Goal: Task Accomplishment & Management: Use online tool/utility

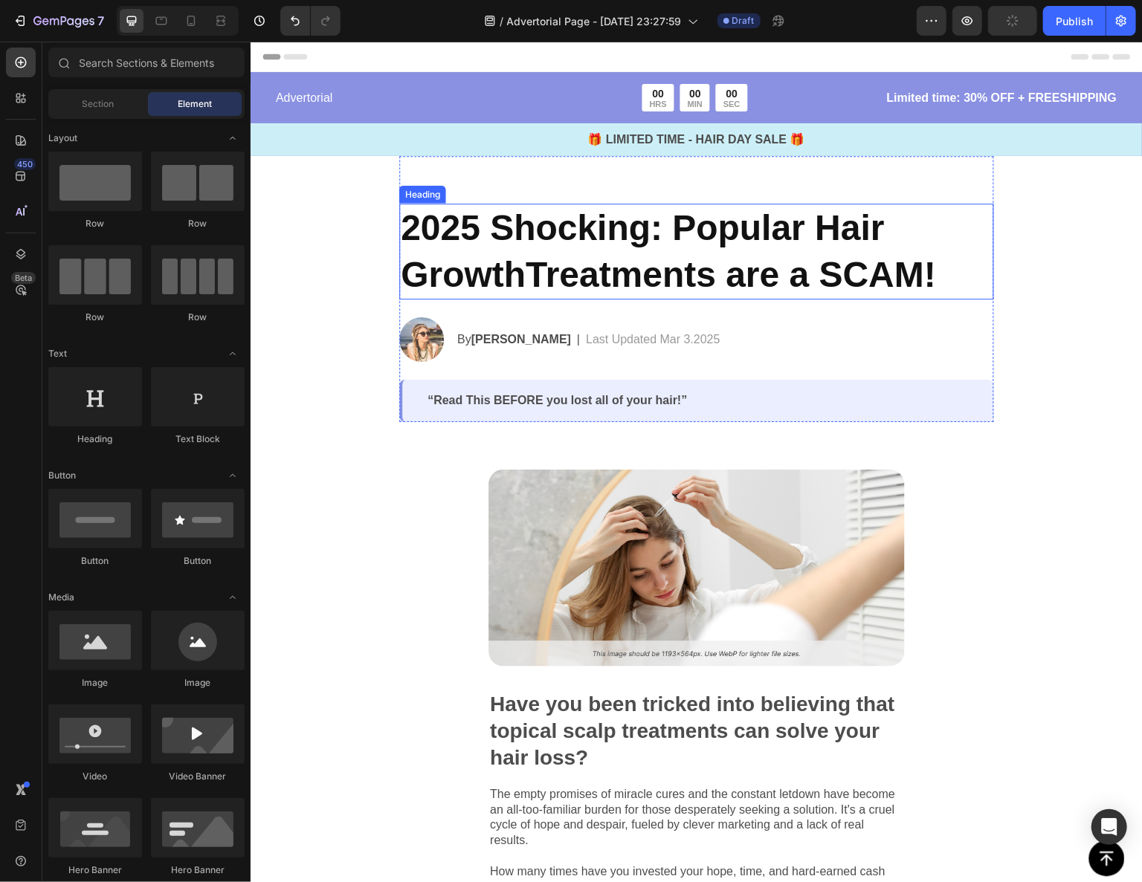
click at [636, 262] on h2 "2025 Shocking: Popular Hair GrowthTreatments are a SCAM!" at bounding box center [695, 251] width 595 height 96
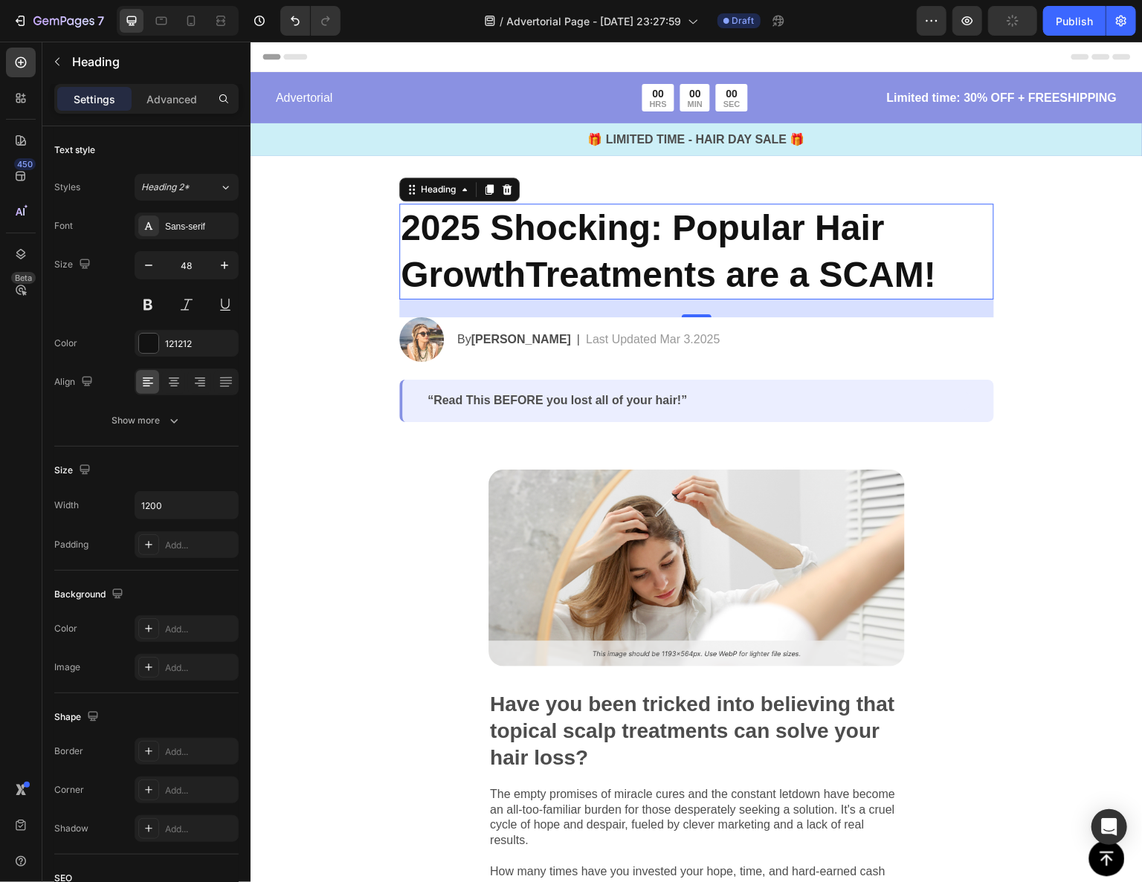
click at [636, 262] on h2 "2025 Shocking: Popular Hair GrowthTreatments are a SCAM!" at bounding box center [695, 251] width 595 height 96
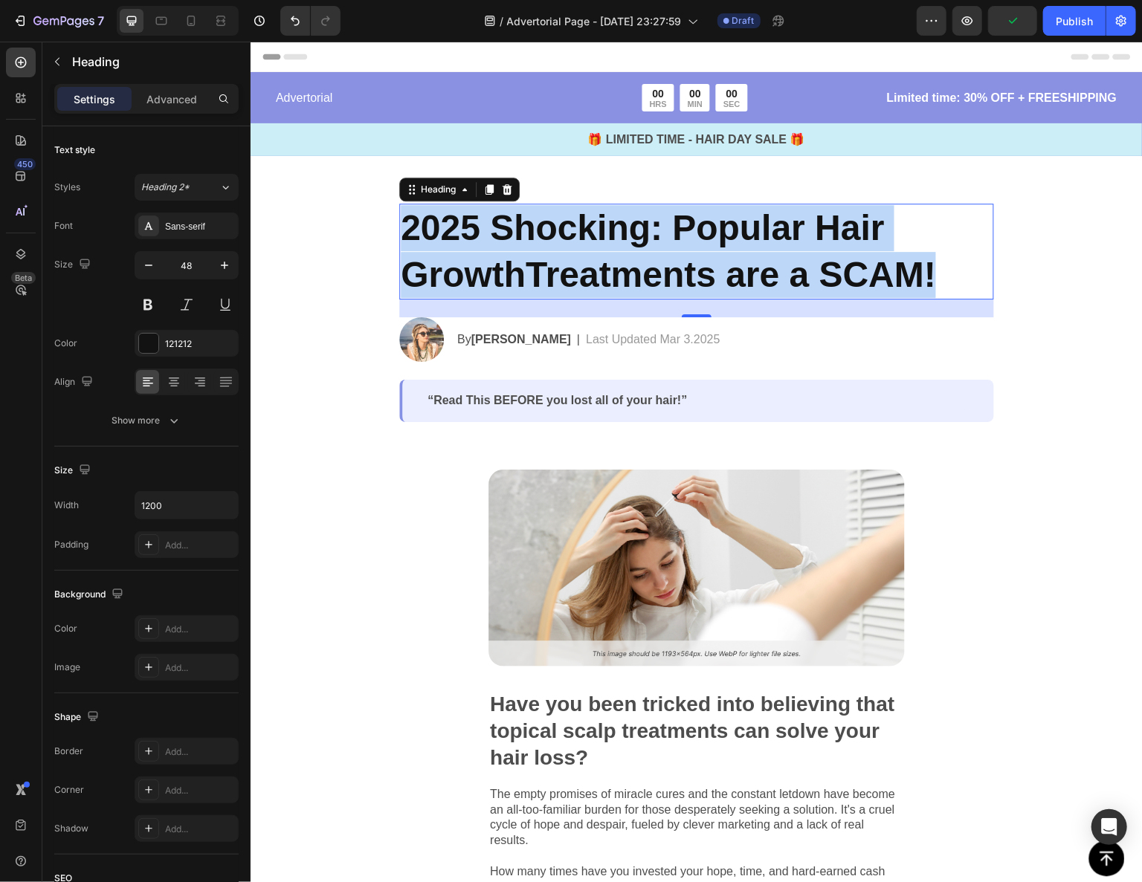
click at [636, 261] on p "2025 Shocking: Popular Hair GrowthTreatments are a SCAM!" at bounding box center [696, 250] width 592 height 93
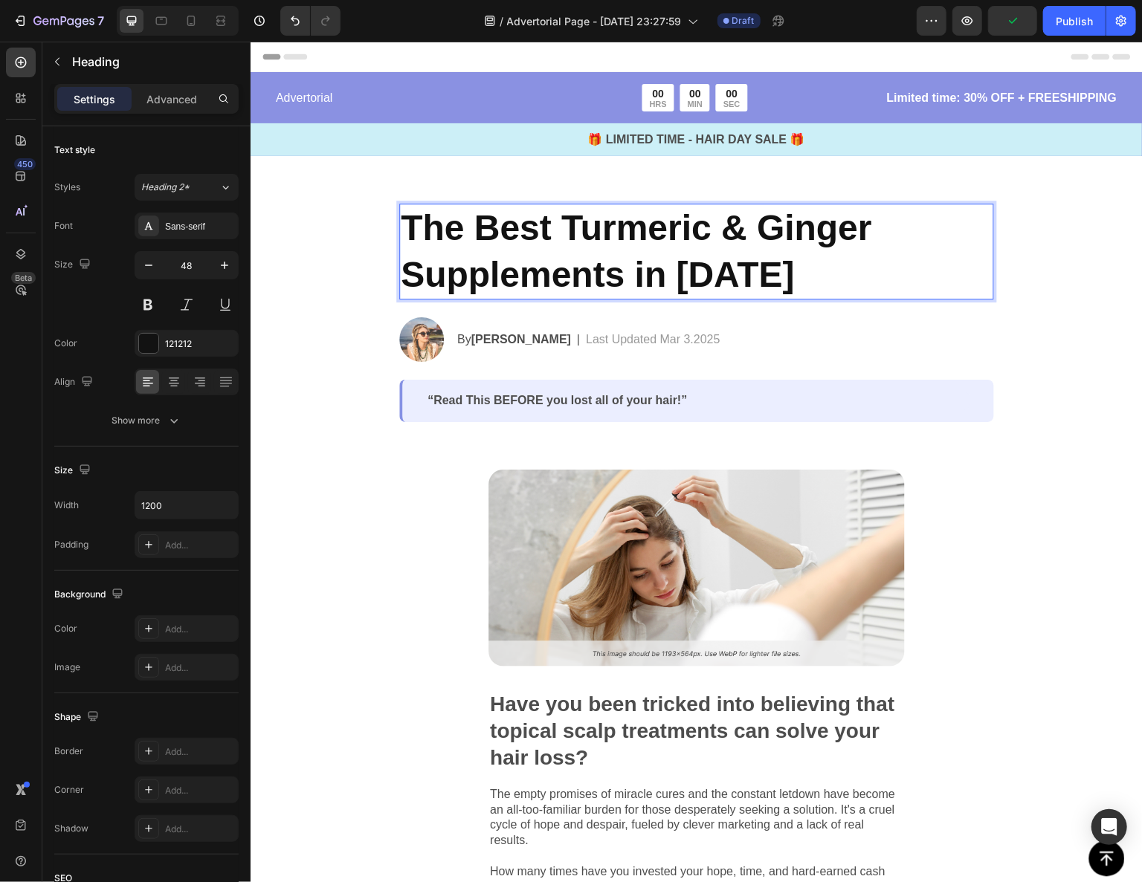
click at [951, 258] on p "The Best Turmeric & Ginger Supplements in [DATE]" at bounding box center [696, 250] width 592 height 93
click at [750, 145] on p "🎁 LIMITED TIME - HAIR DAY SALE 🎁" at bounding box center [695, 139] width 889 height 18
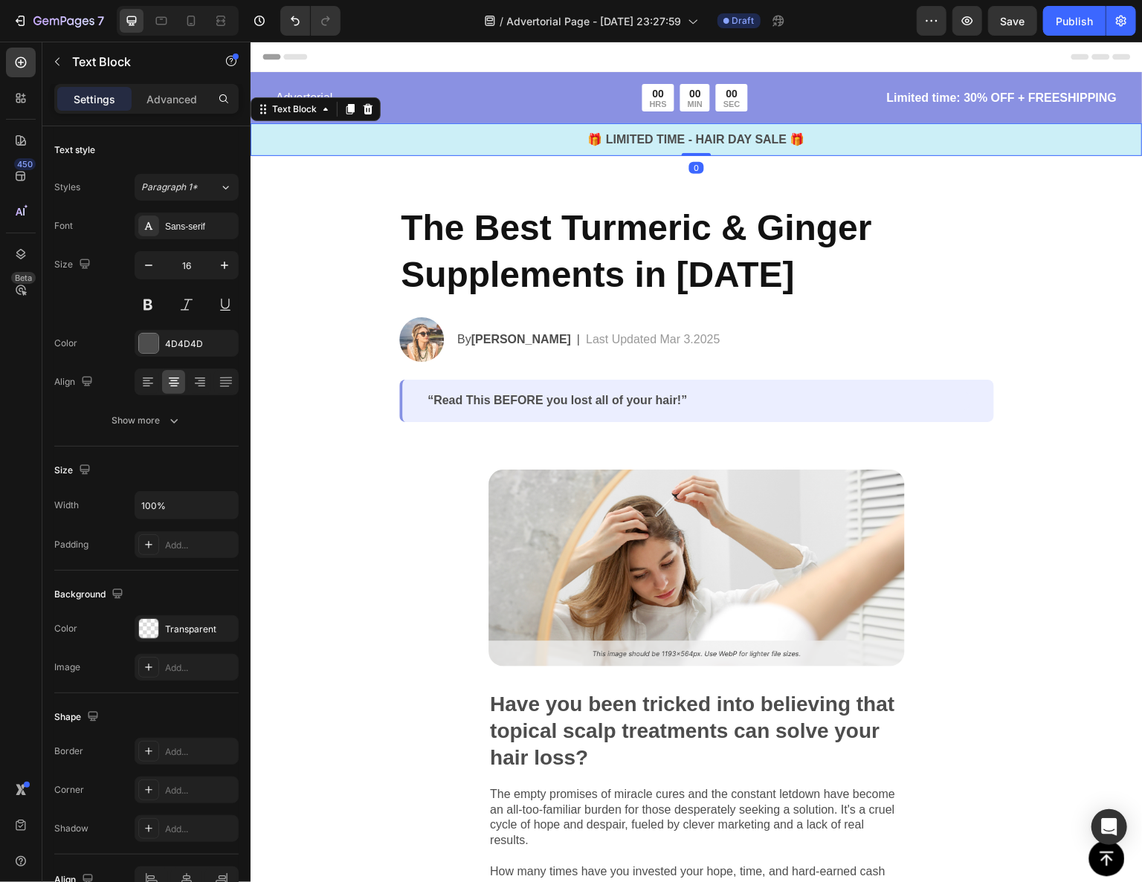
click at [884, 146] on p "🎁 LIMITED TIME - HAIR DAY SALE 🎁" at bounding box center [695, 139] width 889 height 18
click at [902, 126] on div "🎁 LIMITED TIME - HAIR DAY SALE 🎁 Text Block 0" at bounding box center [696, 139] width 892 height 33
click at [862, 112] on div "Advertorial Text Block 00 HRS 00 MIN 00 SEC Countdown Timer Row Limited time: 3…" at bounding box center [696, 119] width 892 height 72
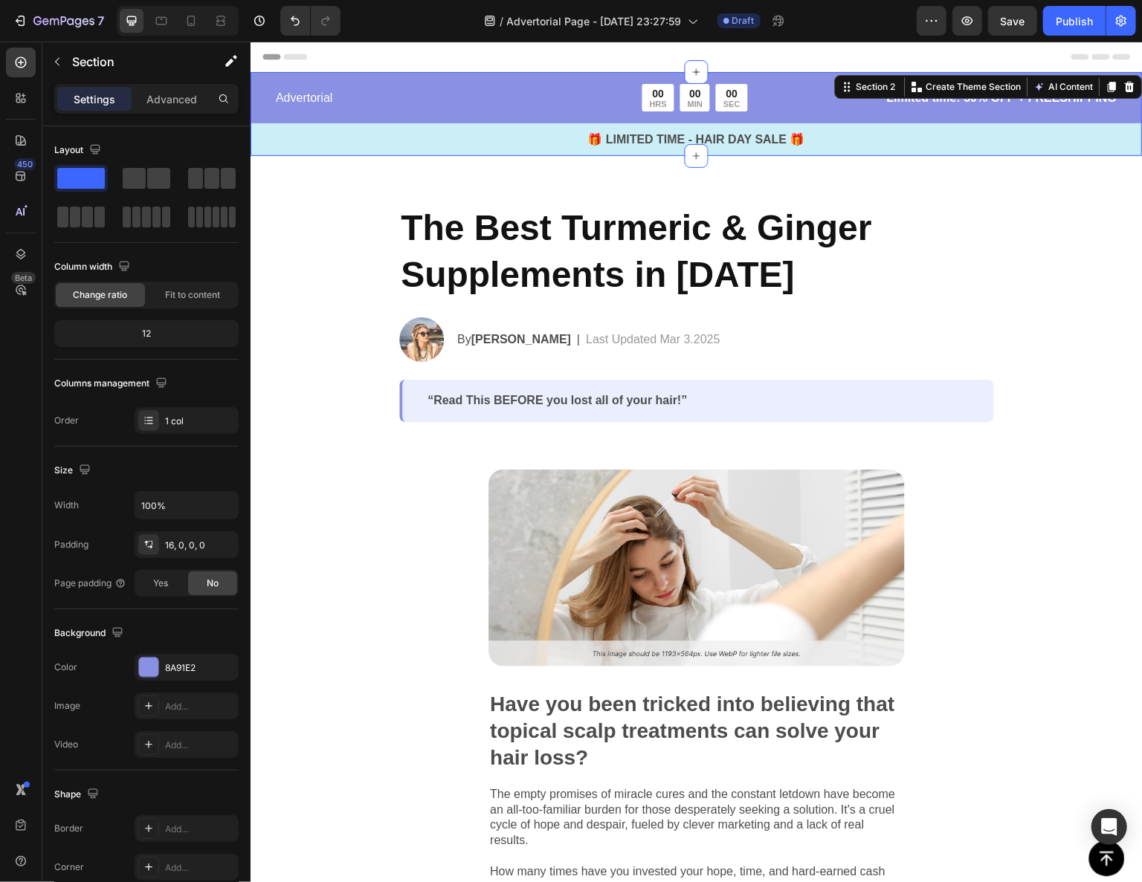
click at [865, 116] on div "Advertorial Text Block 00 HRS 00 MIN 00 SEC Countdown Timer Row Limited time: 3…" at bounding box center [696, 119] width 892 height 72
click at [863, 113] on div "Advertorial Text Block 00 HRS 00 MIN 00 SEC Countdown Timer Row Limited time: 3…" at bounding box center [696, 119] width 892 height 72
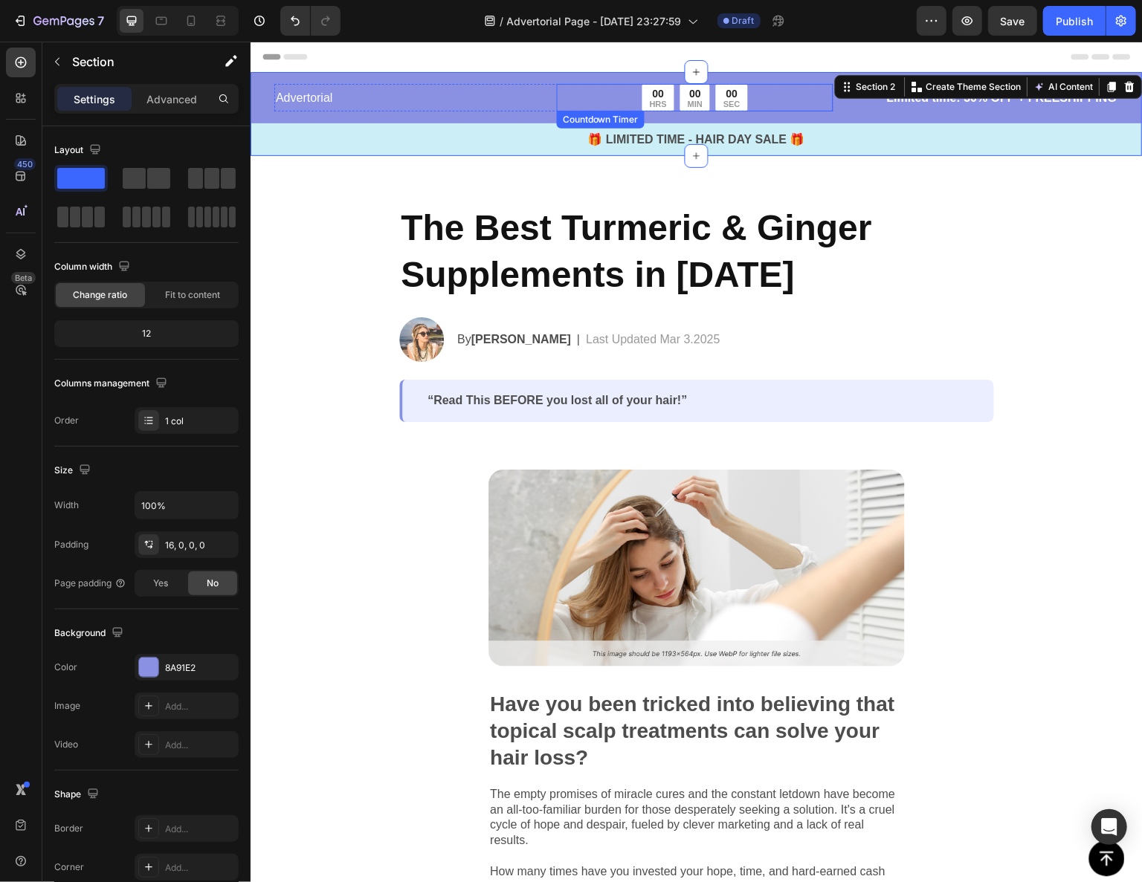
click at [798, 97] on div "00 HRS 00 MIN 00 SEC" at bounding box center [694, 97] width 277 height 28
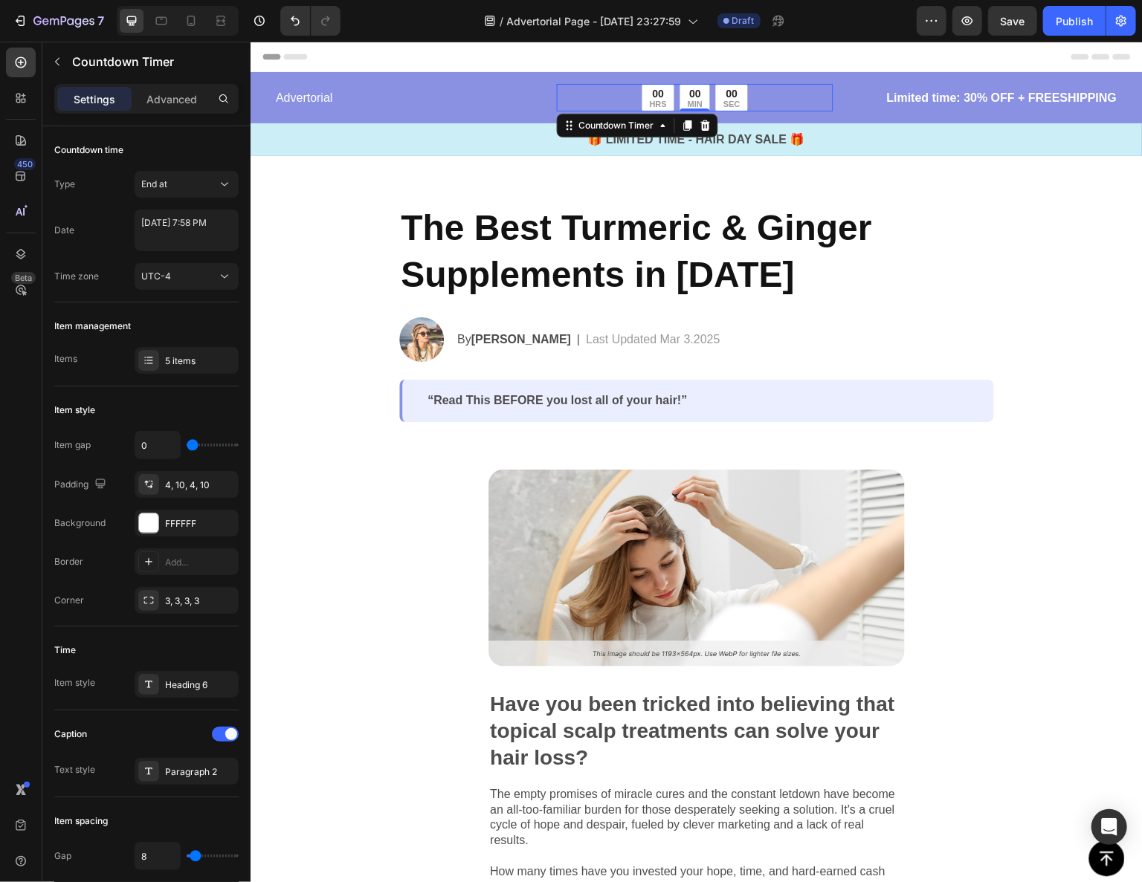
click at [797, 97] on div "00 HRS 00 MIN 00 SEC" at bounding box center [694, 97] width 277 height 28
click at [822, 103] on div "00 HRS 00 MIN 00 SEC" at bounding box center [694, 97] width 277 height 28
click at [808, 99] on div "00 HRS 00 MIN 00 SEC" at bounding box center [694, 97] width 277 height 28
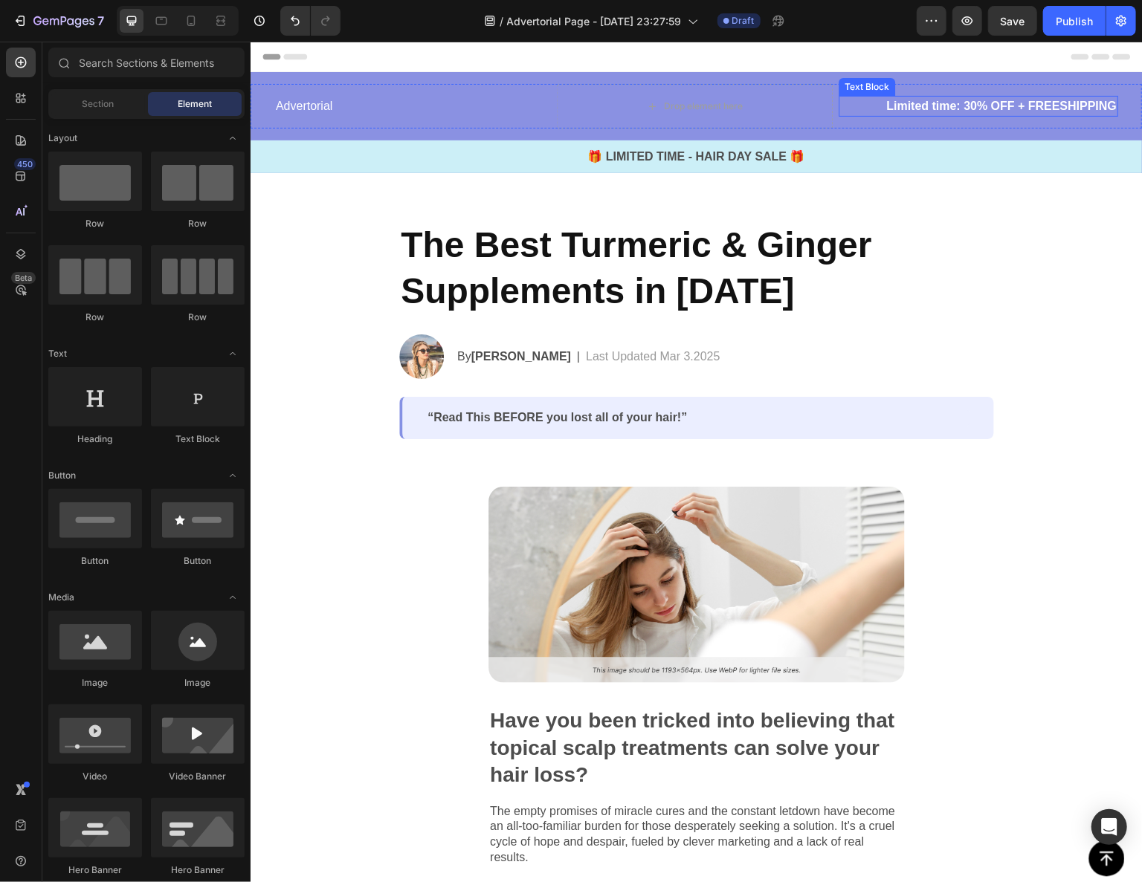
click at [885, 104] on p "Limited time: 30% OFF + FREESHIPPING" at bounding box center [978, 106] width 277 height 18
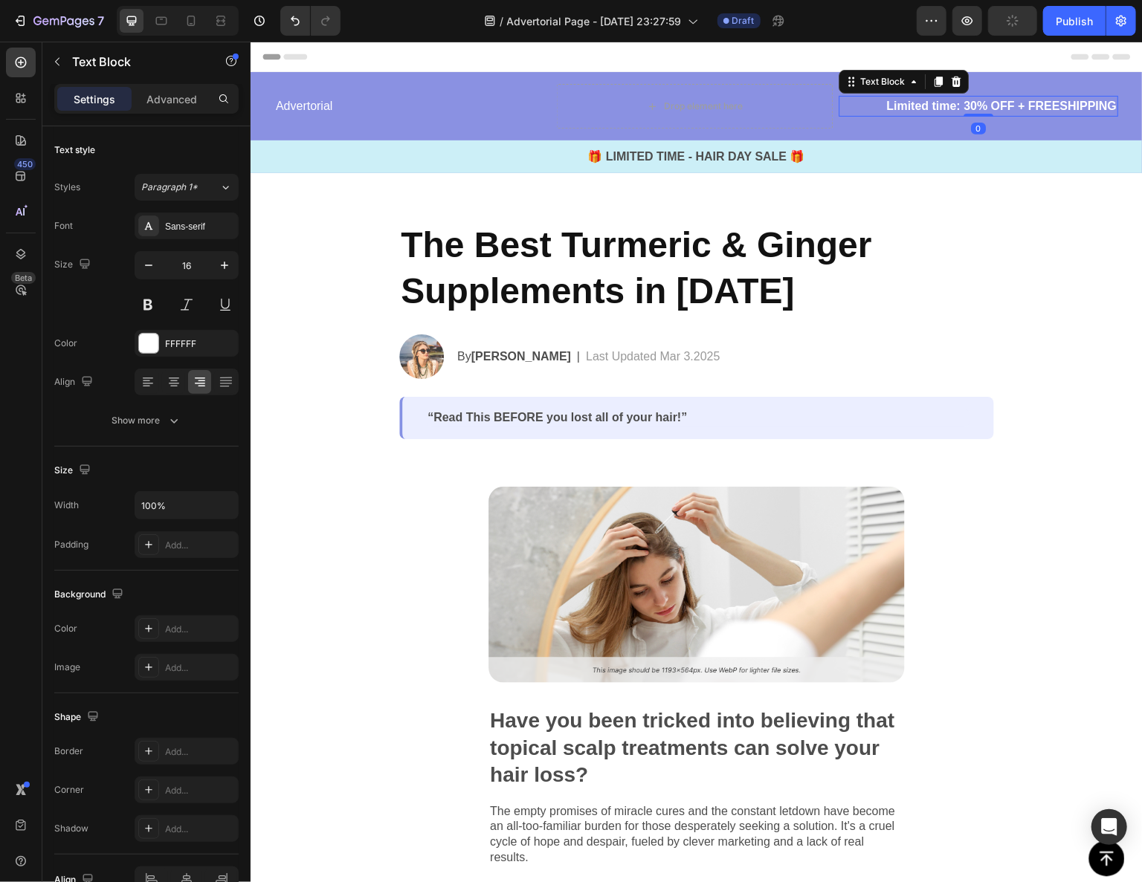
click at [810, 104] on div "Drop element here" at bounding box center [694, 105] width 277 height 45
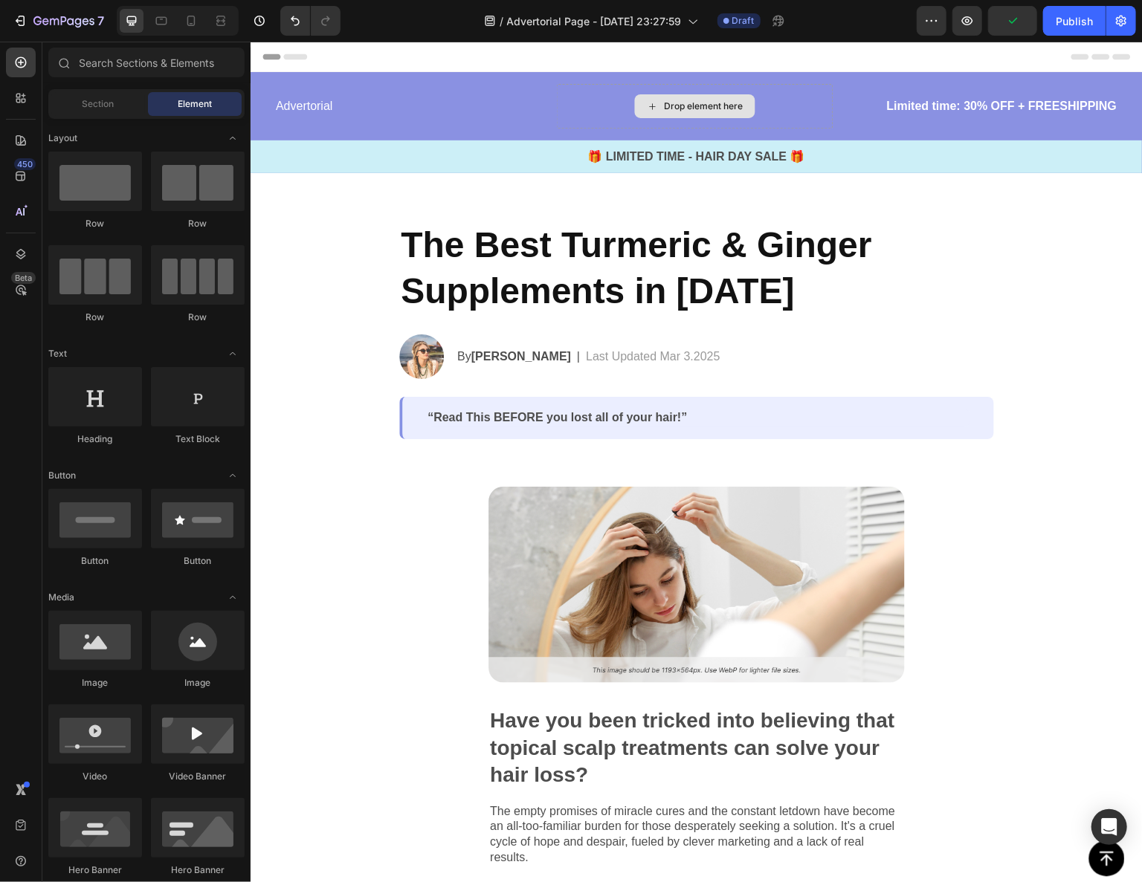
click at [743, 109] on div "Drop element here" at bounding box center [694, 106] width 120 height 24
click at [783, 105] on div "Drop element here" at bounding box center [694, 105] width 277 height 45
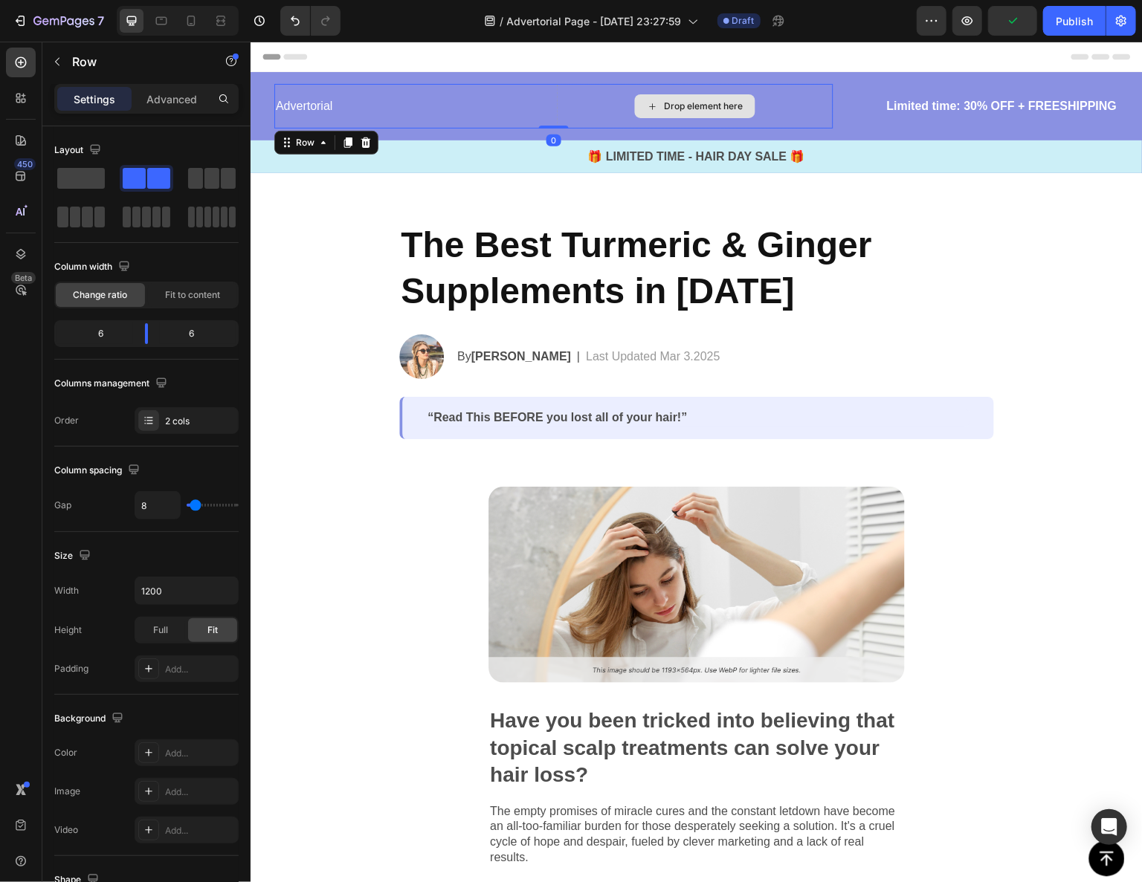
click at [779, 105] on div "Drop element here" at bounding box center [694, 105] width 277 height 45
click at [646, 106] on icon at bounding box center [652, 106] width 12 height 13
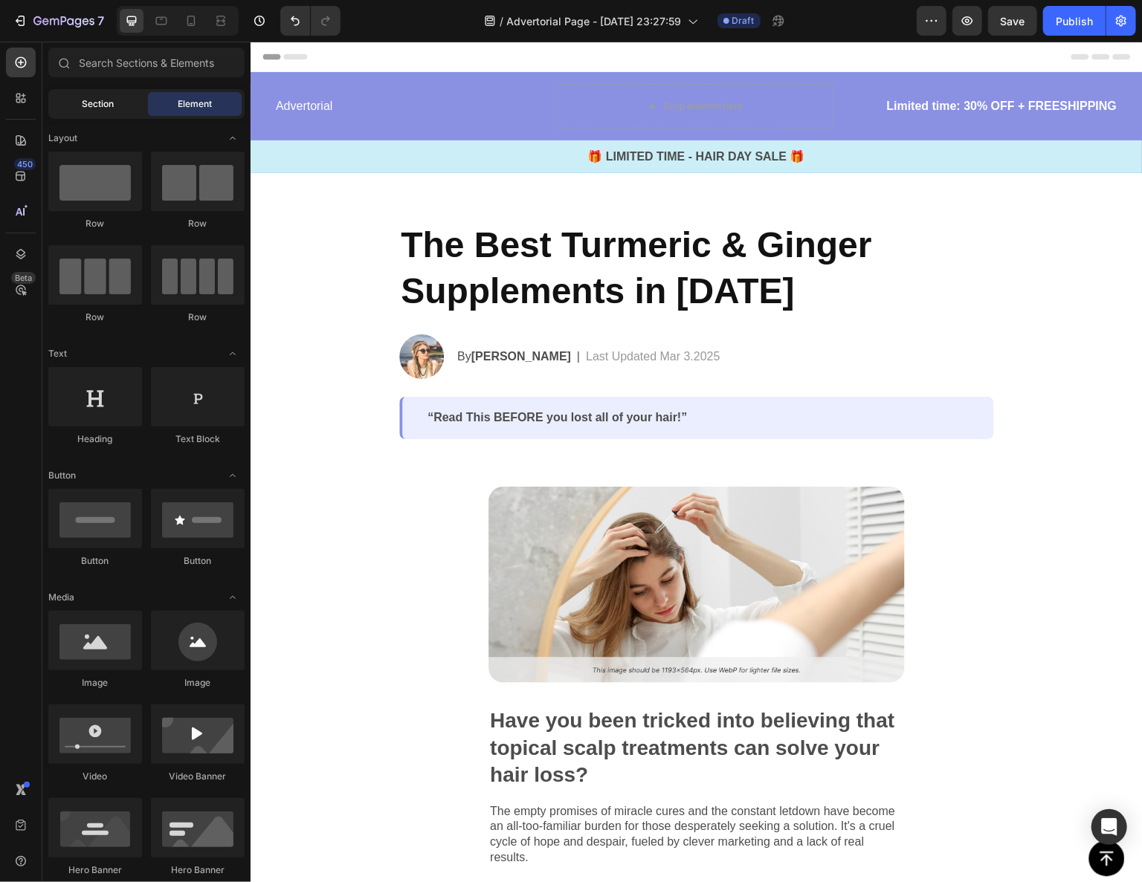
click at [134, 97] on div "Section" at bounding box center [98, 104] width 94 height 24
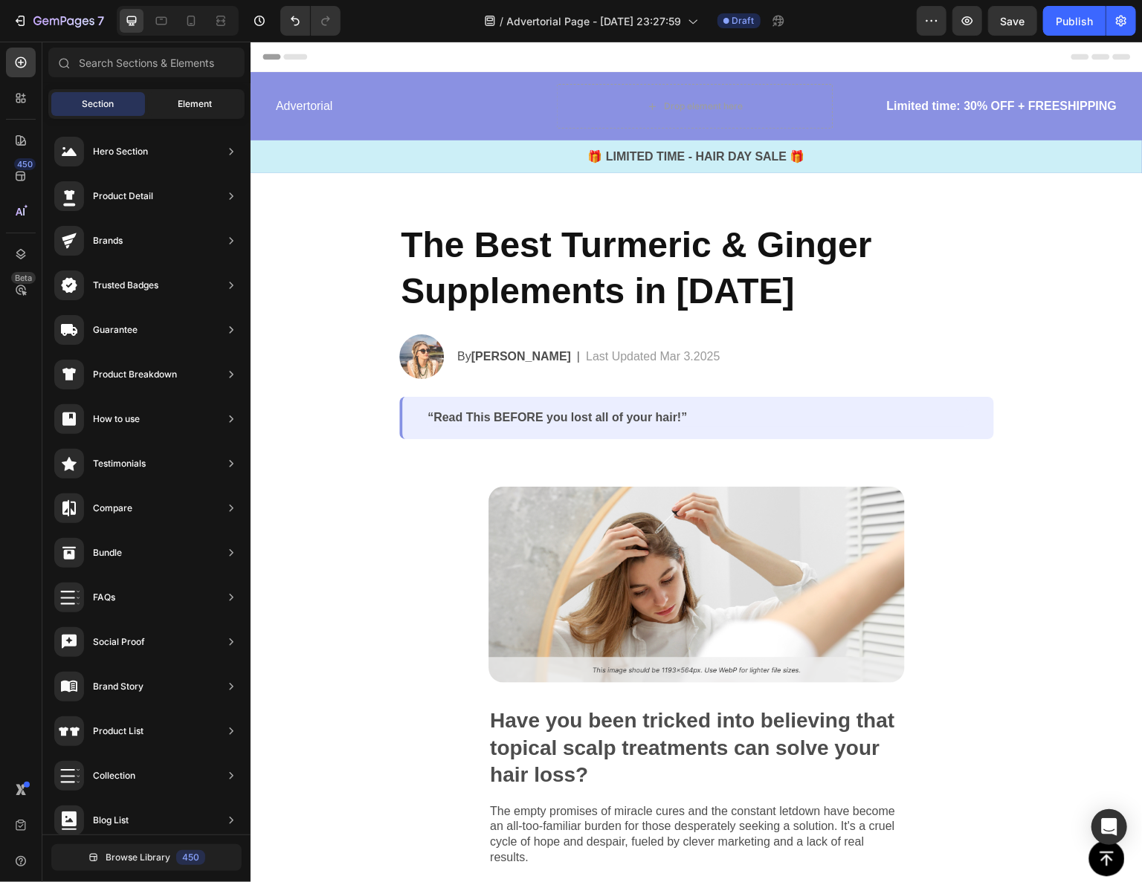
click at [184, 100] on span "Element" at bounding box center [195, 103] width 34 height 13
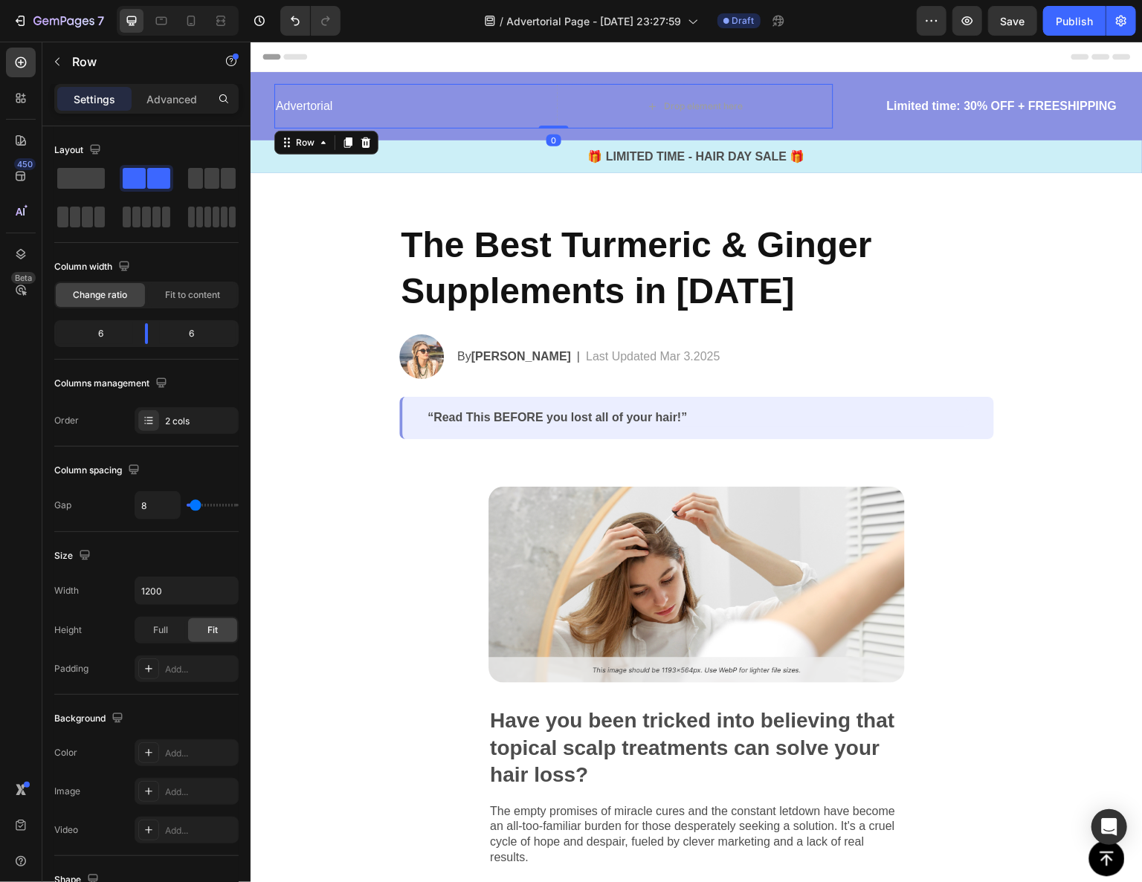
click at [526, 118] on div "Advertorial Text Block" at bounding box center [412, 105] width 277 height 45
click at [640, 105] on div "Drop element here" at bounding box center [694, 106] width 120 height 24
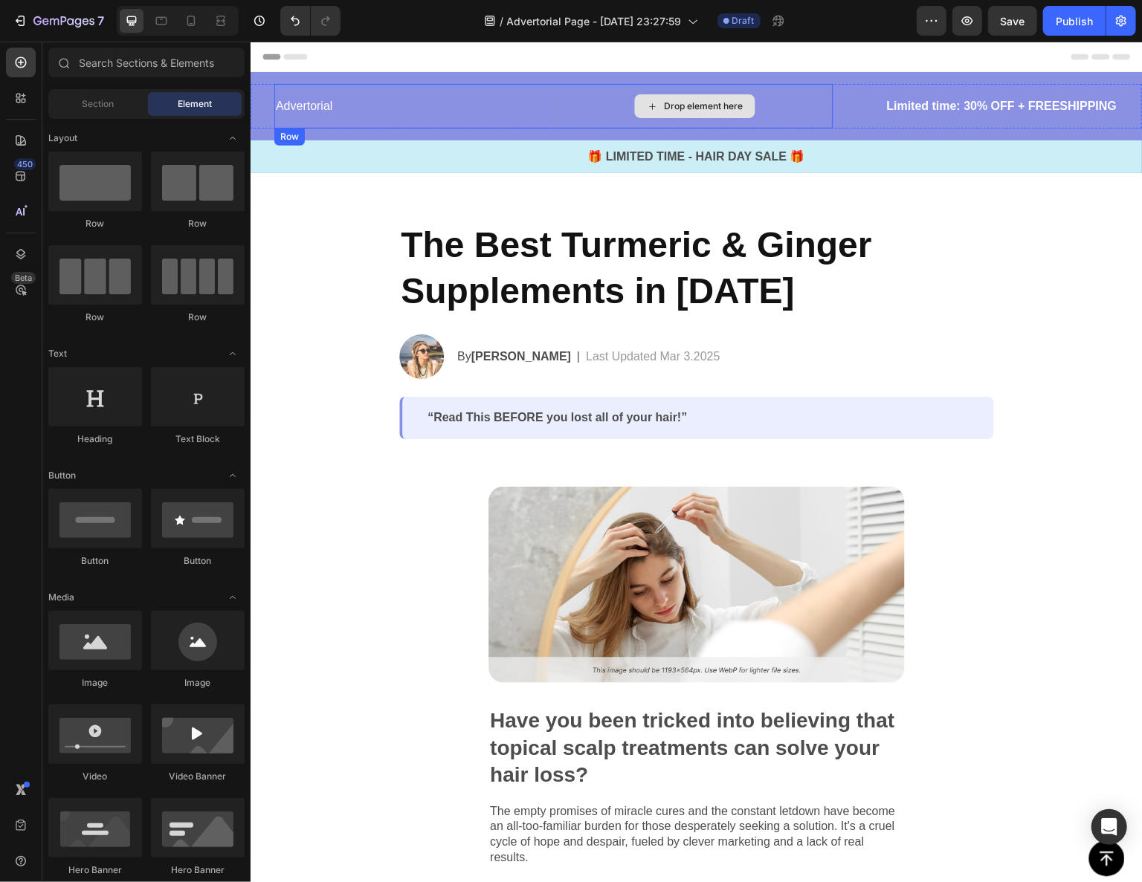
click at [640, 105] on div "Drop element here" at bounding box center [694, 106] width 120 height 24
click at [615, 105] on div "Drop element here" at bounding box center [694, 105] width 277 height 45
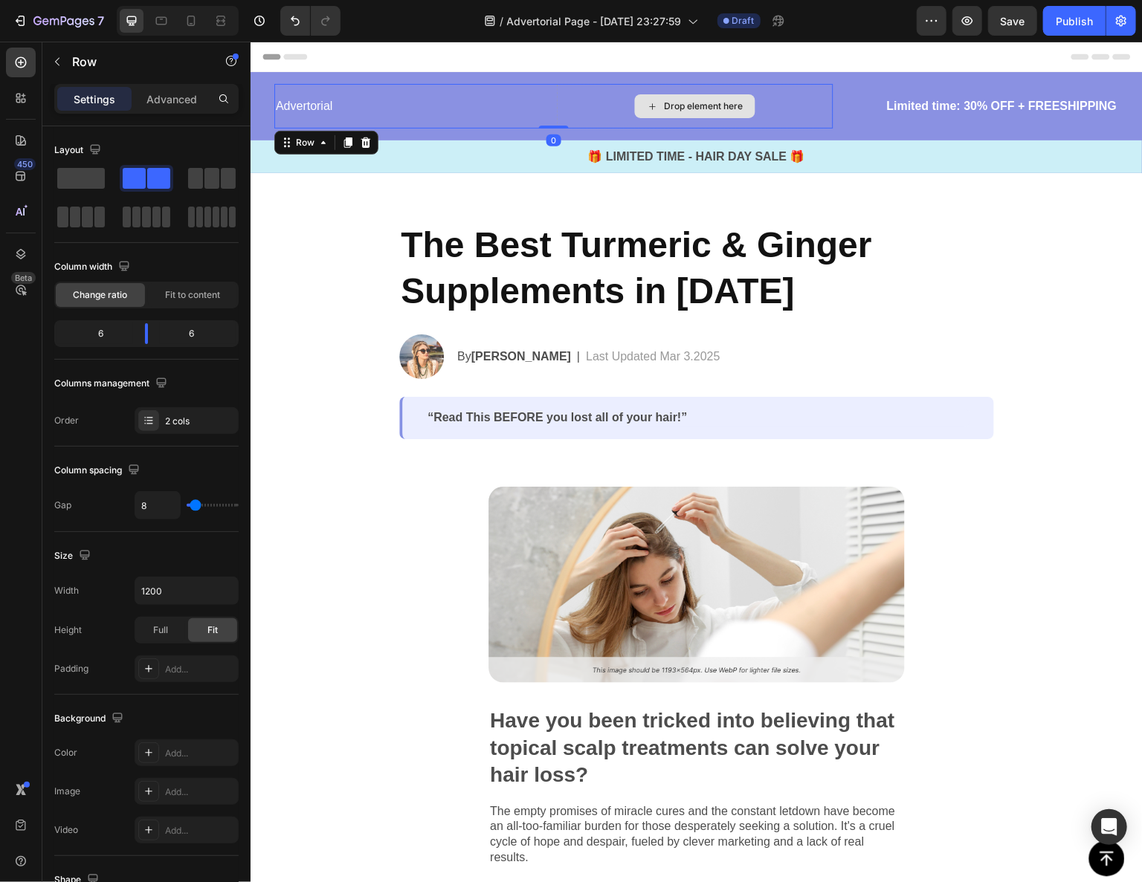
click at [656, 103] on div "Drop element here" at bounding box center [694, 106] width 120 height 24
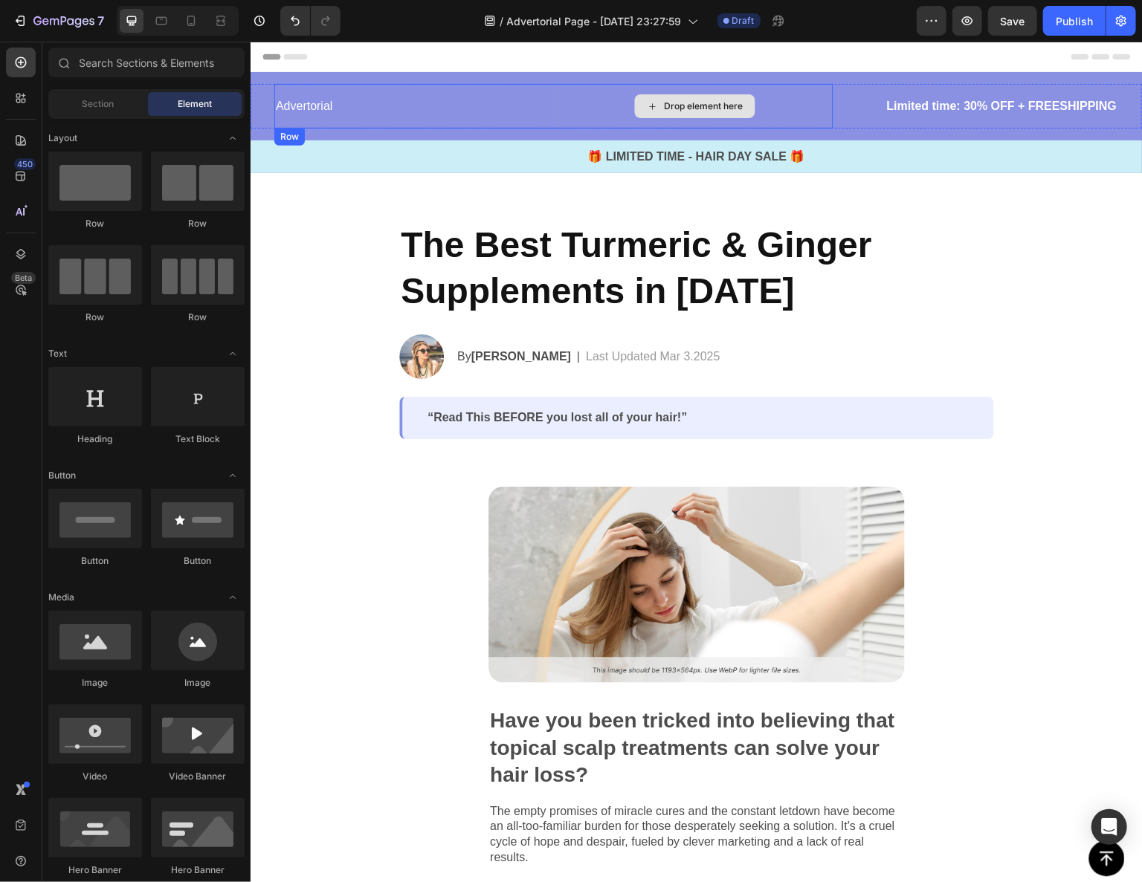
click at [656, 103] on div "Drop element here" at bounding box center [694, 106] width 120 height 24
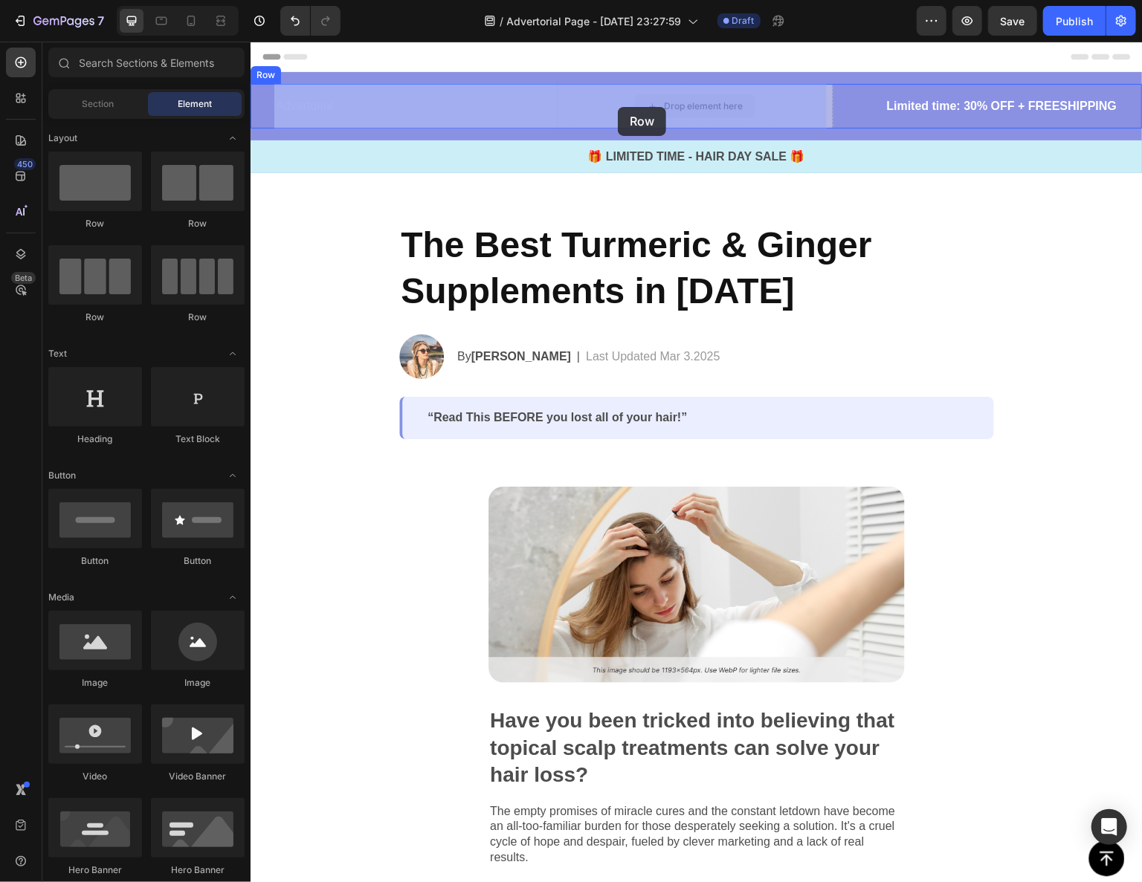
drag, startPoint x: 695, startPoint y: 103, endPoint x: 656, endPoint y: 107, distance: 39.6
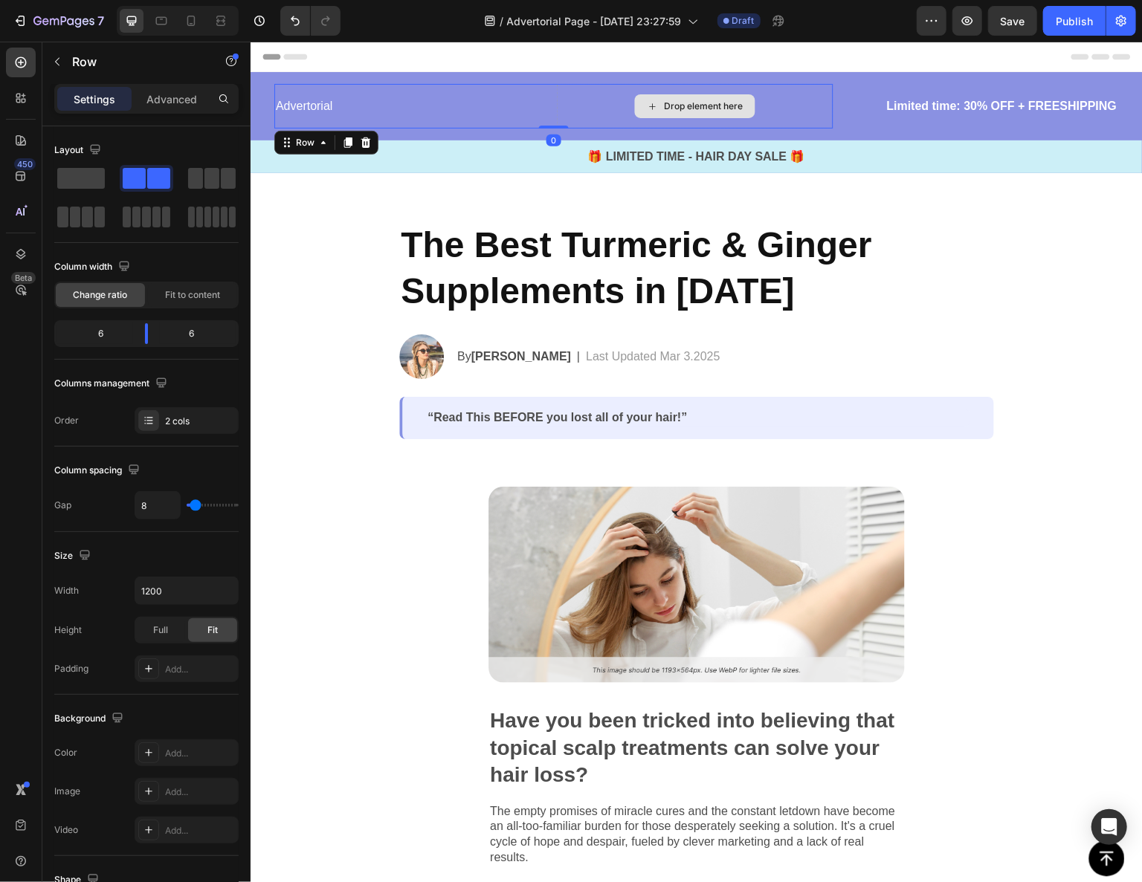
click at [805, 114] on div "Drop element here" at bounding box center [694, 105] width 277 height 45
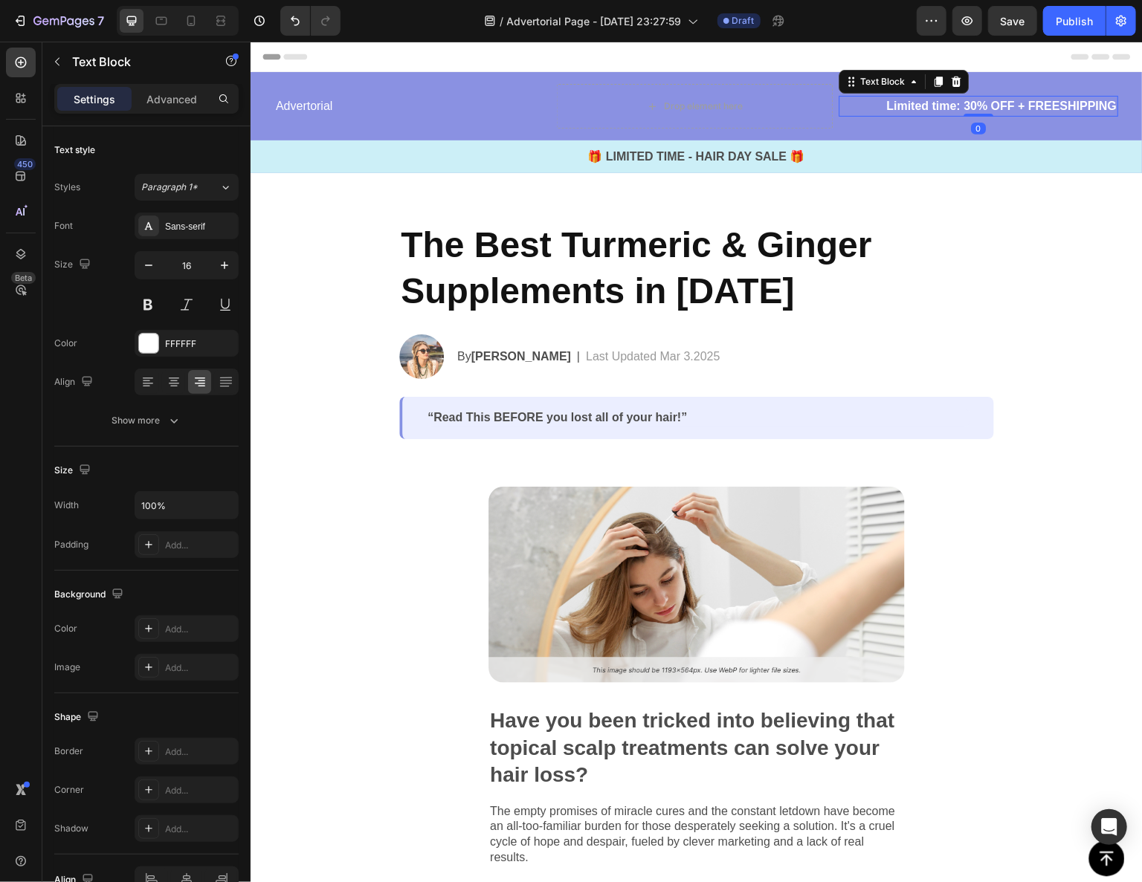
click at [905, 114] on p "Limited time: 30% OFF + FREESHIPPING" at bounding box center [978, 106] width 277 height 18
click at [1085, 108] on p "Limited time: 30% OFF + FREESHIPPING" at bounding box center [978, 106] width 277 height 18
click at [1084, 108] on p "Limited time: 30% OFF + FREESHIPPING" at bounding box center [978, 106] width 277 height 18
click at [1074, 140] on div "🎁 LIMITED TIME - HAIR DAY SALE 🎁 Text Block" at bounding box center [696, 156] width 892 height 33
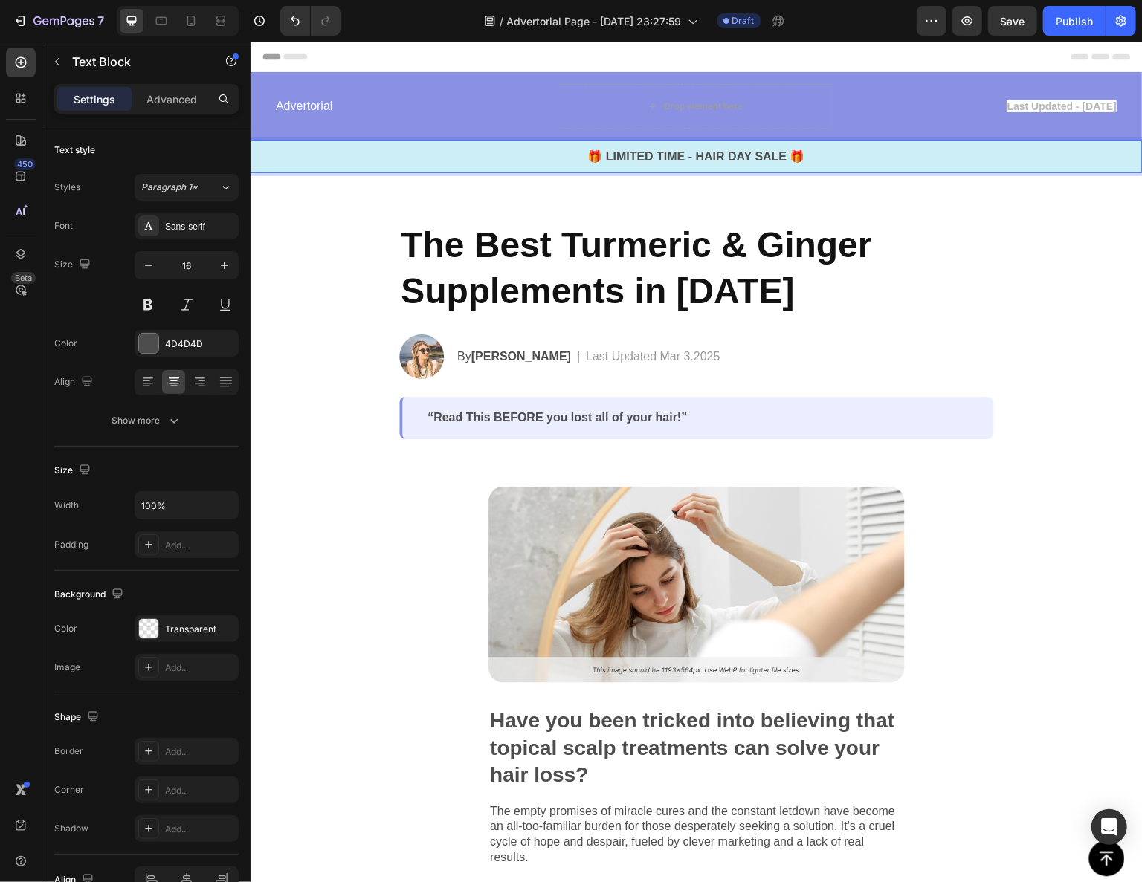
click at [1063, 171] on div "🎁 LIMITED TIME - HAIR DAY SALE 🎁 Text Block 0" at bounding box center [696, 156] width 892 height 33
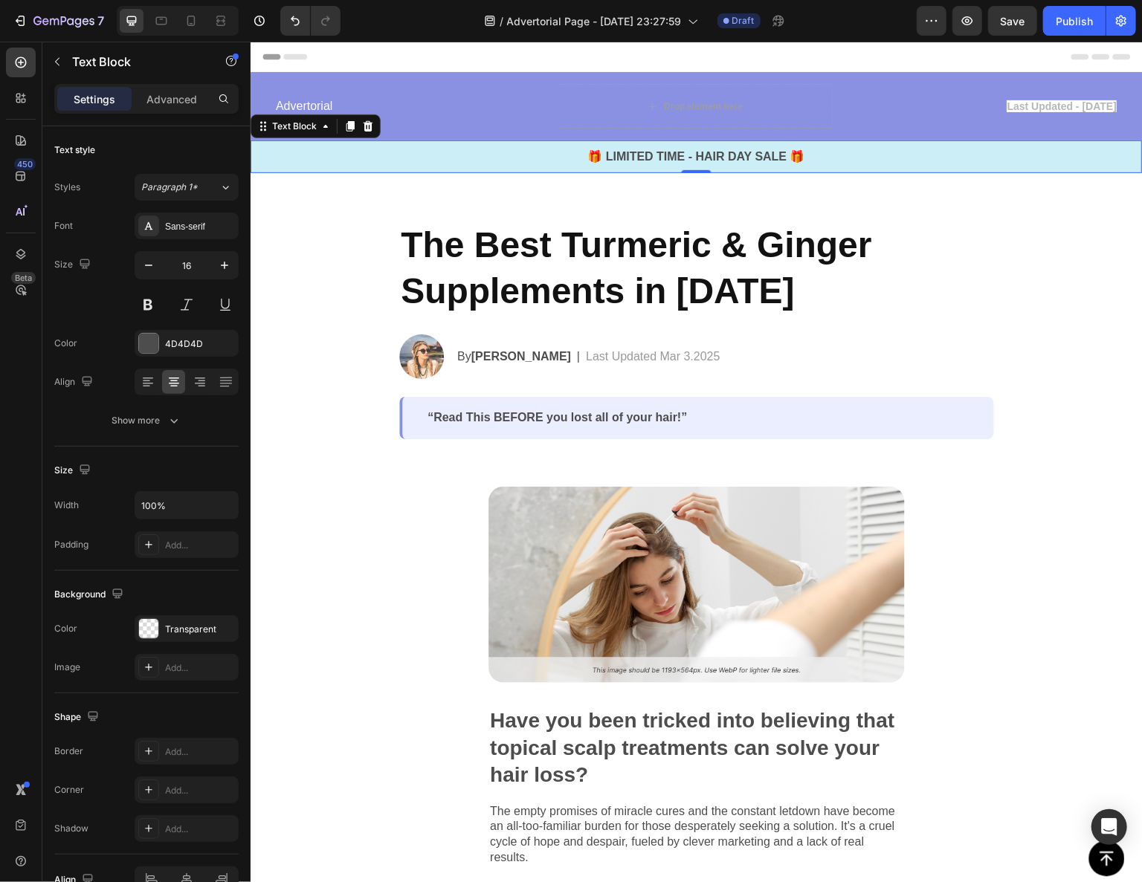
click at [1055, 169] on div "🎁 LIMITED TIME - HAIR DAY SALE 🎁 Text Block 0" at bounding box center [696, 156] width 892 height 33
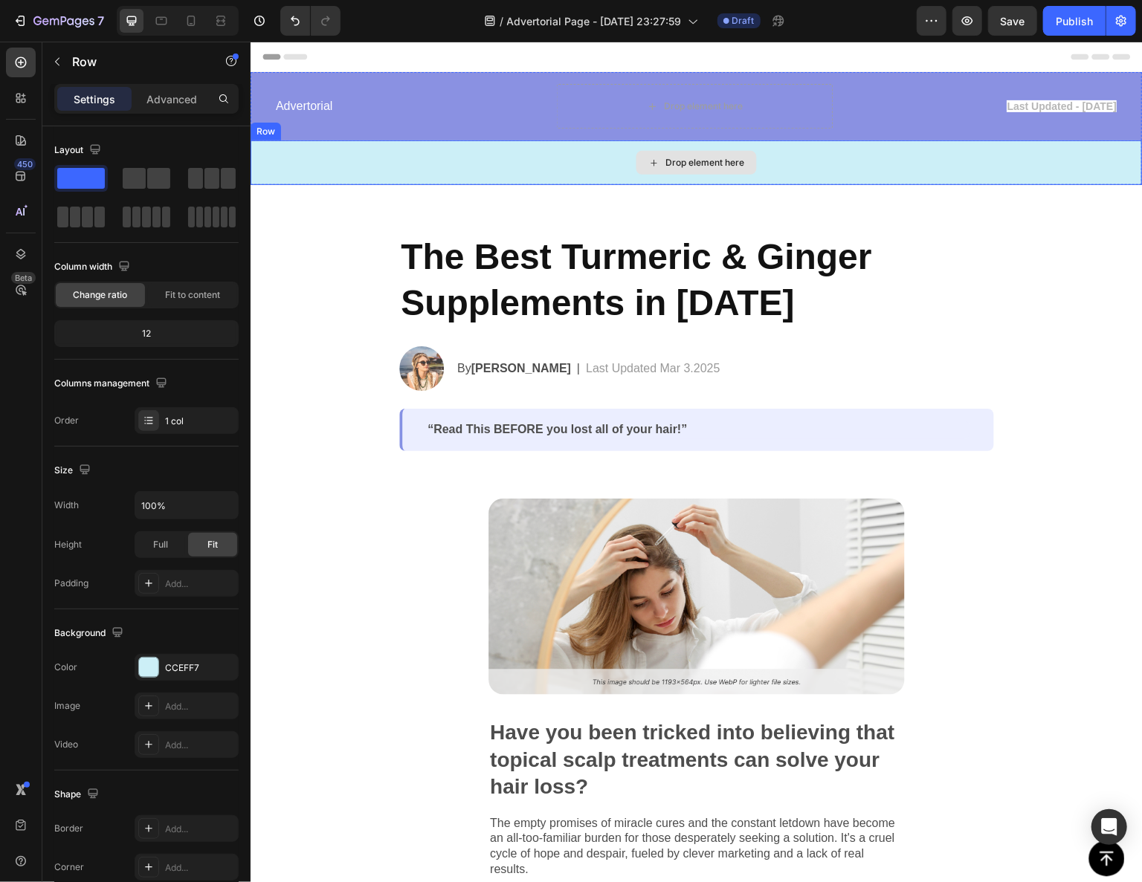
click at [1048, 172] on div "Drop element here" at bounding box center [696, 162] width 892 height 45
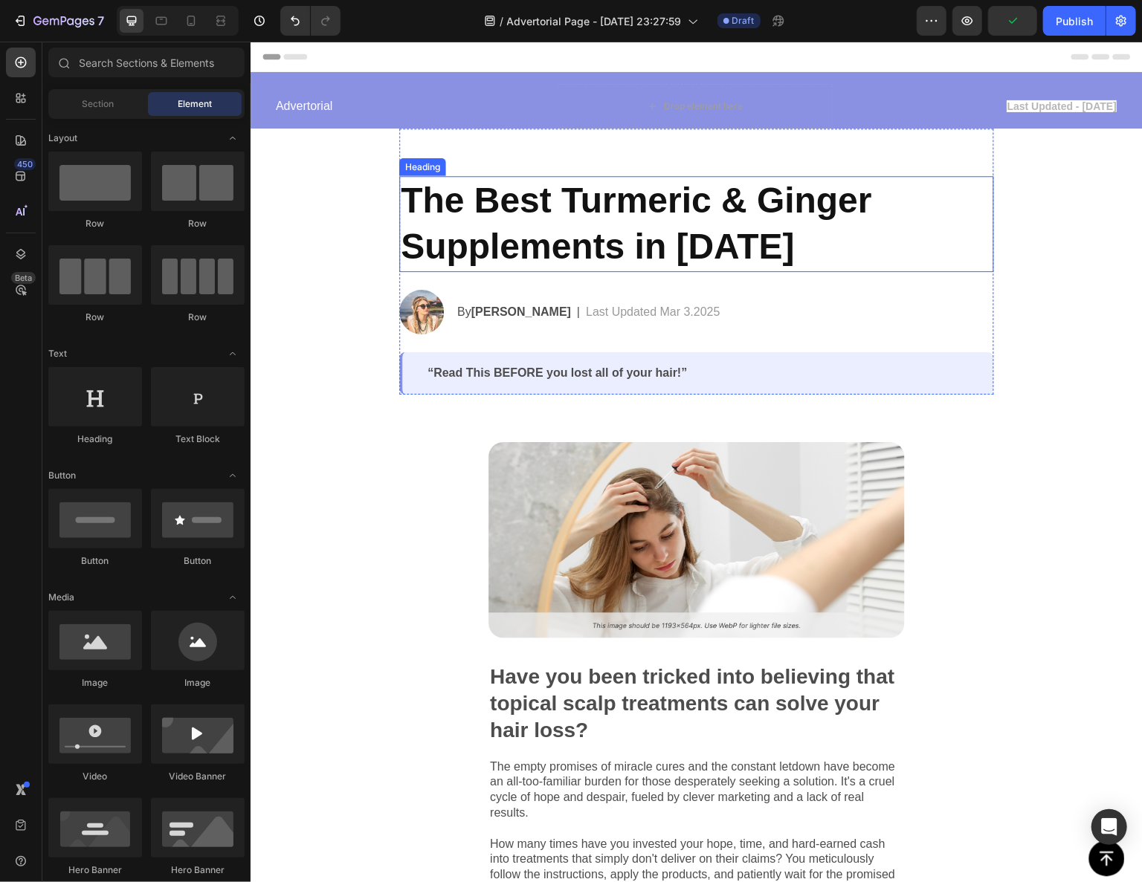
click at [780, 233] on p "⁠⁠⁠⁠⁠⁠⁠ The Best Turmeric & Ginger Supplements in [DATE]" at bounding box center [696, 223] width 592 height 93
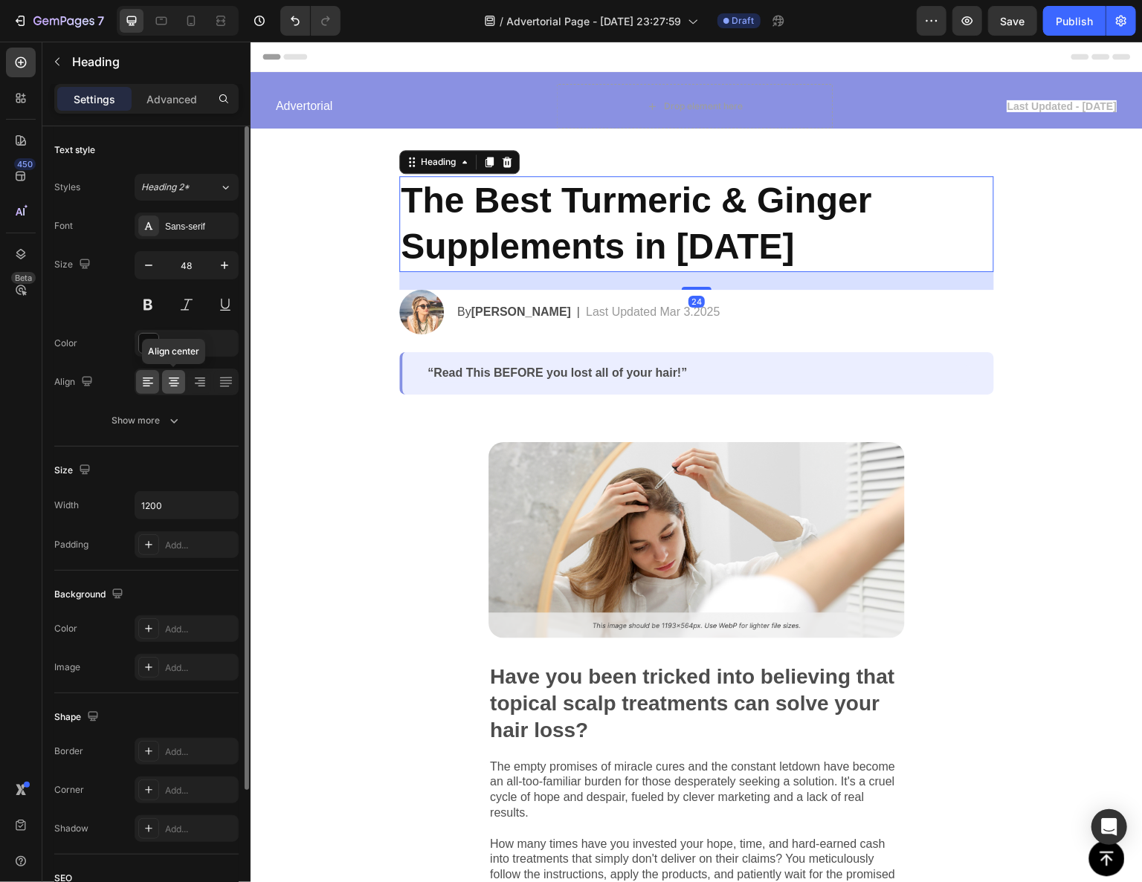
click at [174, 378] on icon at bounding box center [174, 378] width 10 height 1
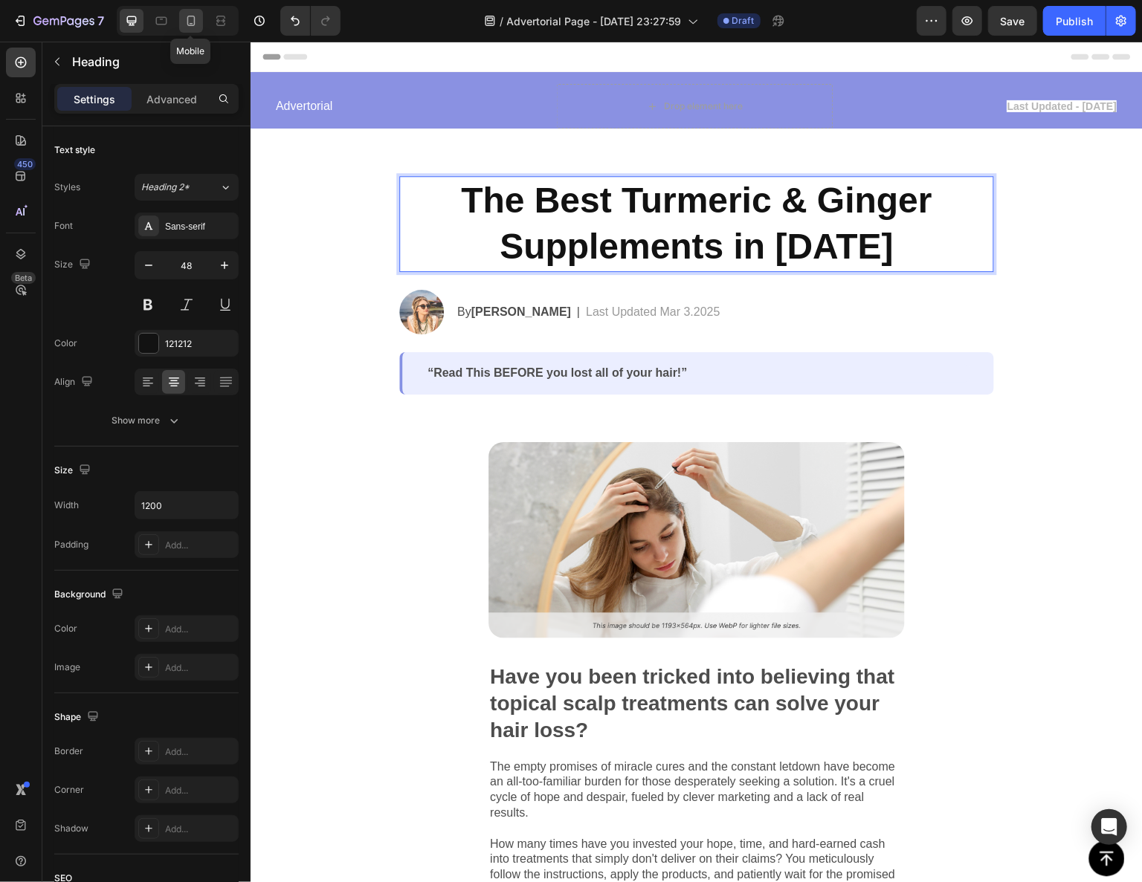
click at [188, 24] on icon at bounding box center [191, 20] width 15 height 15
type input "35"
type input "100%"
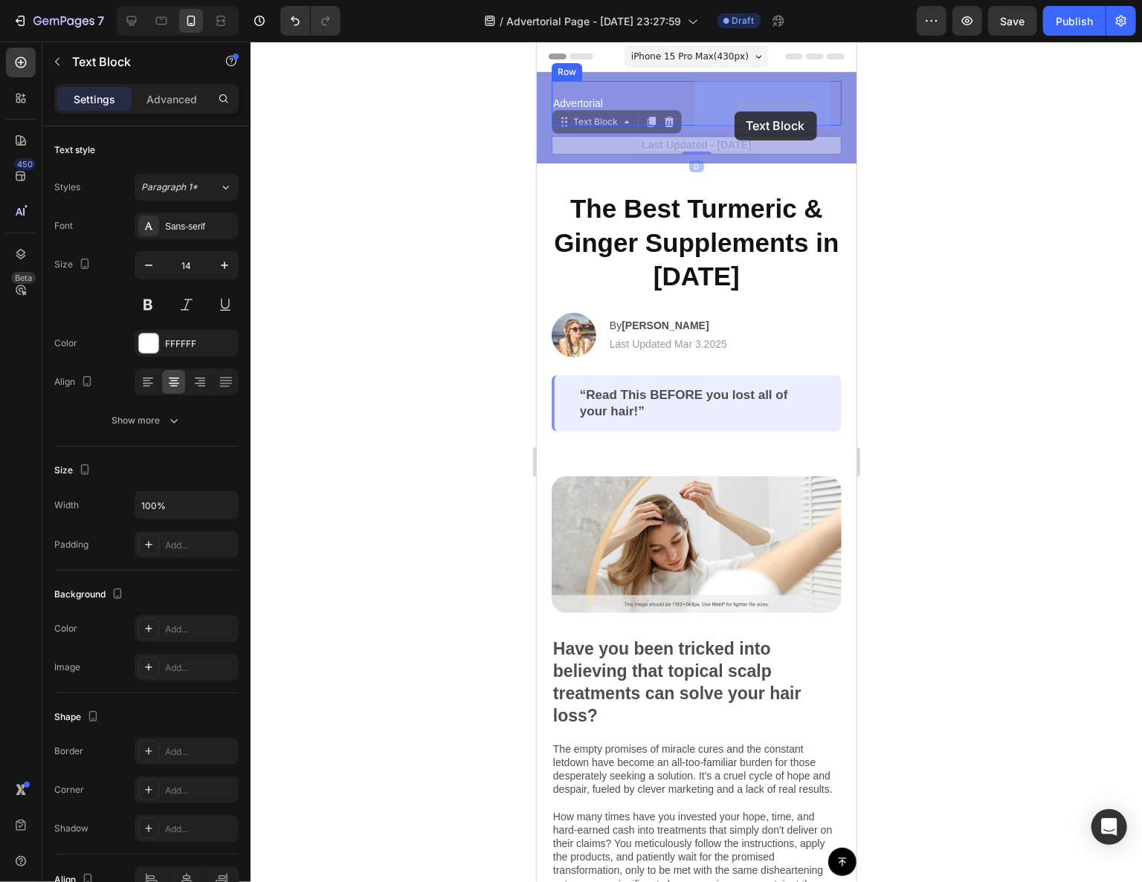
drag, startPoint x: 682, startPoint y: 149, endPoint x: 726, endPoint y: 117, distance: 53.8
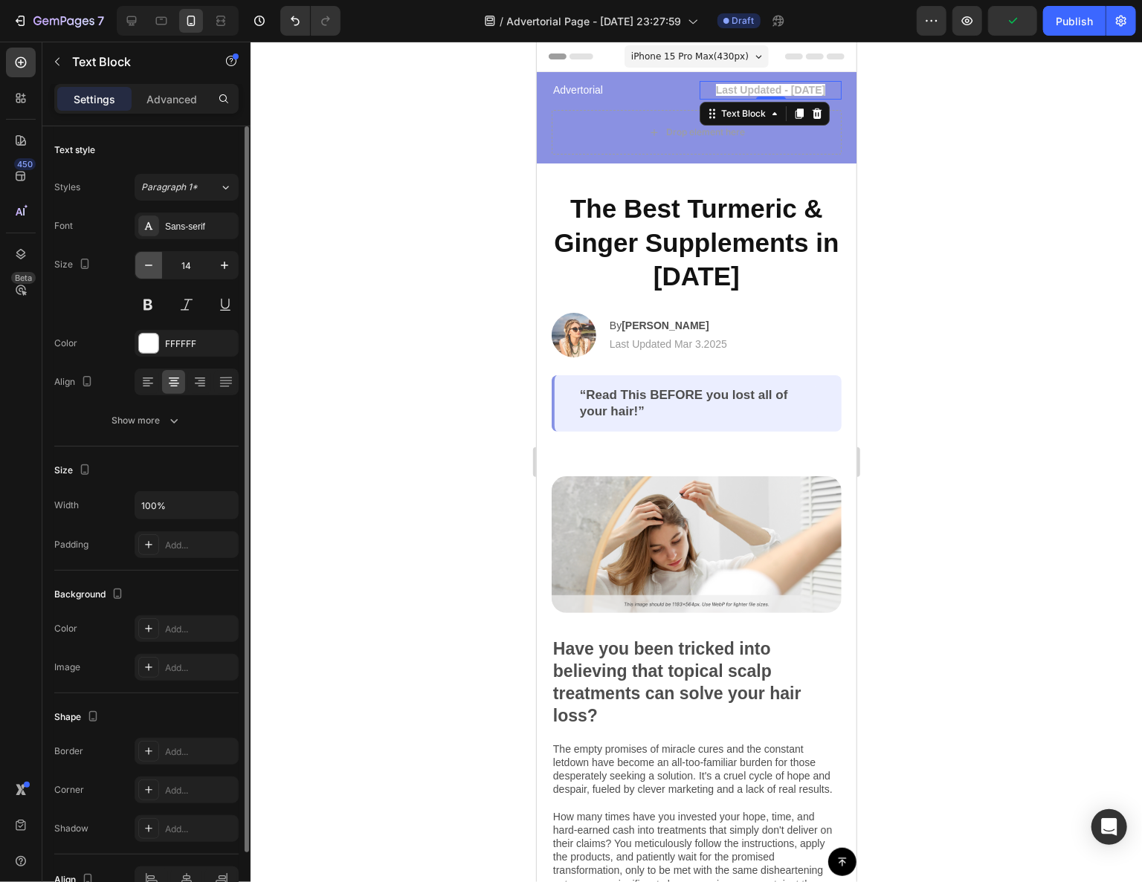
click at [154, 259] on icon "button" at bounding box center [148, 265] width 15 height 15
click at [153, 262] on icon "button" at bounding box center [148, 265] width 15 height 15
type input "10"
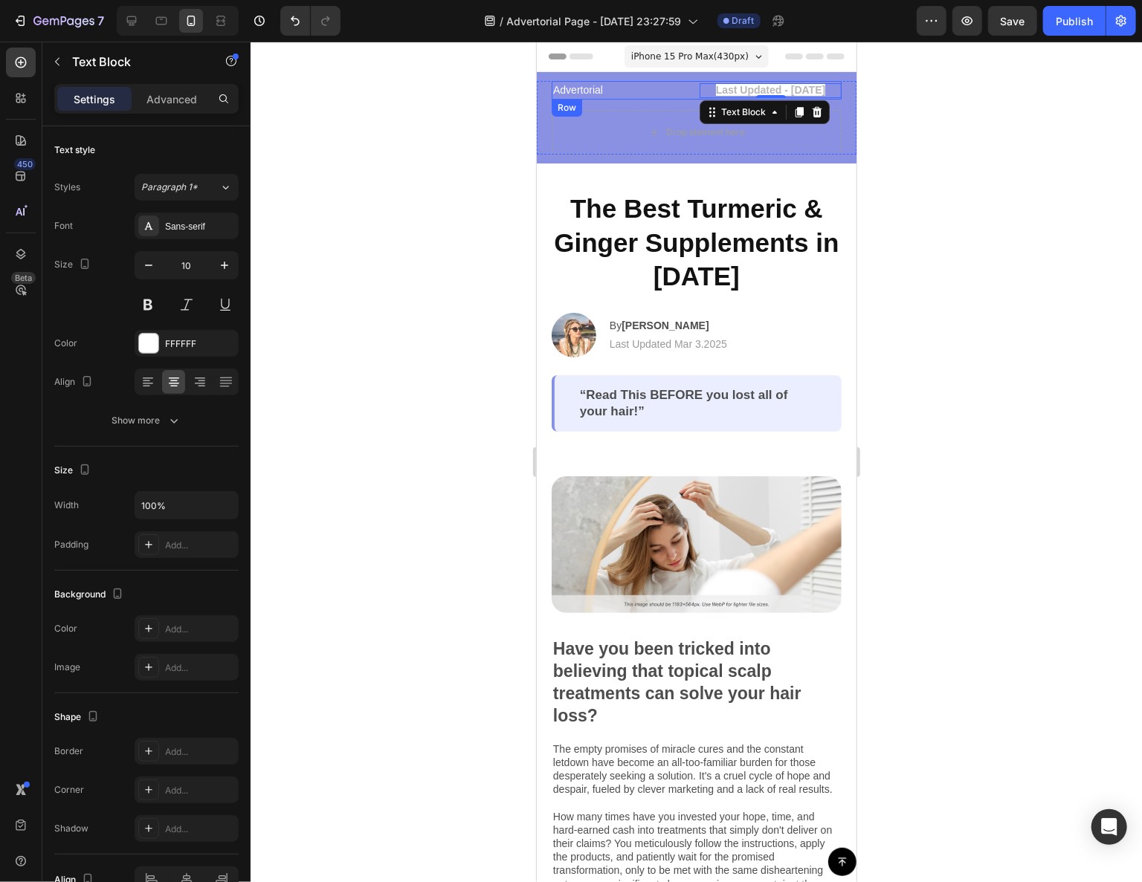
click at [689, 90] on div "Advertorial Text Block Last Updated - [DATE] Text Block 0 Row" at bounding box center [696, 89] width 290 height 19
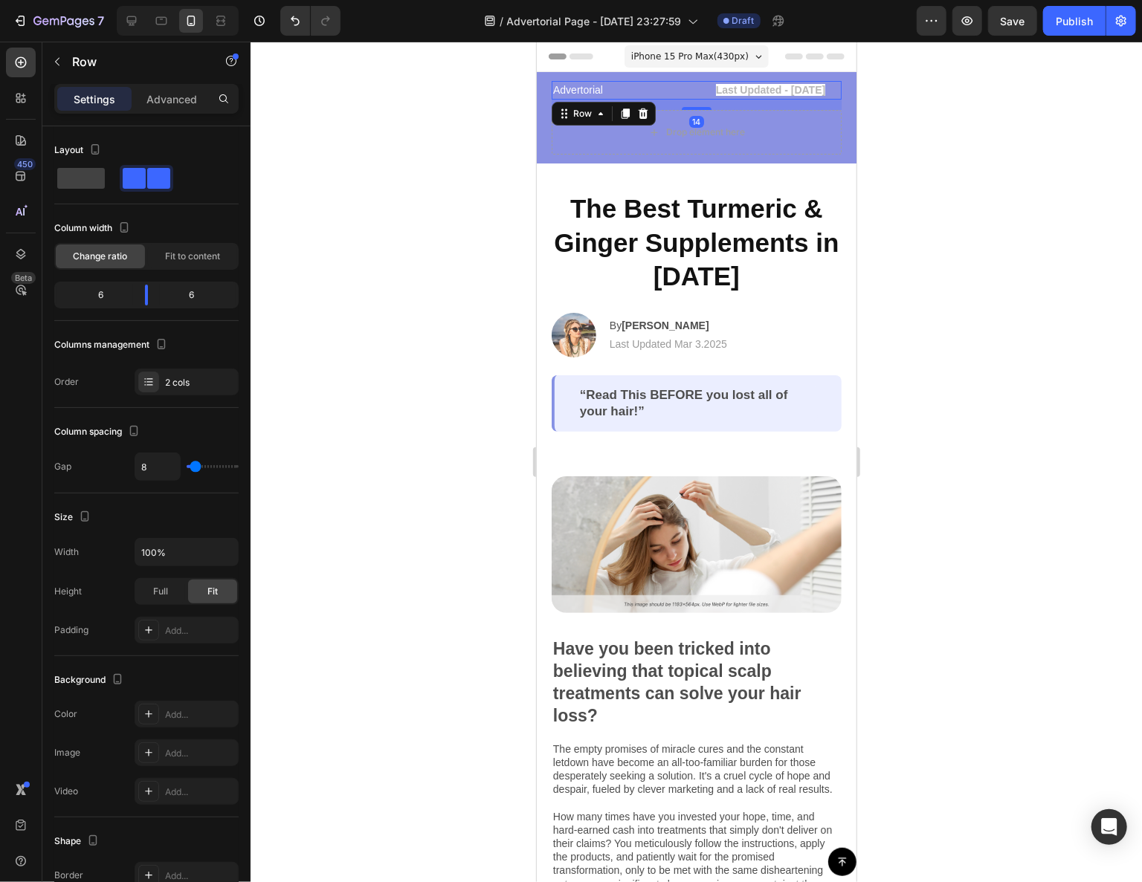
click at [699, 94] on div "Last Updated - [DATE]" at bounding box center [770, 90] width 142 height 15
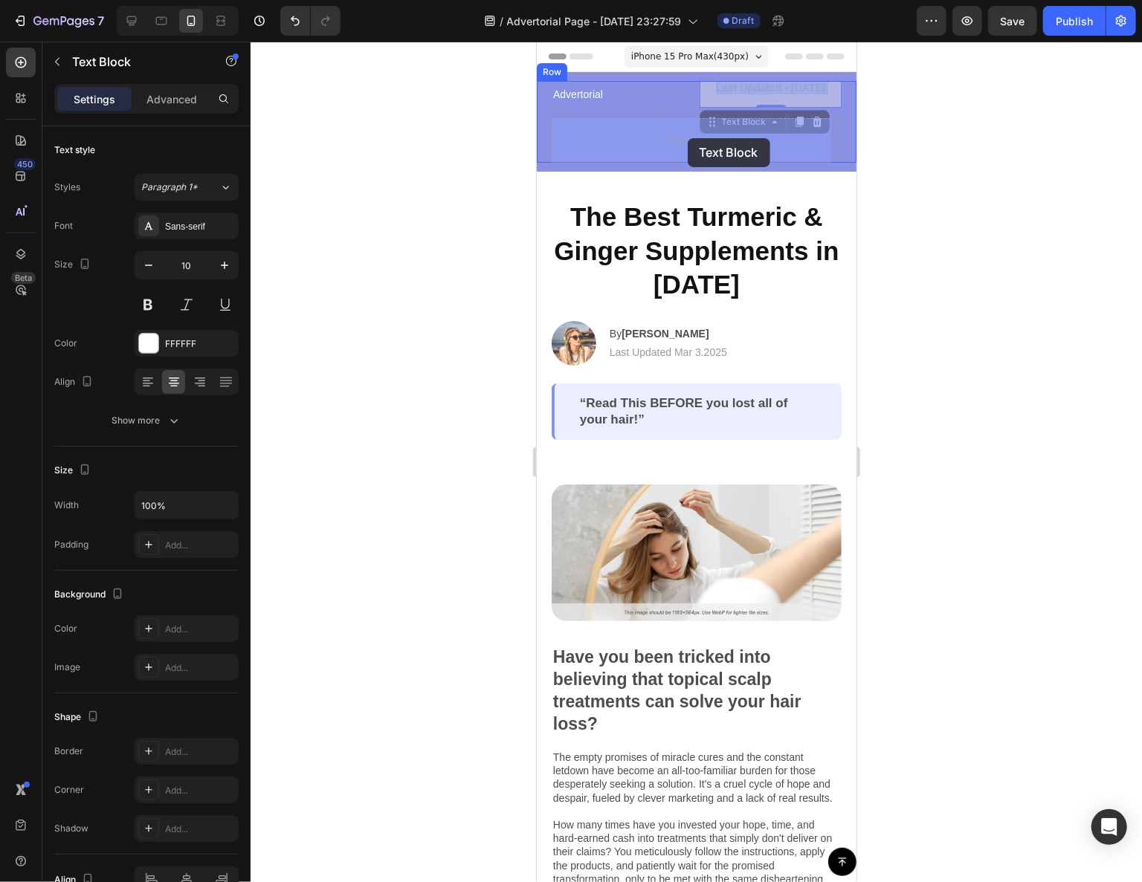
drag, startPoint x: 697, startPoint y: 97, endPoint x: 687, endPoint y: 138, distance: 42.2
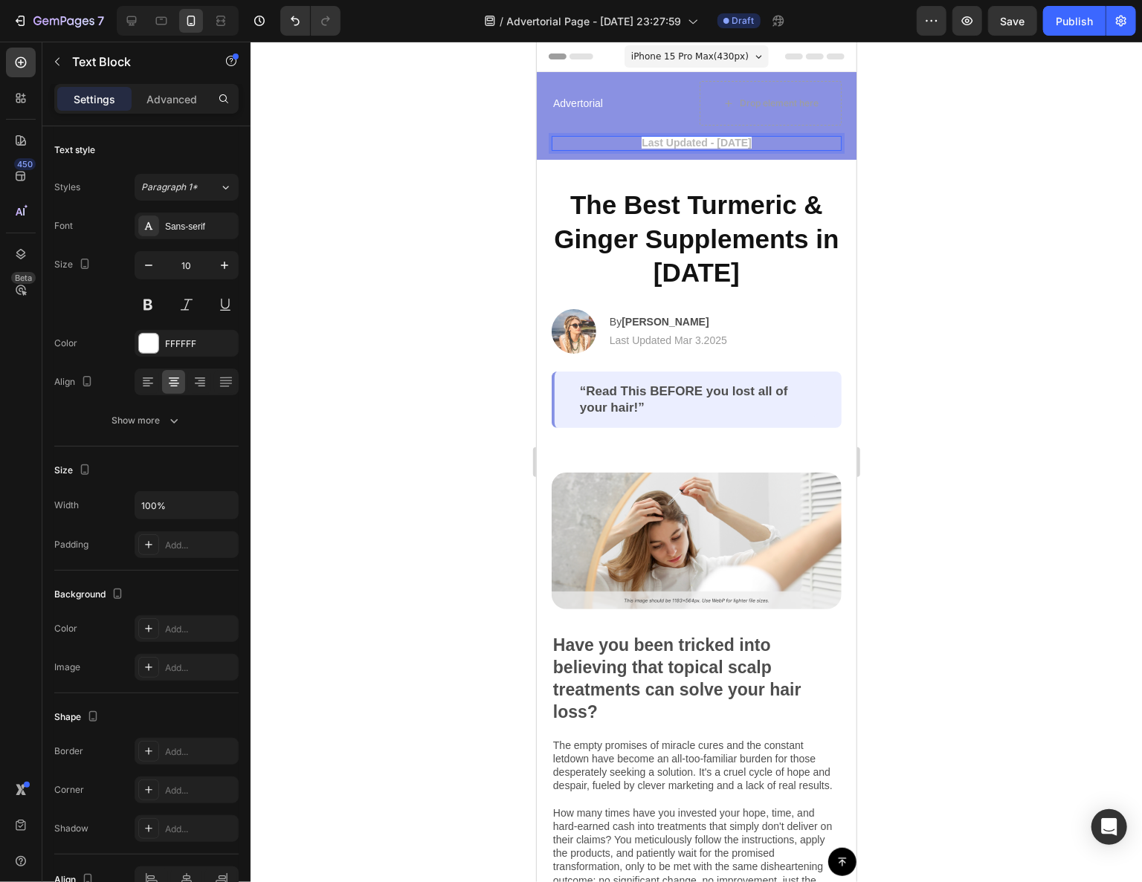
click at [821, 138] on p "Last Updated - [DATE]" at bounding box center [695, 143] width 287 height 12
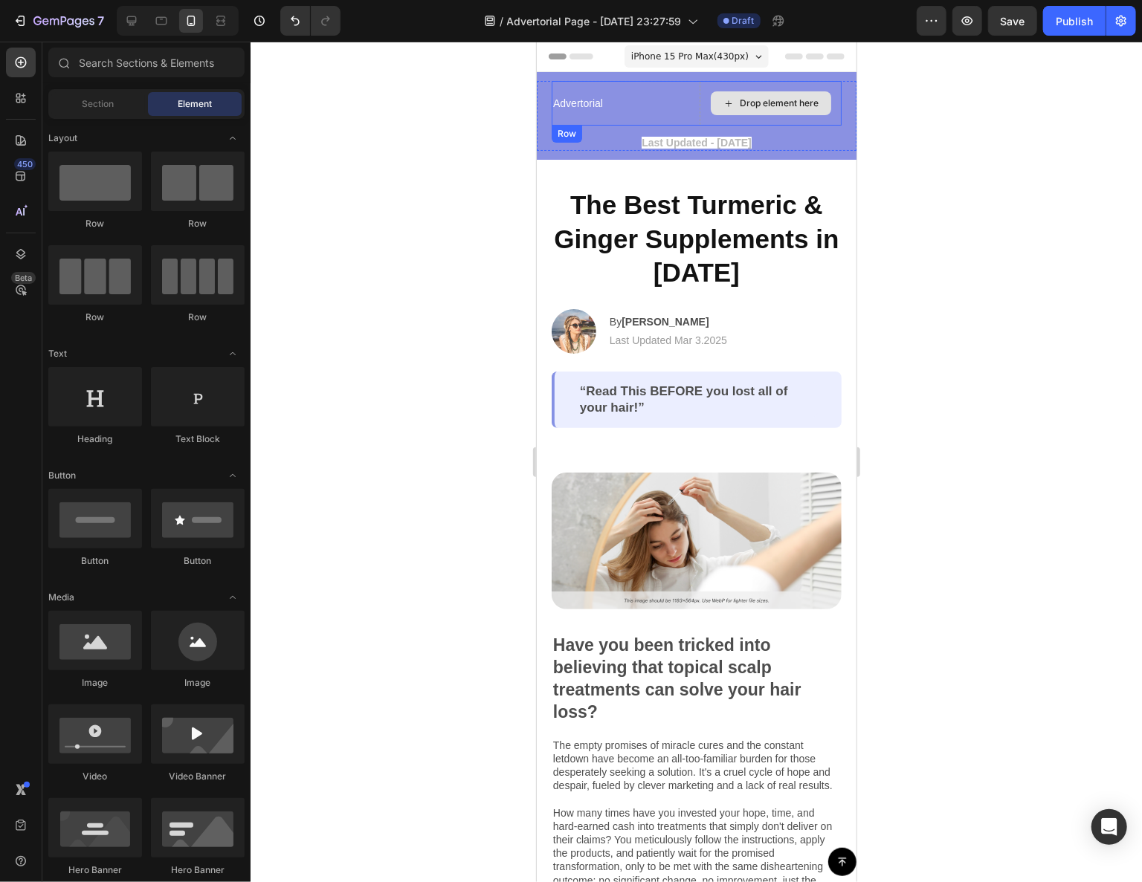
click at [711, 111] on div "Drop element here" at bounding box center [770, 103] width 120 height 24
click at [691, 107] on div "Advertorial Text Block Drop element here Row" at bounding box center [696, 102] width 290 height 45
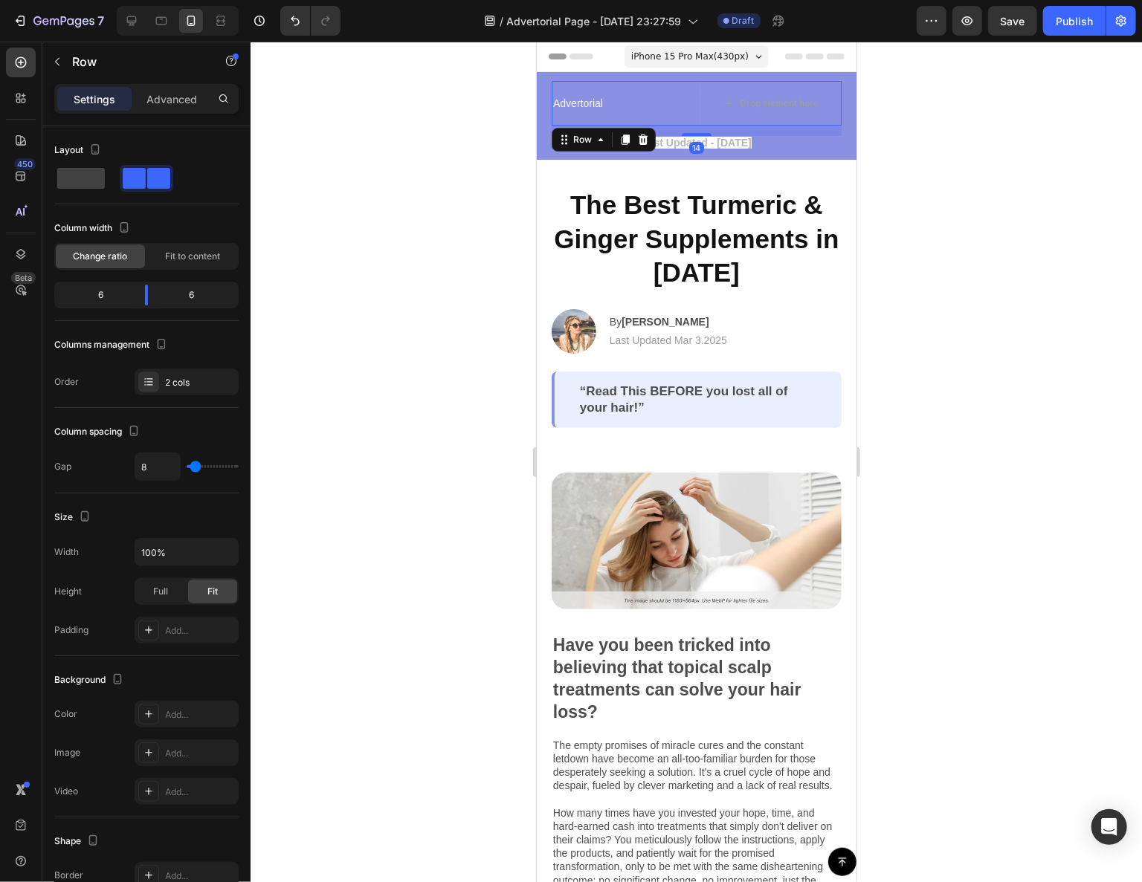
click at [692, 108] on div "Advertorial Text Block Drop element here Row 14" at bounding box center [696, 102] width 290 height 45
click at [91, 172] on span at bounding box center [81, 178] width 48 height 21
type input "0"
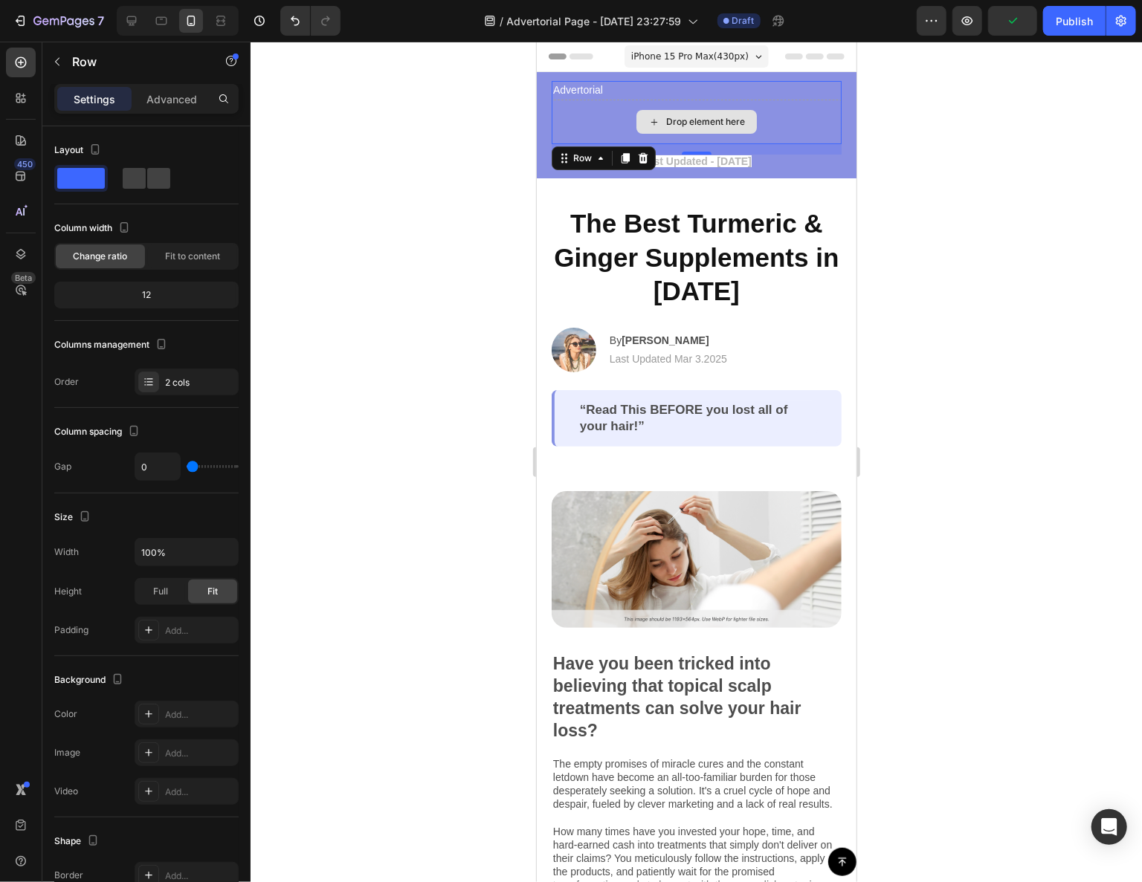
drag, startPoint x: 824, startPoint y: 108, endPoint x: 802, endPoint y: 115, distance: 22.8
click at [823, 108] on div "Drop element here" at bounding box center [696, 121] width 290 height 45
click at [769, 104] on div "Drop element here" at bounding box center [696, 121] width 290 height 45
click at [745, 87] on p "Advertorial" at bounding box center [695, 90] width 287 height 16
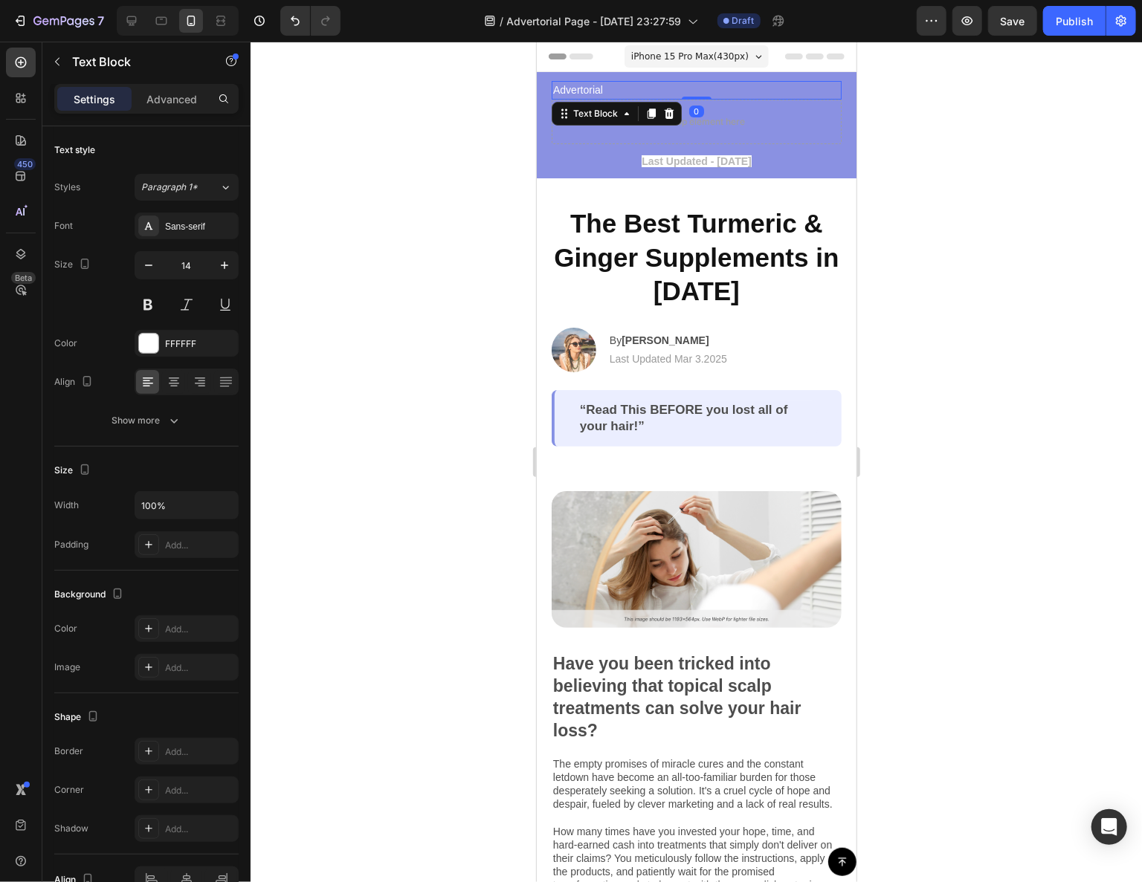
click at [755, 110] on div "Drop element here" at bounding box center [696, 121] width 290 height 45
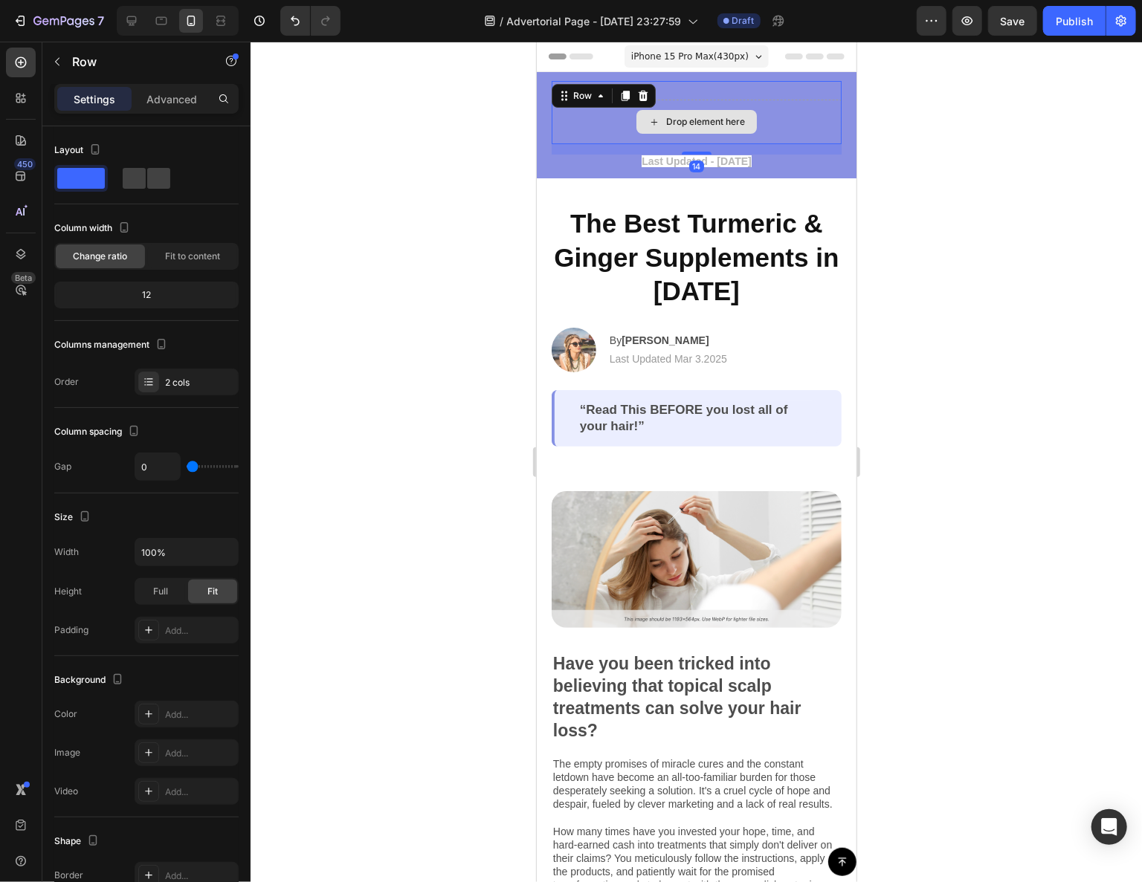
click at [758, 112] on div "Drop element here" at bounding box center [696, 121] width 290 height 45
click at [762, 112] on div "Drop element here" at bounding box center [696, 121] width 290 height 45
click at [766, 112] on div "Drop element here" at bounding box center [696, 121] width 290 height 45
click at [768, 99] on div "Drop element here" at bounding box center [696, 121] width 290 height 45
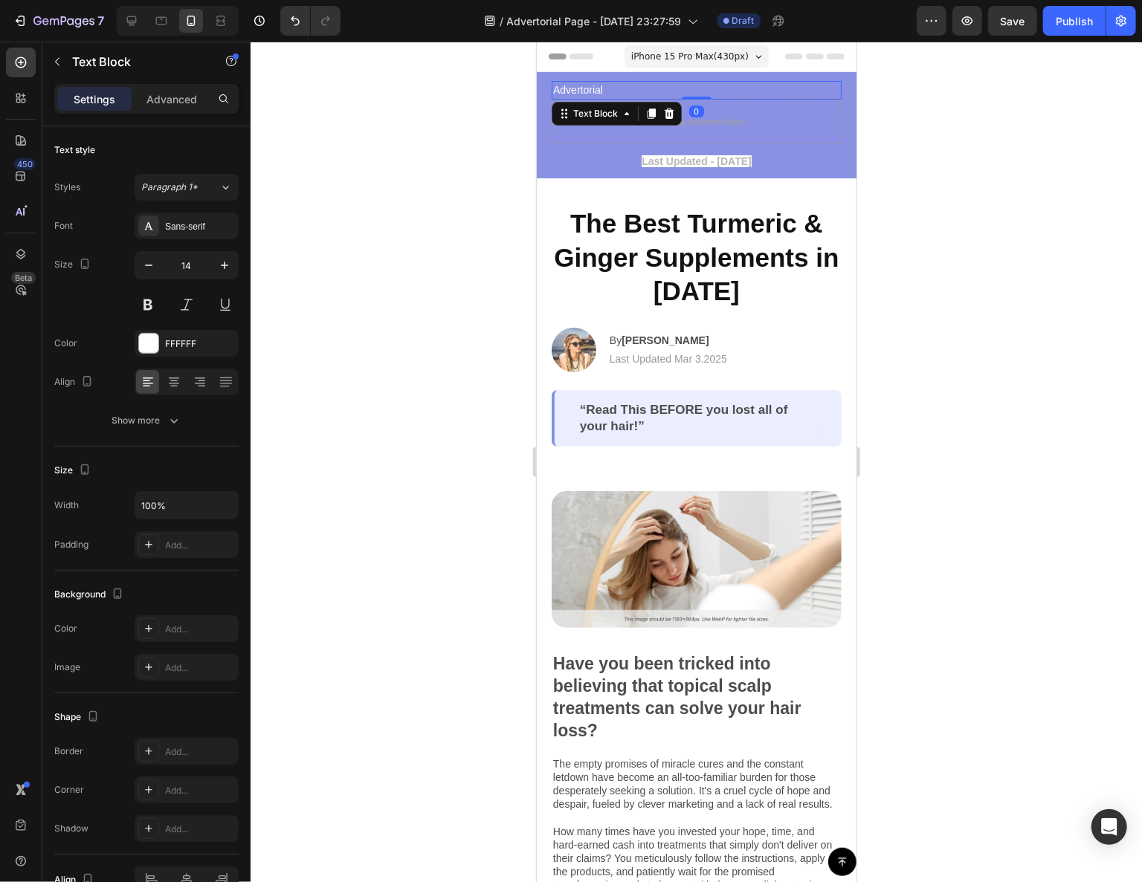
click at [766, 90] on p "Advertorial" at bounding box center [695, 90] width 287 height 16
click at [769, 102] on div "Drop element here" at bounding box center [696, 121] width 290 height 45
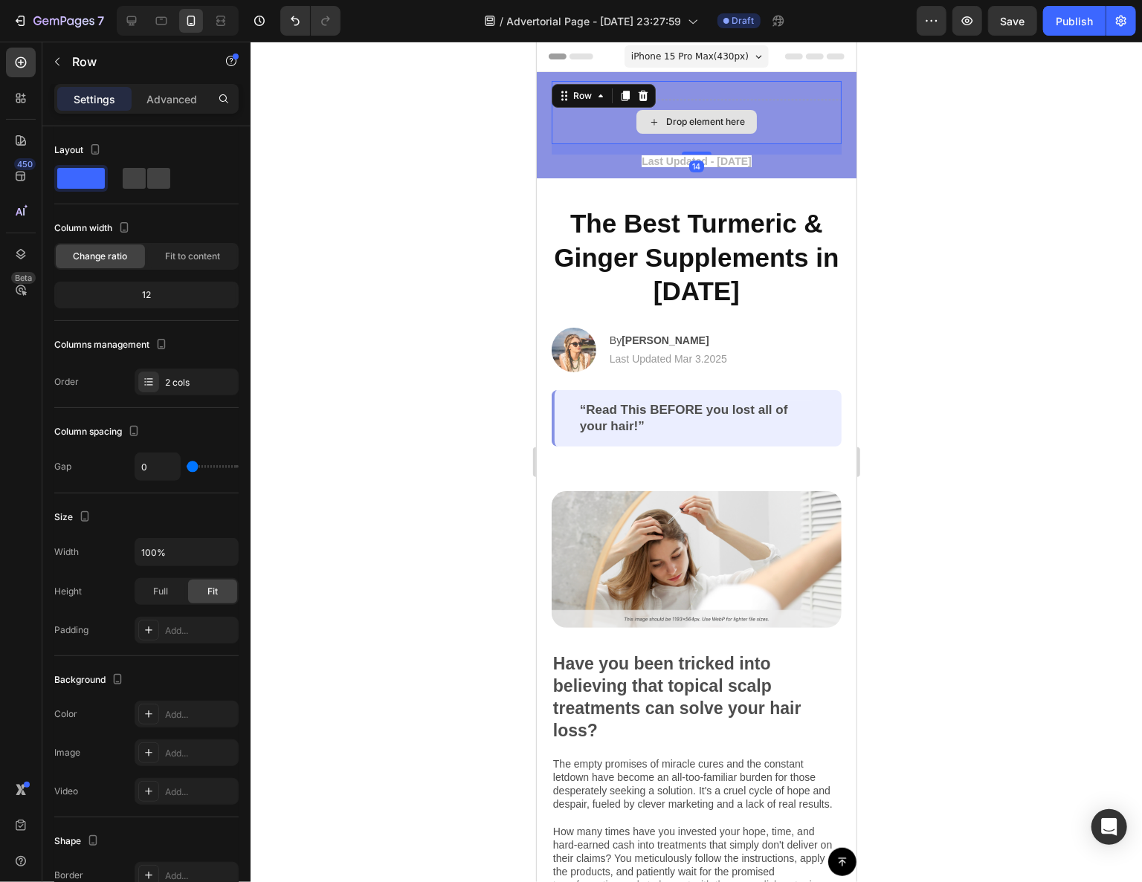
click at [769, 109] on div "Drop element here" at bounding box center [696, 121] width 290 height 45
drag, startPoint x: 769, startPoint y: 109, endPoint x: 760, endPoint y: 111, distance: 9.0
click at [768, 110] on div "Drop element here" at bounding box center [696, 121] width 290 height 45
click at [745, 112] on div "Drop element here" at bounding box center [696, 121] width 120 height 24
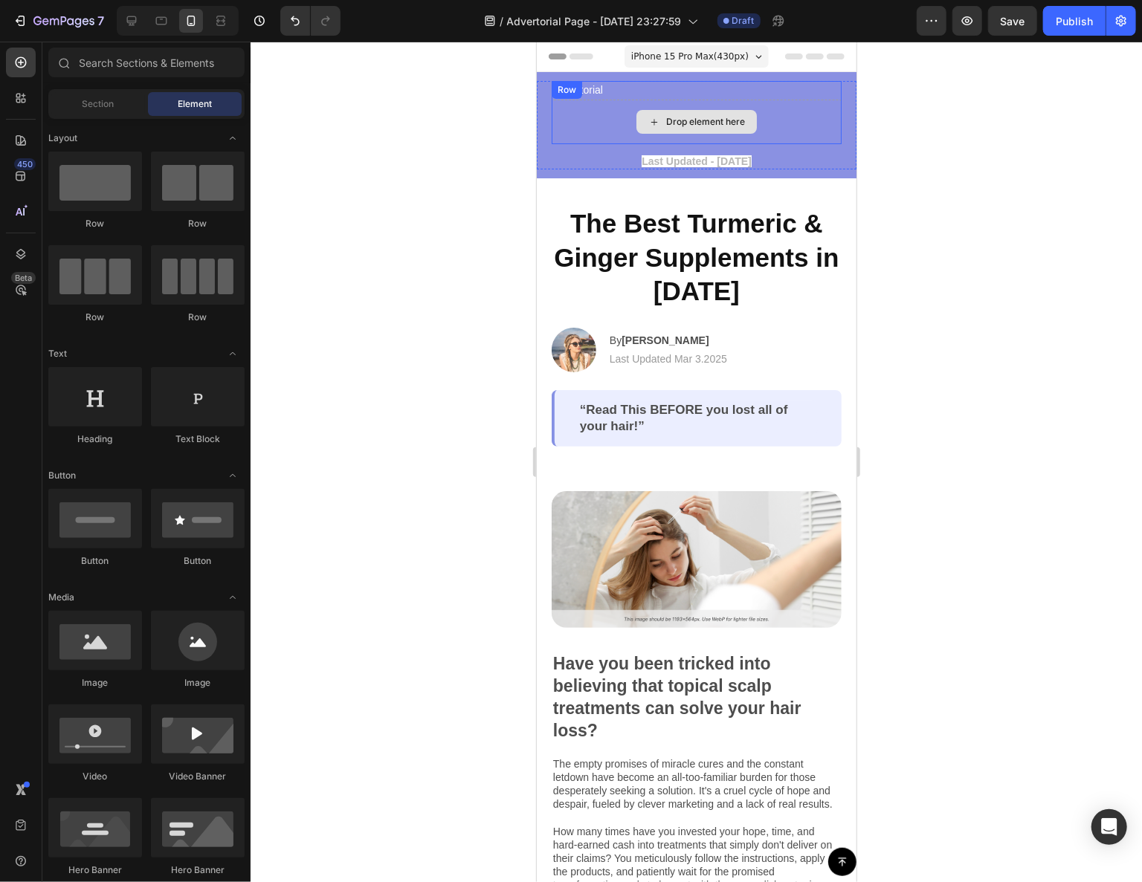
click at [763, 114] on div "Drop element here" at bounding box center [696, 121] width 290 height 45
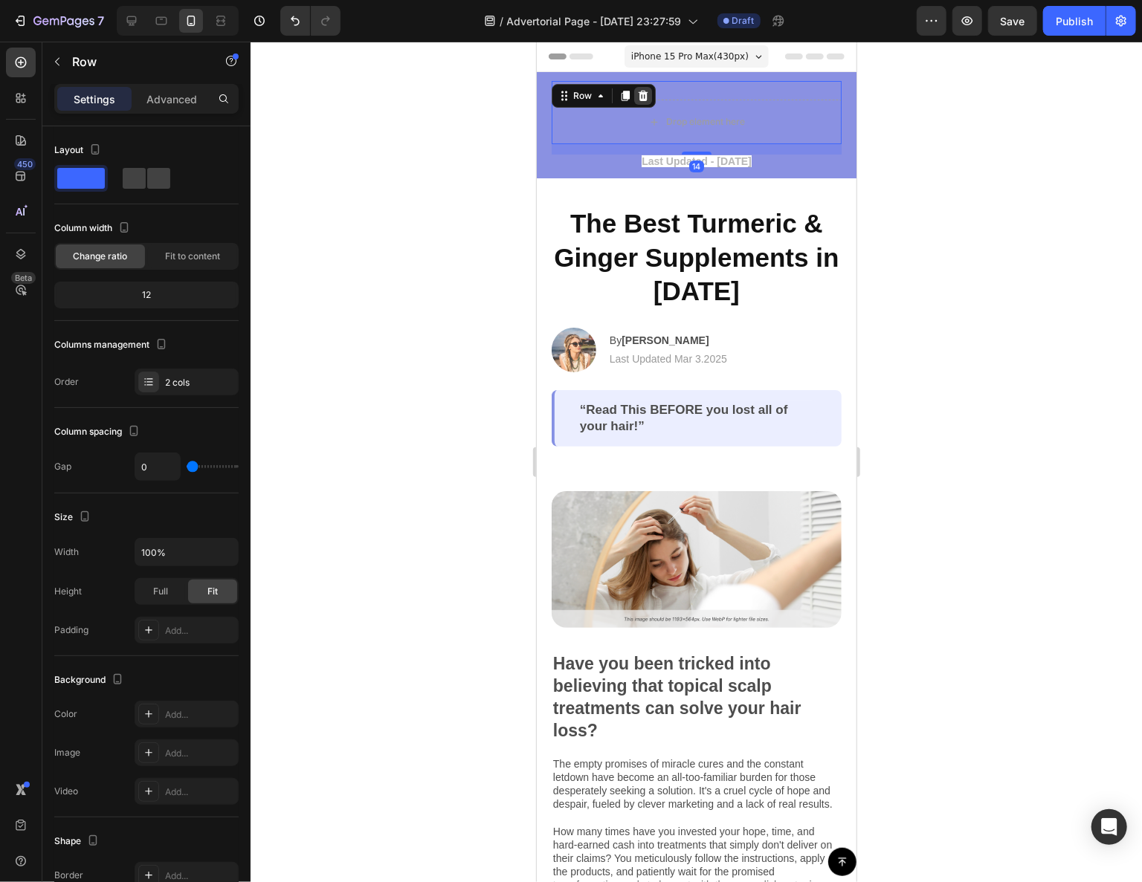
click at [642, 93] on icon at bounding box center [642, 95] width 12 height 12
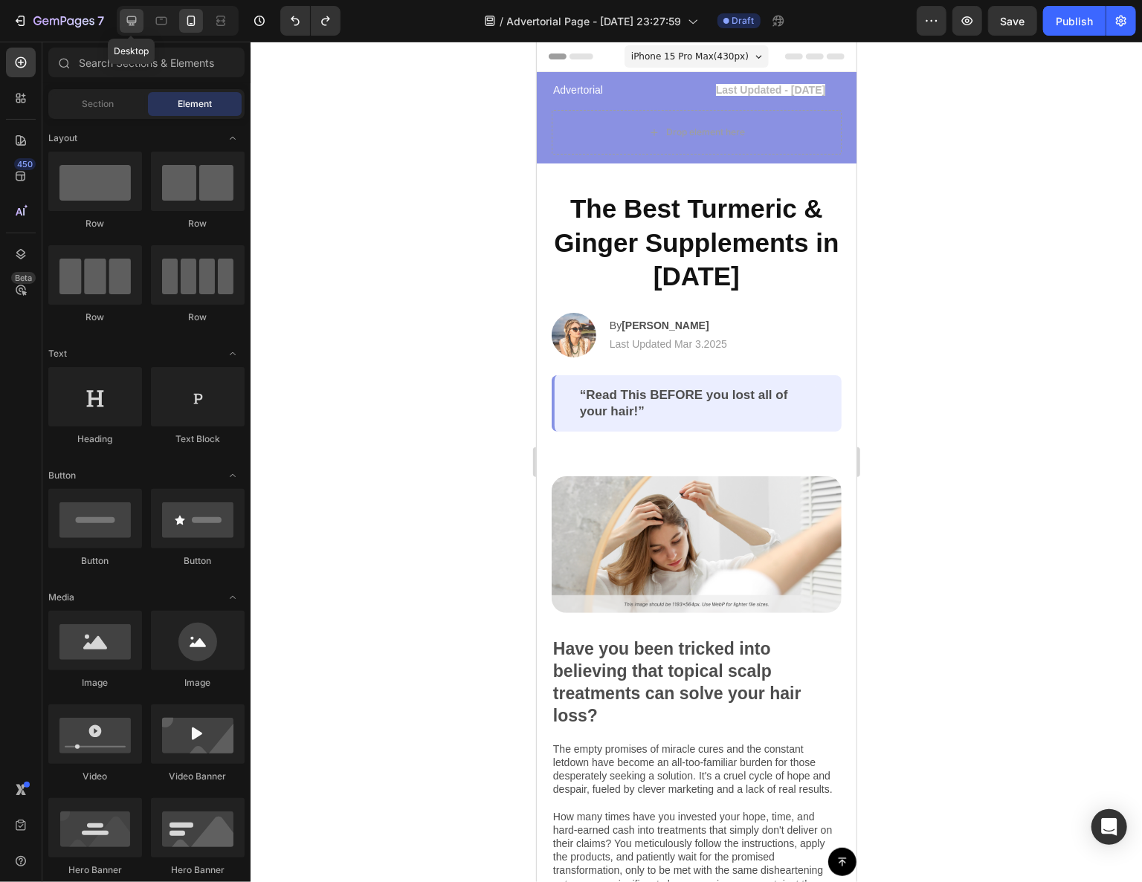
click at [130, 19] on icon at bounding box center [131, 20] width 15 height 15
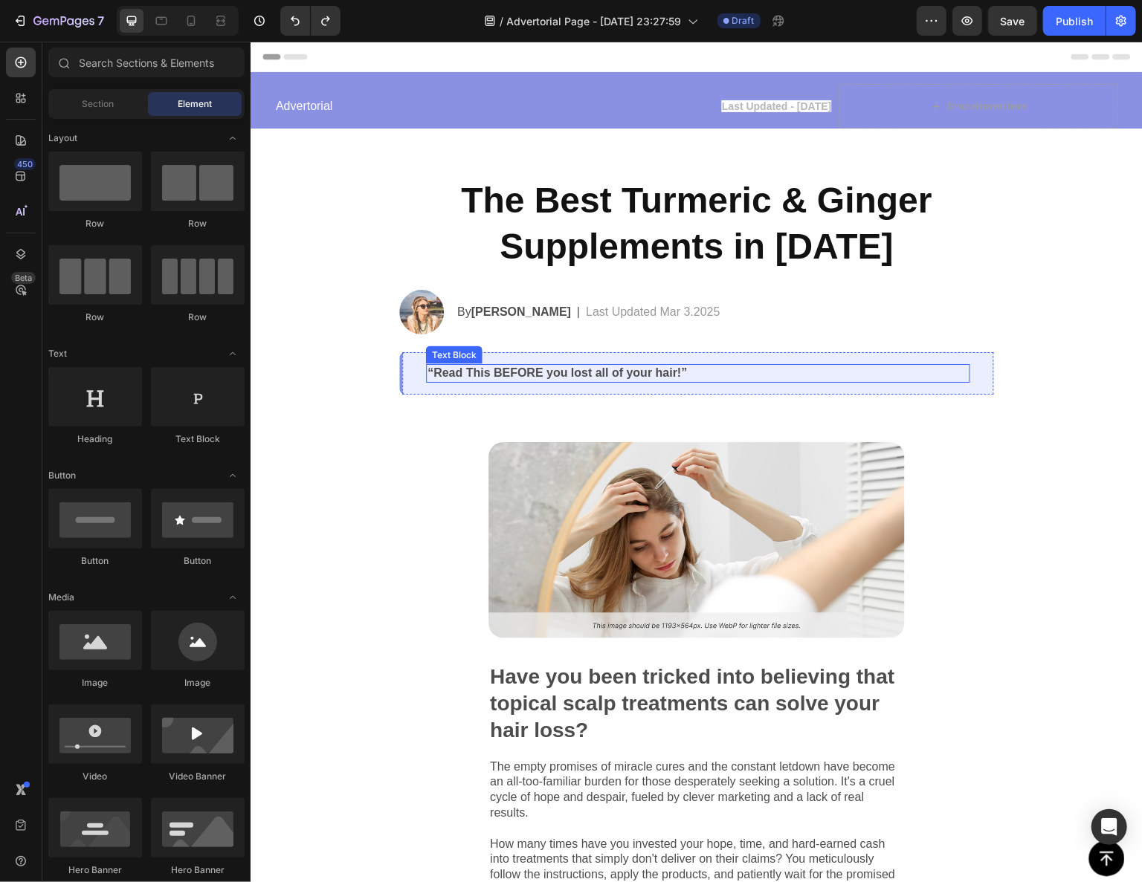
click at [783, 373] on p "“Read This BEFORE you lost all of your hair!”" at bounding box center [697, 373] width 541 height 16
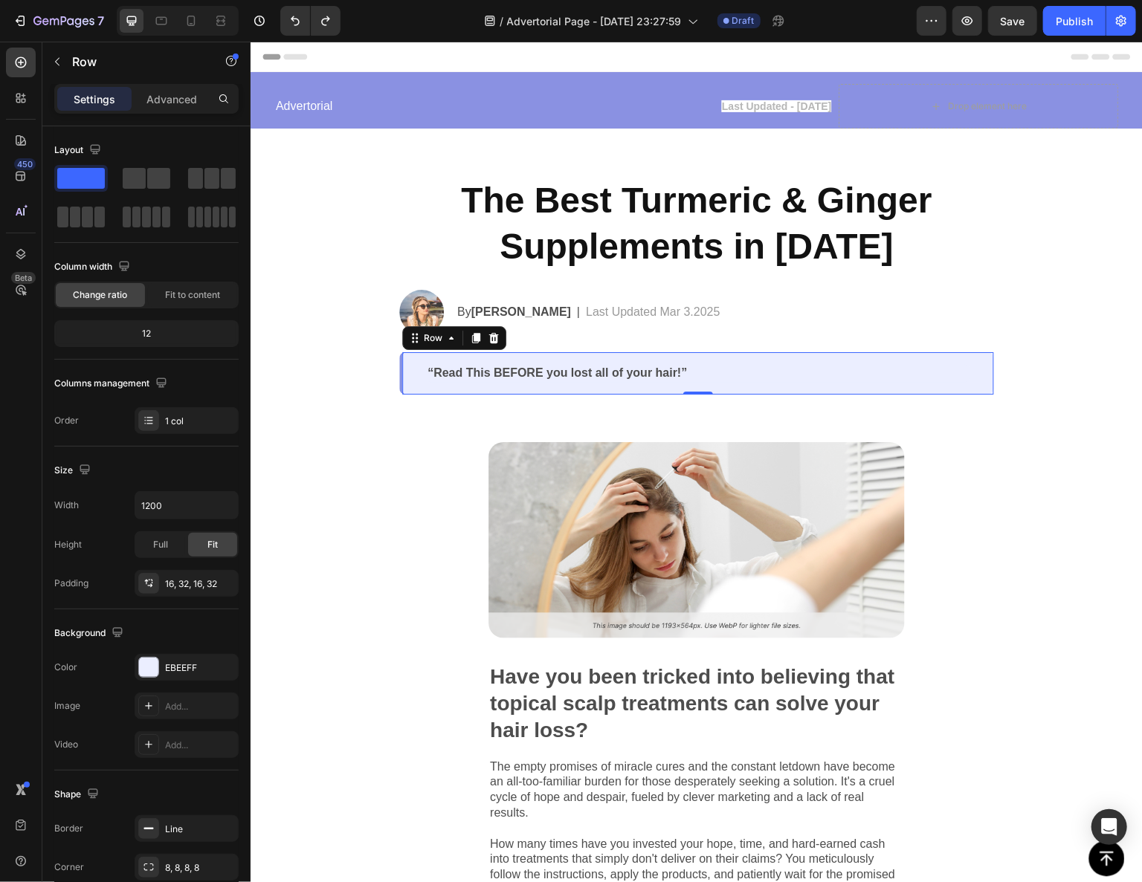
click at [840, 361] on div "“Read This BEFORE you lost all of your hair!” Text Block Row 0" at bounding box center [695, 373] width 595 height 42
click at [843, 361] on div "“Read This BEFORE you lost all of your hair!” Text Block Row 0" at bounding box center [695, 373] width 595 height 42
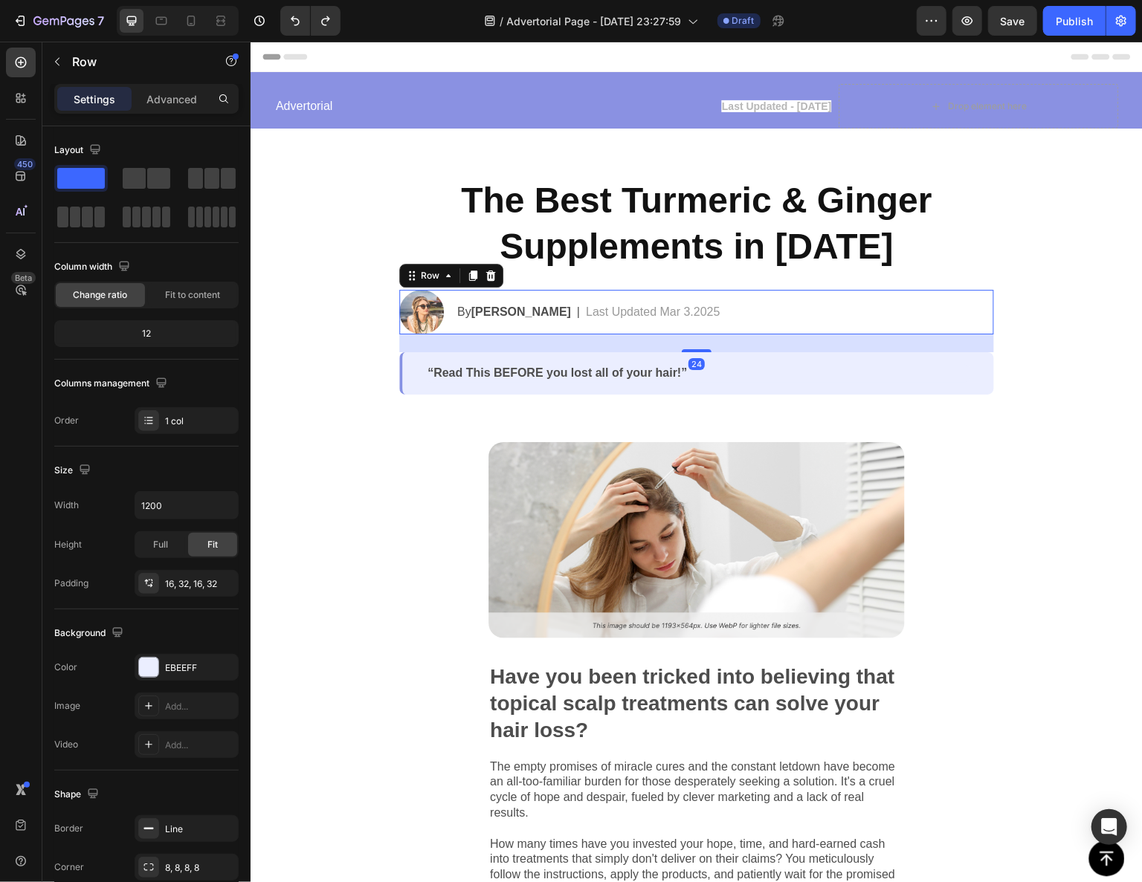
click at [734, 327] on div "By [PERSON_NAME] Text Block | Text Block Last Updated Mar 3.2025 Text Block Row" at bounding box center [724, 311] width 538 height 45
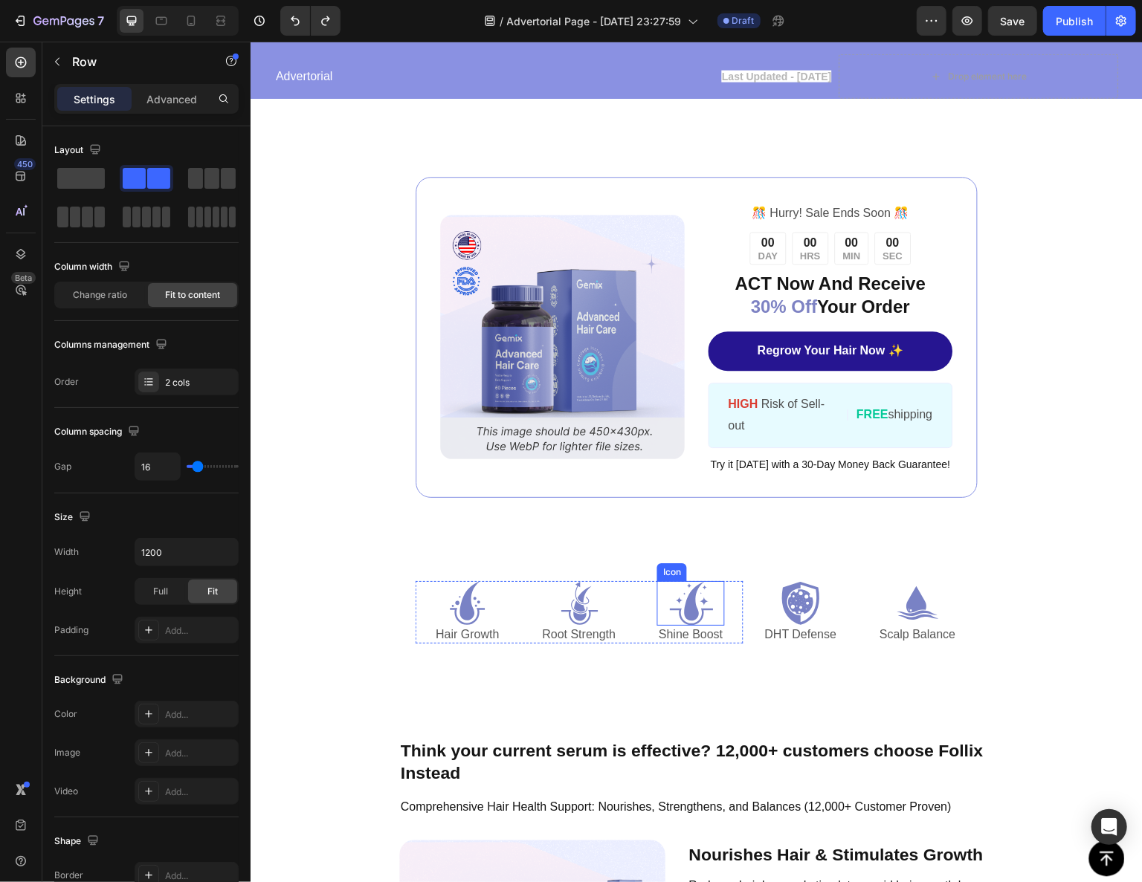
scroll to position [2162, 0]
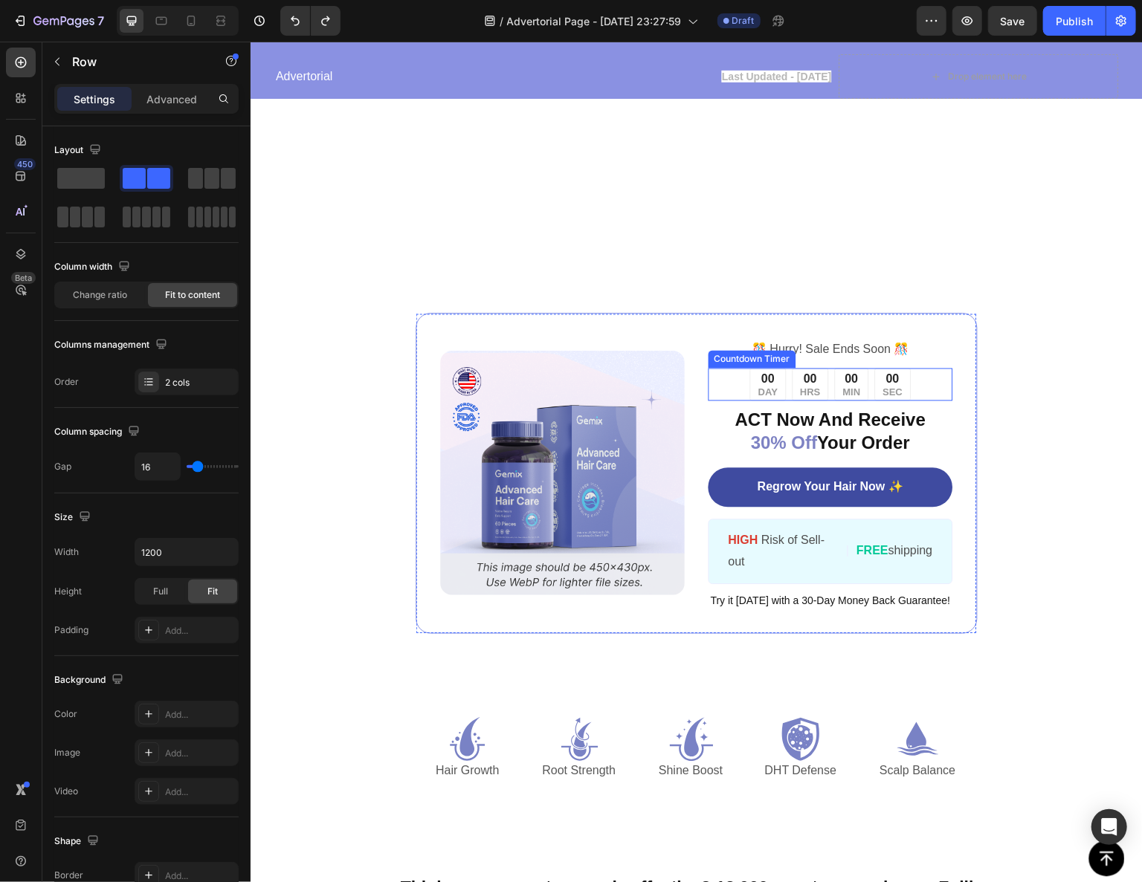
click at [711, 356] on div "Countdown Timer" at bounding box center [752, 358] width 82 height 13
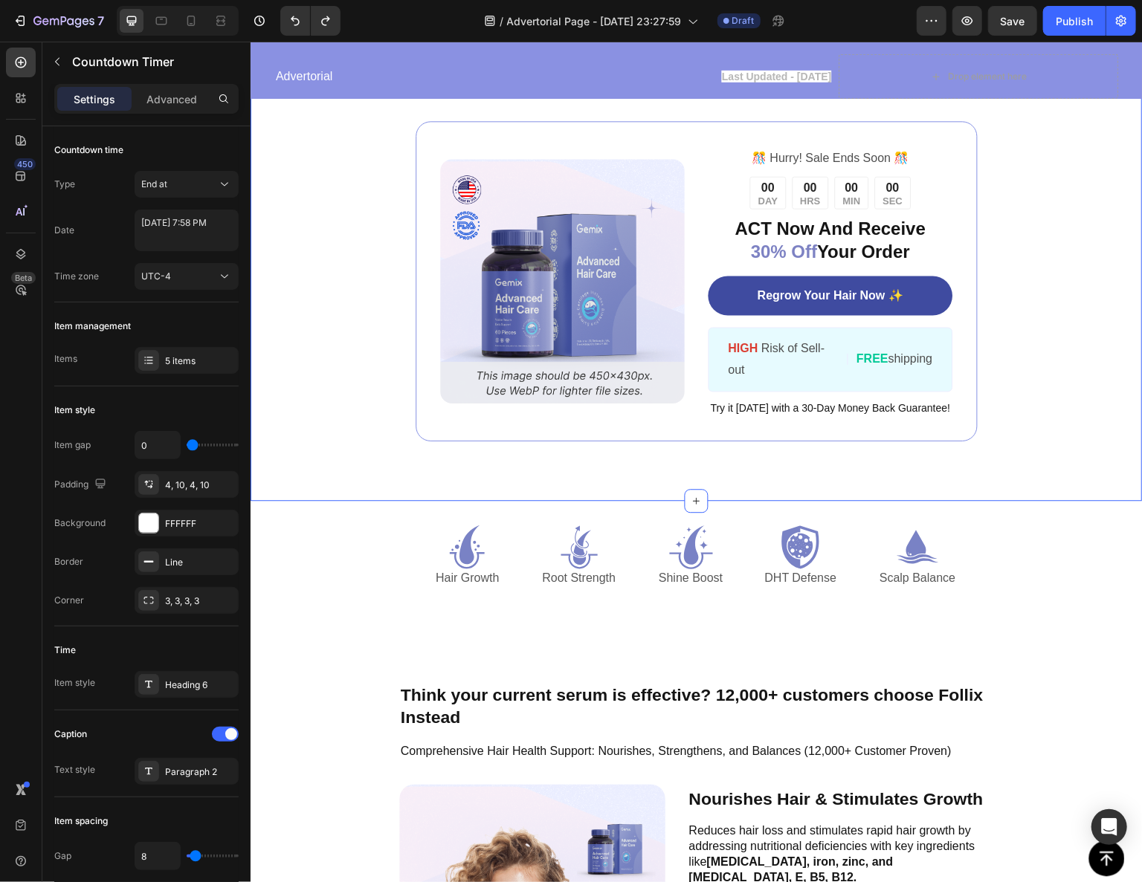
click at [1021, 355] on div "Image ️🎊 Hurry! Sale Ends Soon ️🎊 Text Block 00 DAY 00 HRS 00 MIN 00 SEC Countd…" at bounding box center [696, 280] width 892 height 439
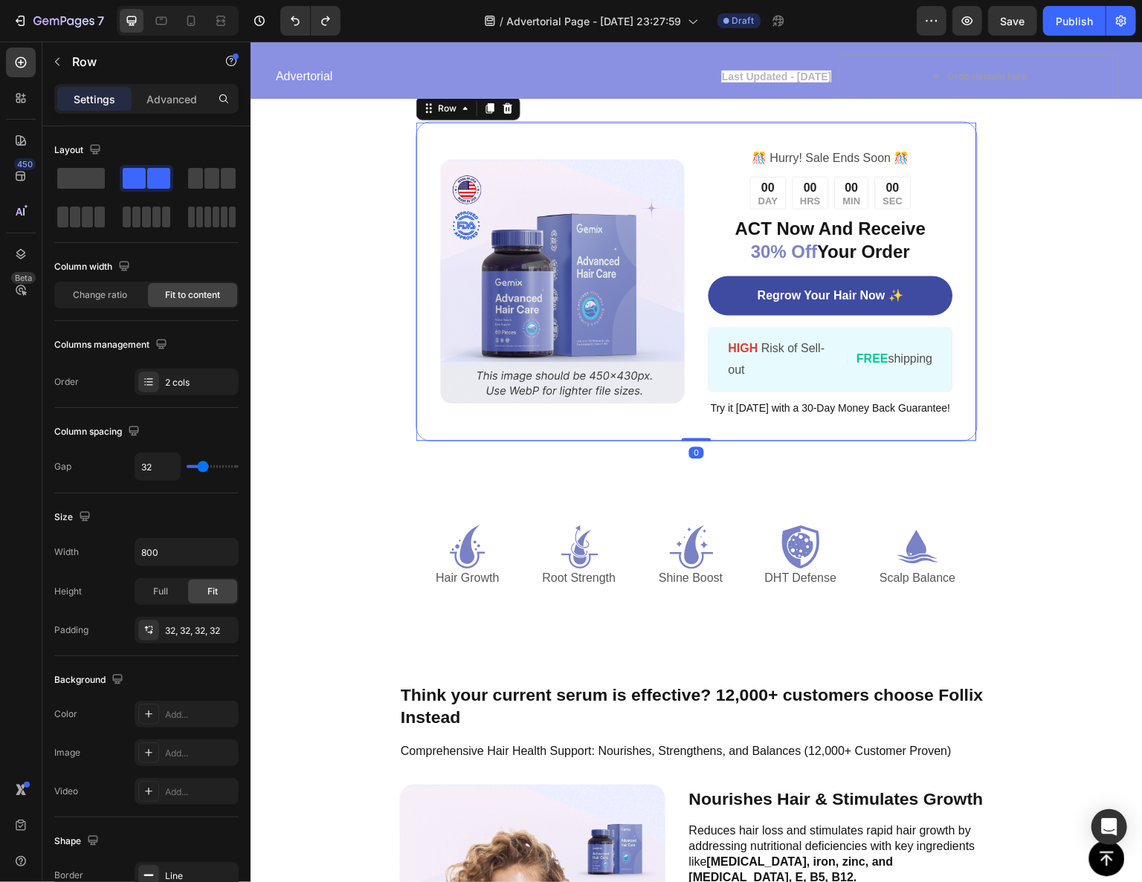
click at [949, 389] on div "Image ️🎊 Hurry! Sale Ends Soon ️🎊 Text Block 00 DAY 00 HRS 00 MIN 00 SEC Countd…" at bounding box center [696, 280] width 562 height 320
click at [931, 208] on div "00 DAY 00 HRS 00 MIN 00 SEC" at bounding box center [830, 191] width 245 height 33
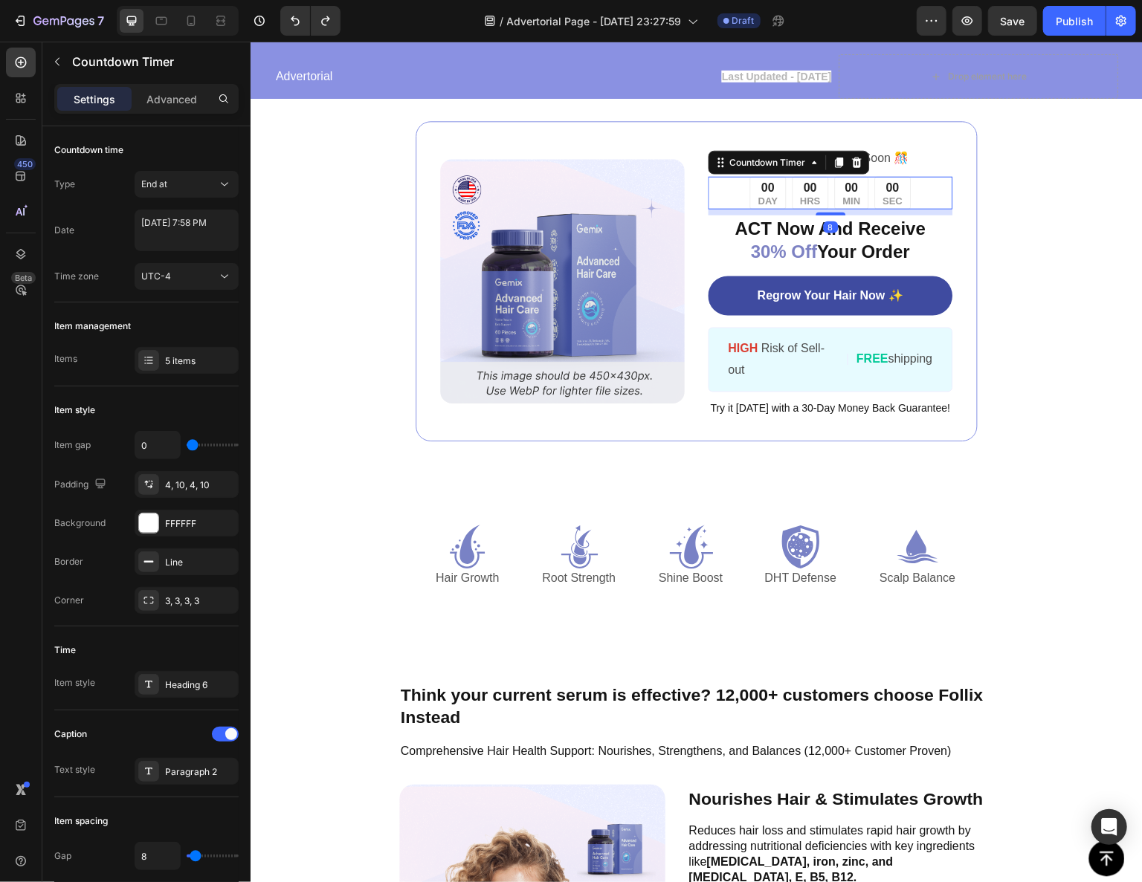
click at [930, 208] on div "00 DAY 00 HRS 00 MIN 00 SEC" at bounding box center [830, 191] width 245 height 33
click at [920, 208] on div "00 DAY 00 HRS 00 MIN 00 SEC" at bounding box center [830, 191] width 245 height 33
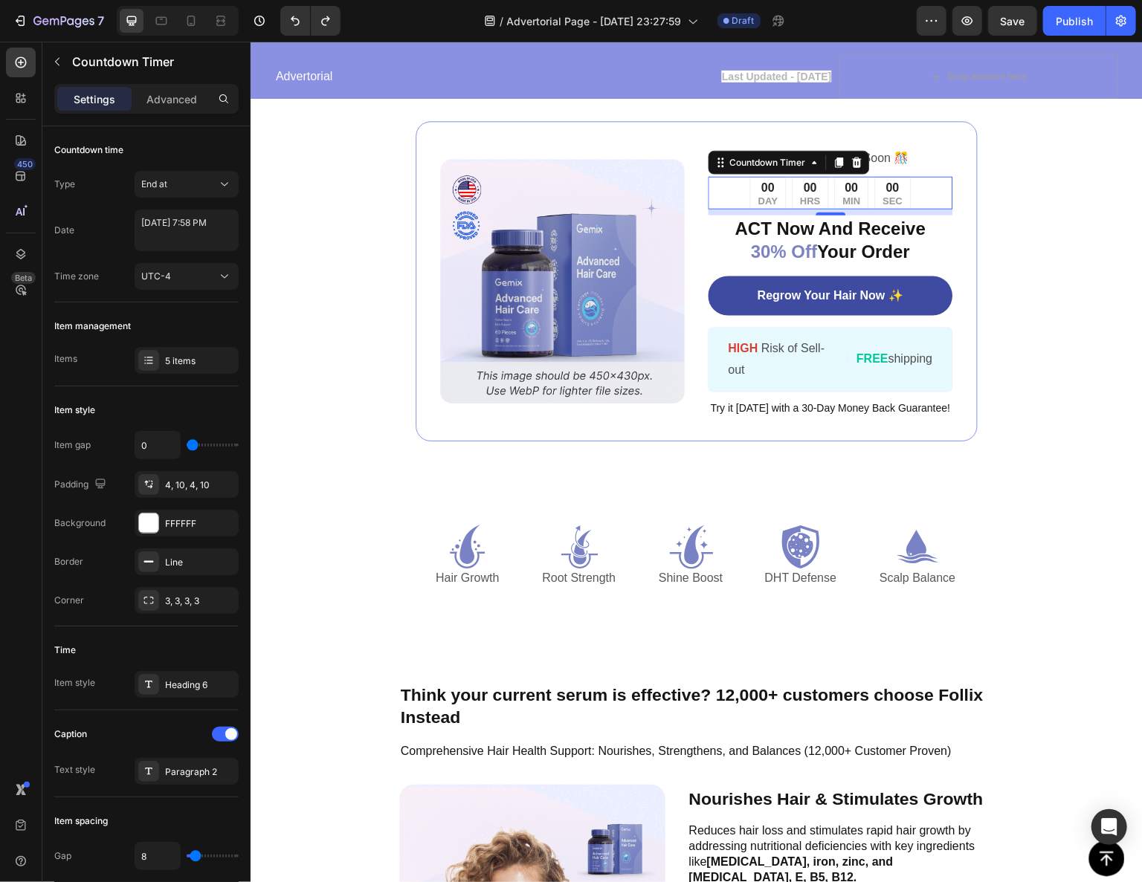
click at [920, 208] on div "00 DAY 00 HRS 00 MIN 00 SEC" at bounding box center [830, 191] width 245 height 33
click at [970, 393] on div "Image ️🎊 Hurry! Sale Ends Soon ️🎊 Text Block 00 DAY 00 HRS 00 MIN 00 SEC Countd…" at bounding box center [696, 280] width 892 height 439
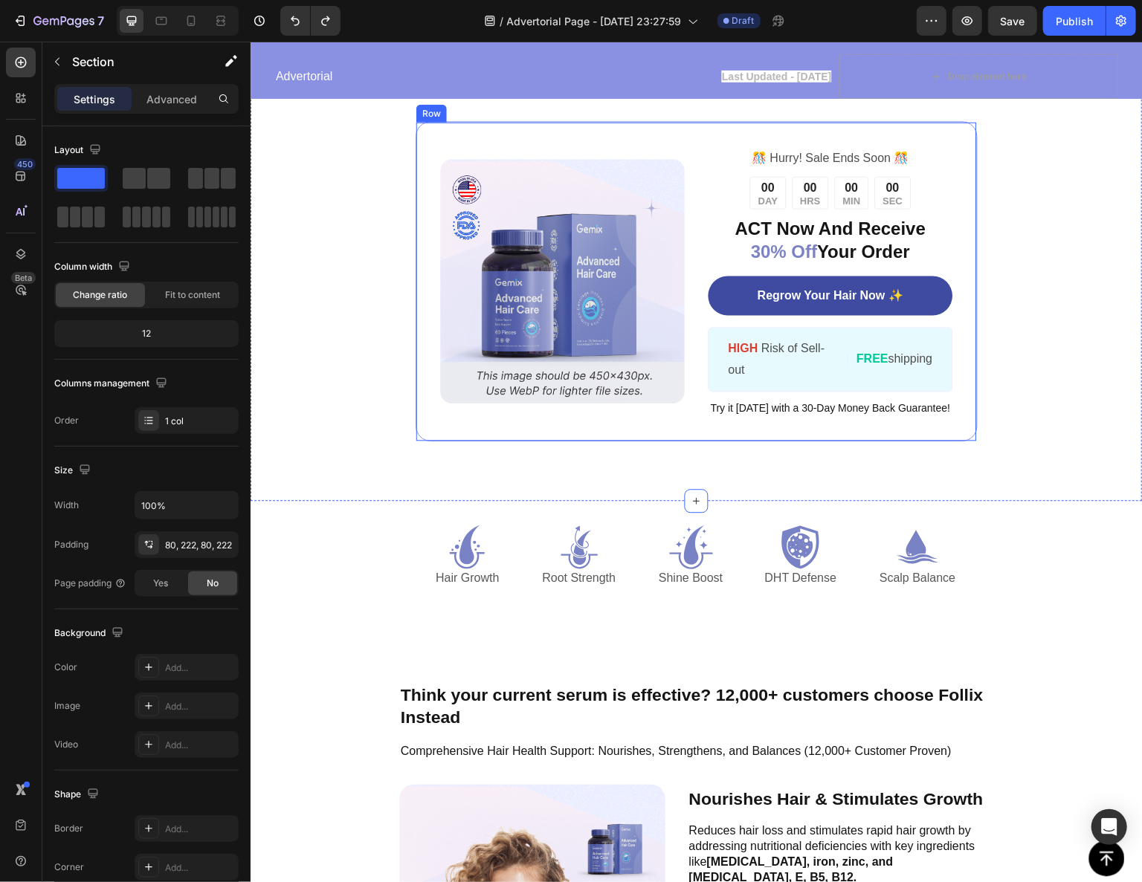
click at [928, 208] on div "00 DAY 00 HRS 00 MIN 00 SEC" at bounding box center [830, 191] width 245 height 33
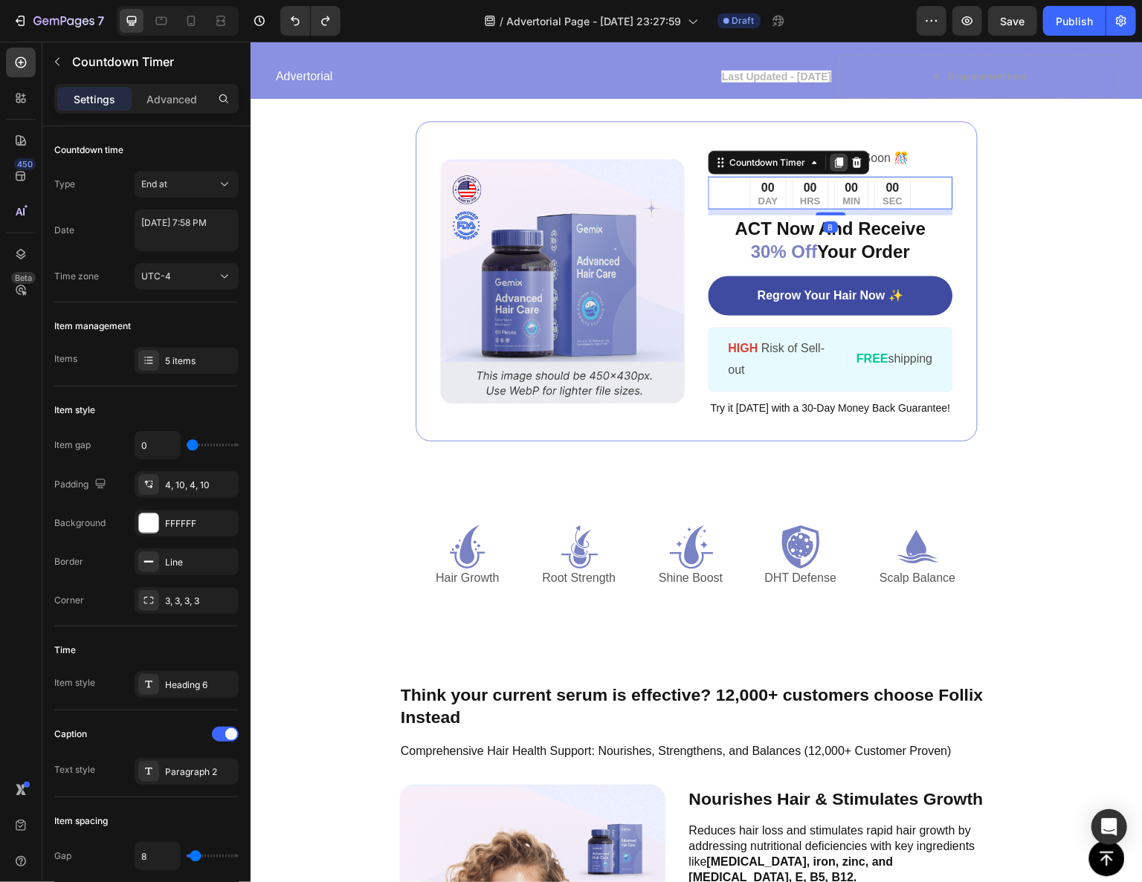
click at [836, 167] on icon at bounding box center [839, 161] width 8 height 10
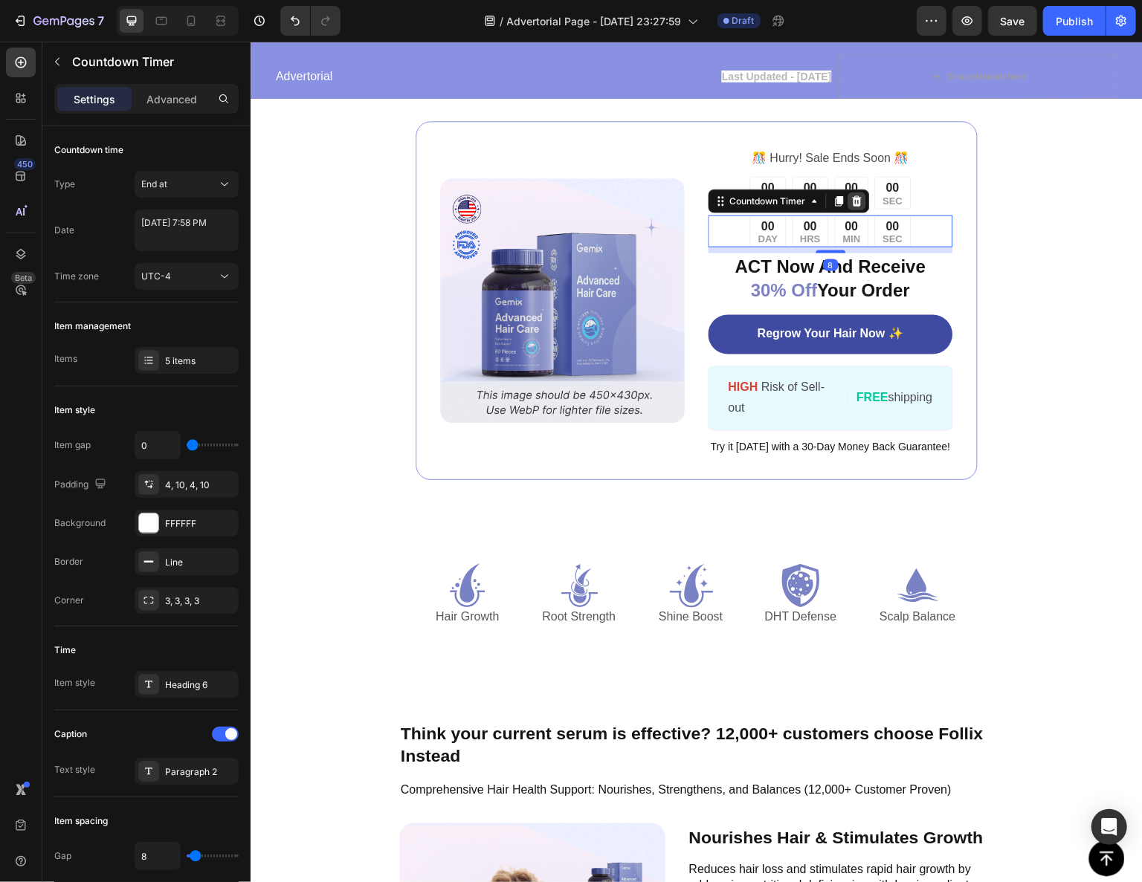
click at [852, 205] on icon at bounding box center [857, 200] width 10 height 10
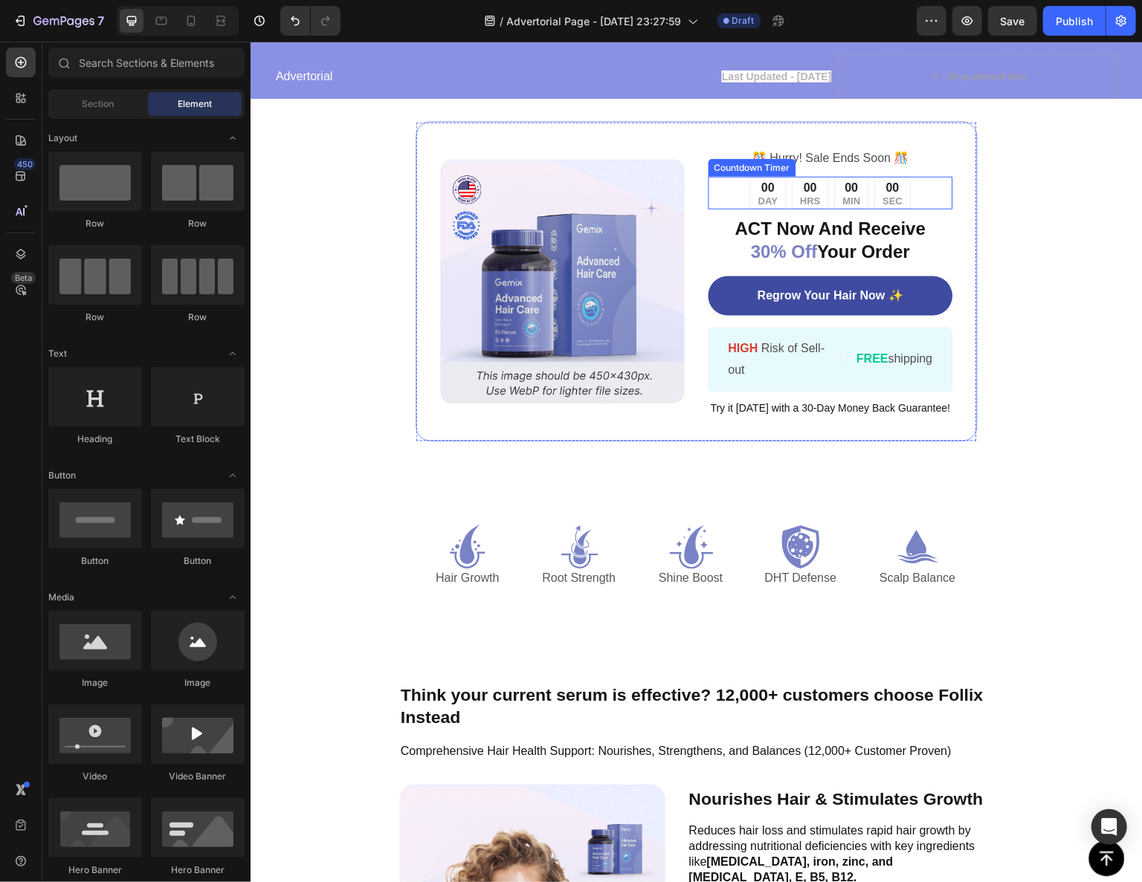
click at [911, 208] on div "00 DAY 00 HRS 00 MIN 00 SEC" at bounding box center [830, 191] width 245 height 33
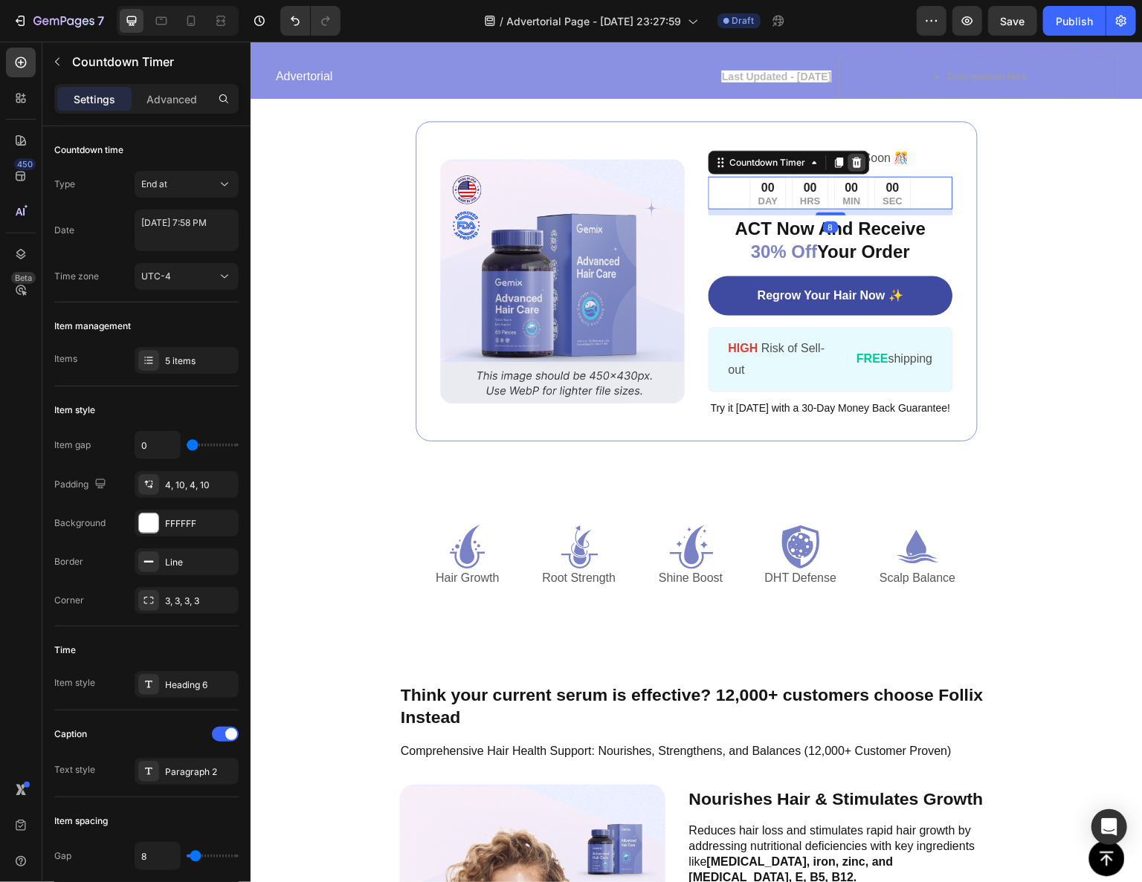
click at [852, 167] on icon at bounding box center [857, 161] width 10 height 10
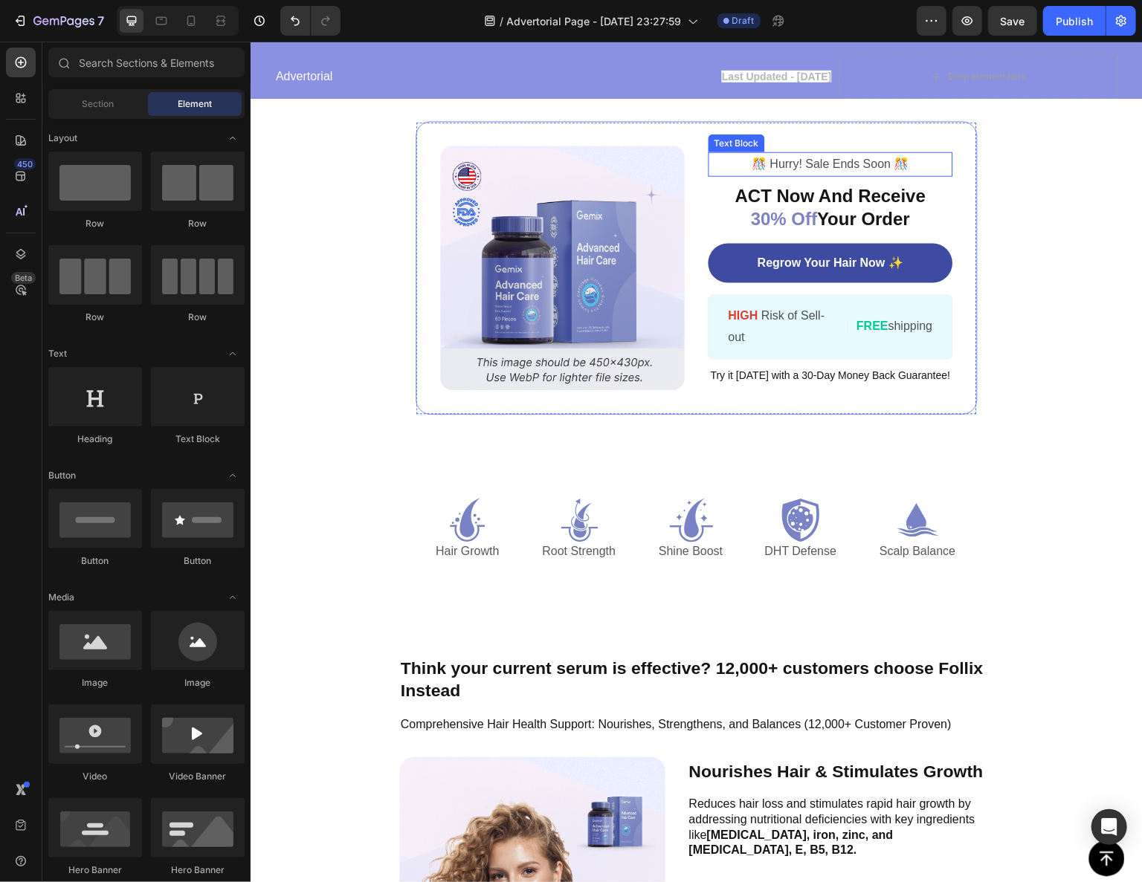
click at [752, 174] on p "️🎊 Hurry! Sale Ends Soon ️🎊" at bounding box center [830, 163] width 242 height 22
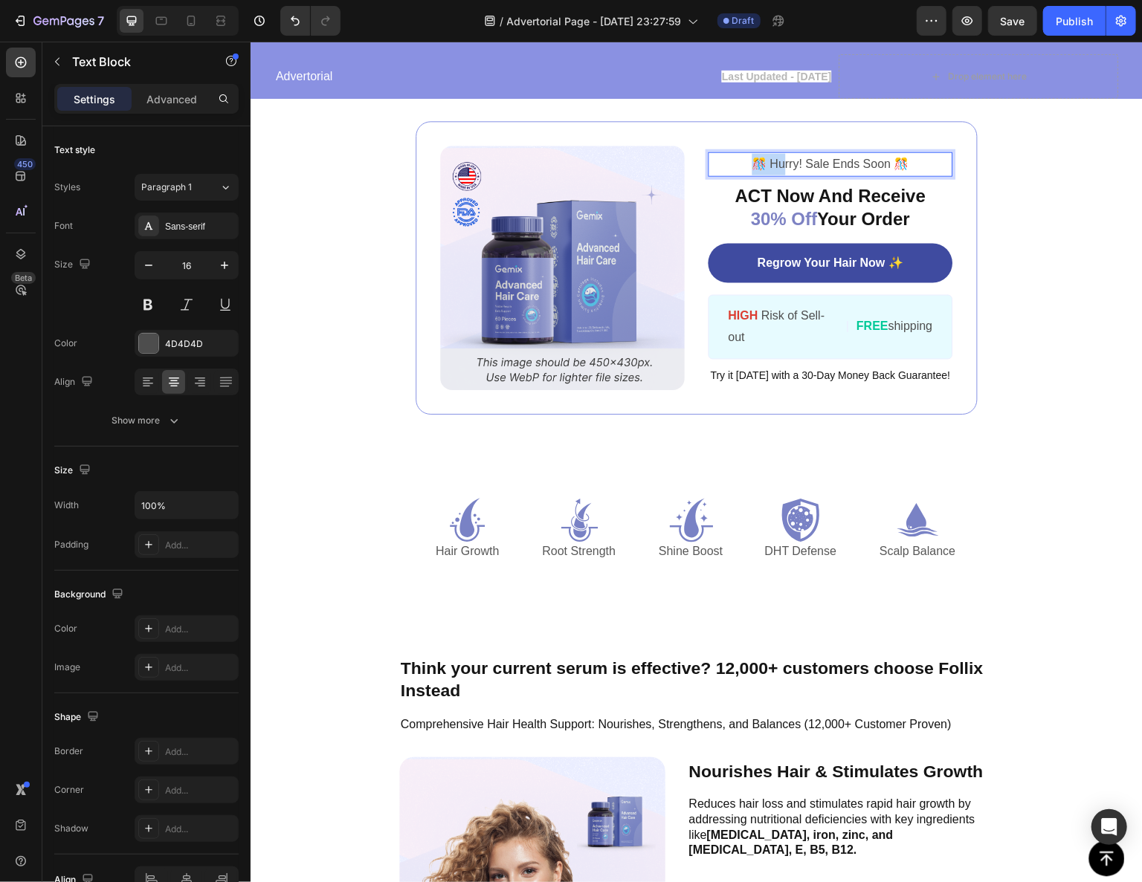
scroll to position [2159, 0]
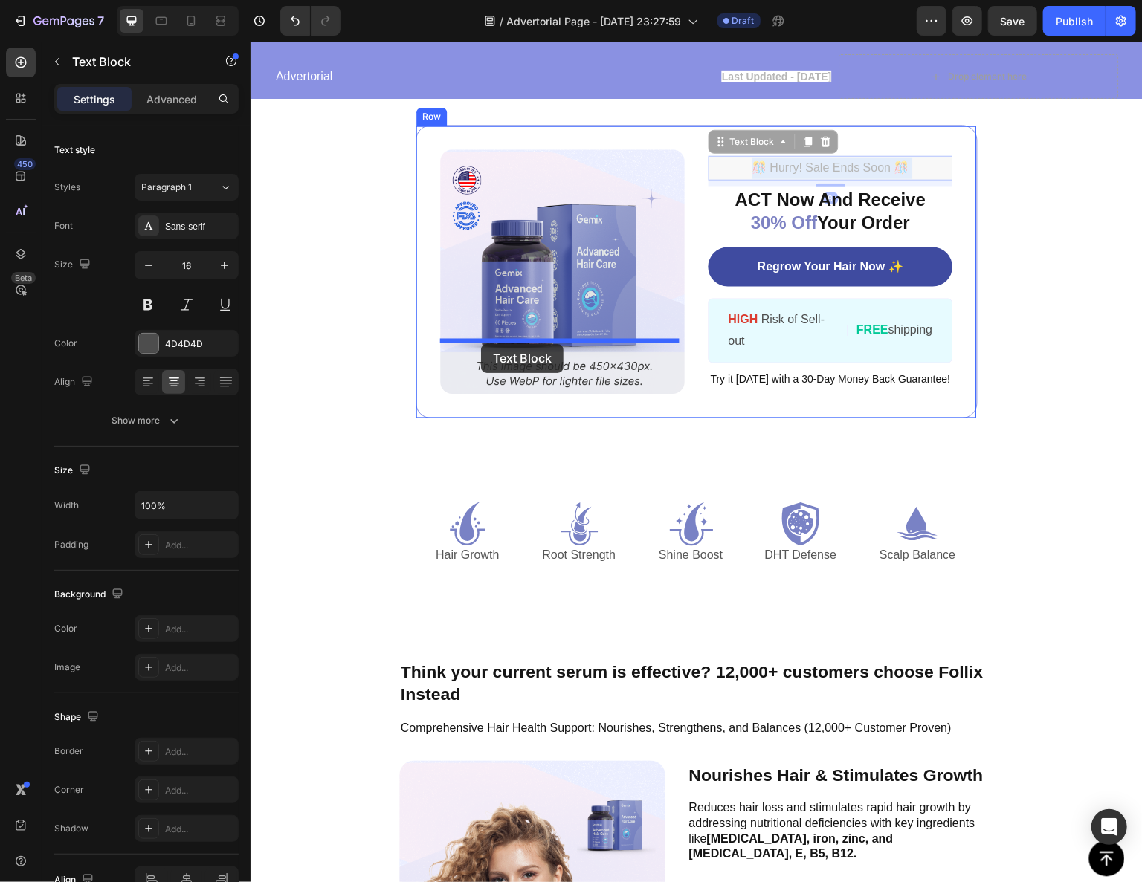
drag, startPoint x: 776, startPoint y: 352, endPoint x: 480, endPoint y: 344, distance: 296.0
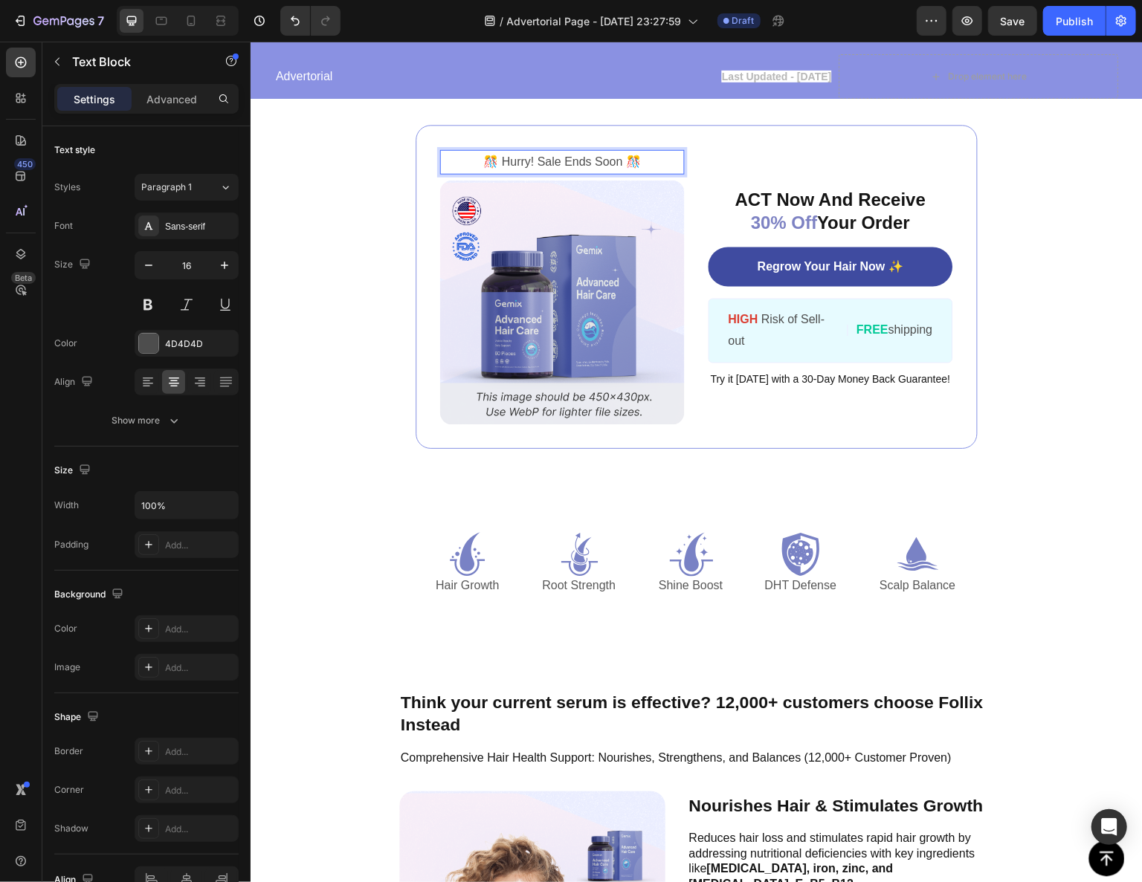
click at [558, 172] on p "️🎊 Hurry! Sale Ends Soon ️🎊" at bounding box center [562, 161] width 242 height 22
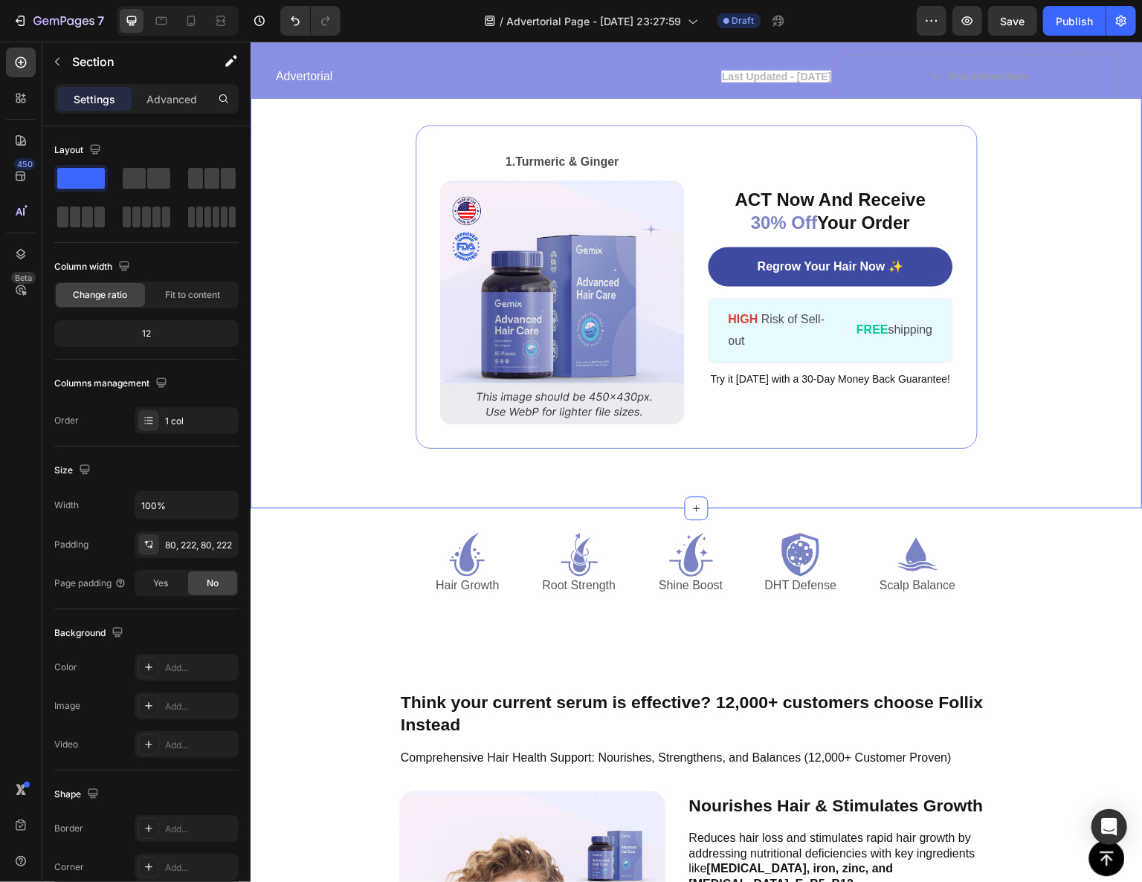
click at [367, 364] on div "1. Turmeric & Ginger ⁠⁠⁠⁠⁠⁠⁠ Text Block Image ACT Now And Receive 30% Off Your …" at bounding box center [696, 286] width 892 height 443
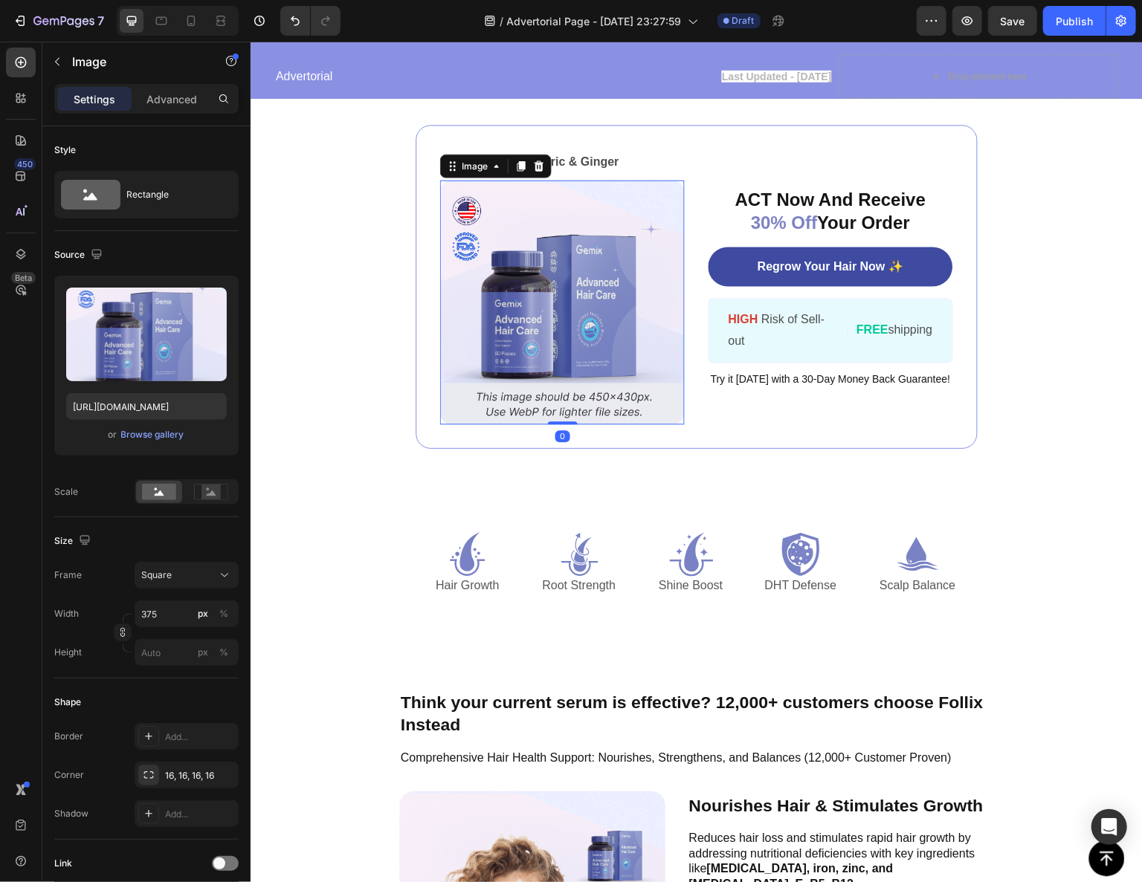
click at [537, 424] on img at bounding box center [561, 301] width 245 height 245
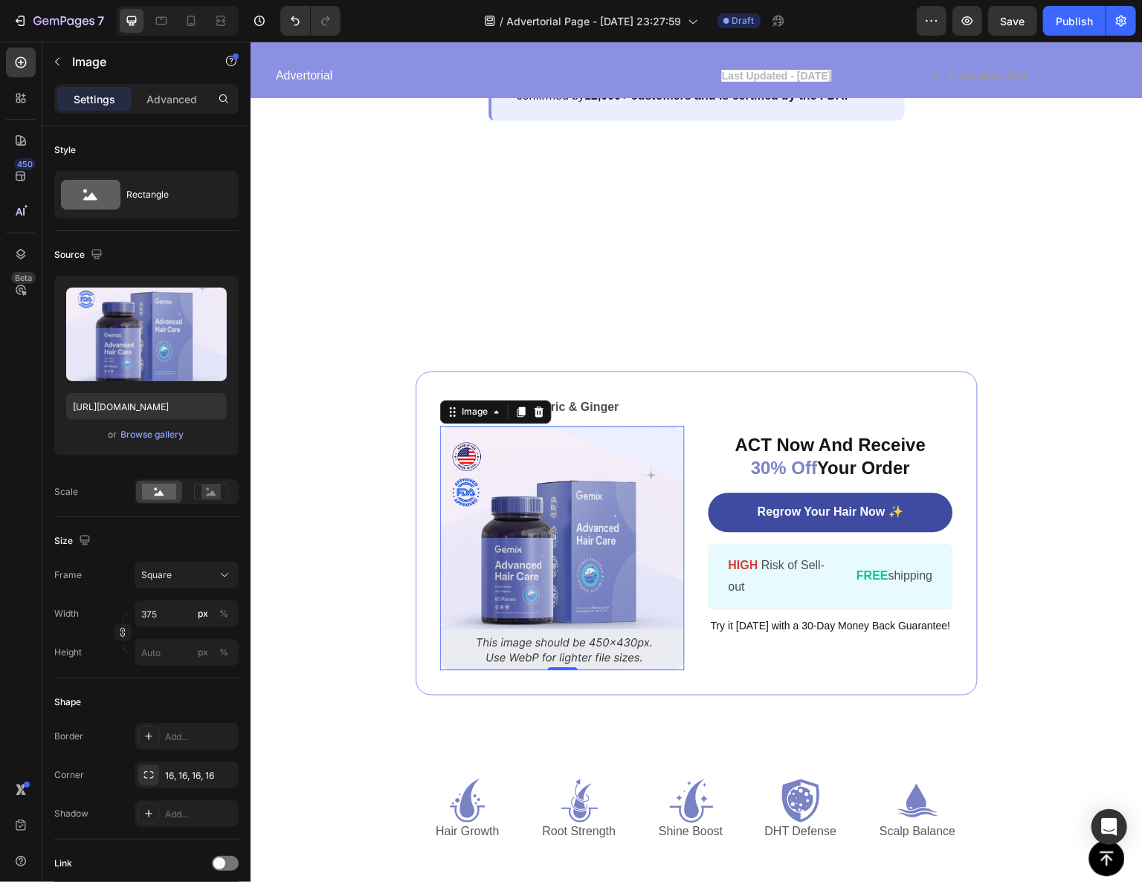
scroll to position [2091, 0]
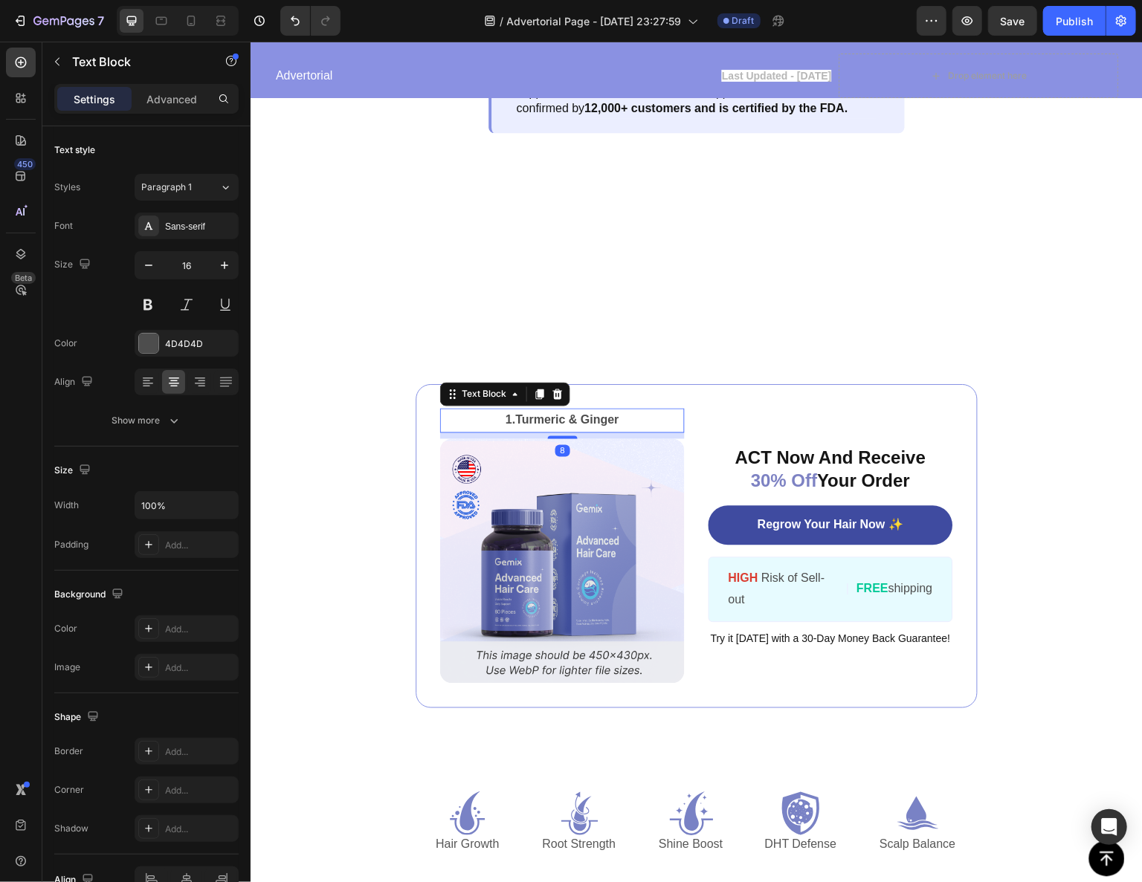
click at [653, 412] on p "1. Turmeric & Ginger ⁠⁠⁠⁠⁠⁠⁠" at bounding box center [562, 421] width 242 height 22
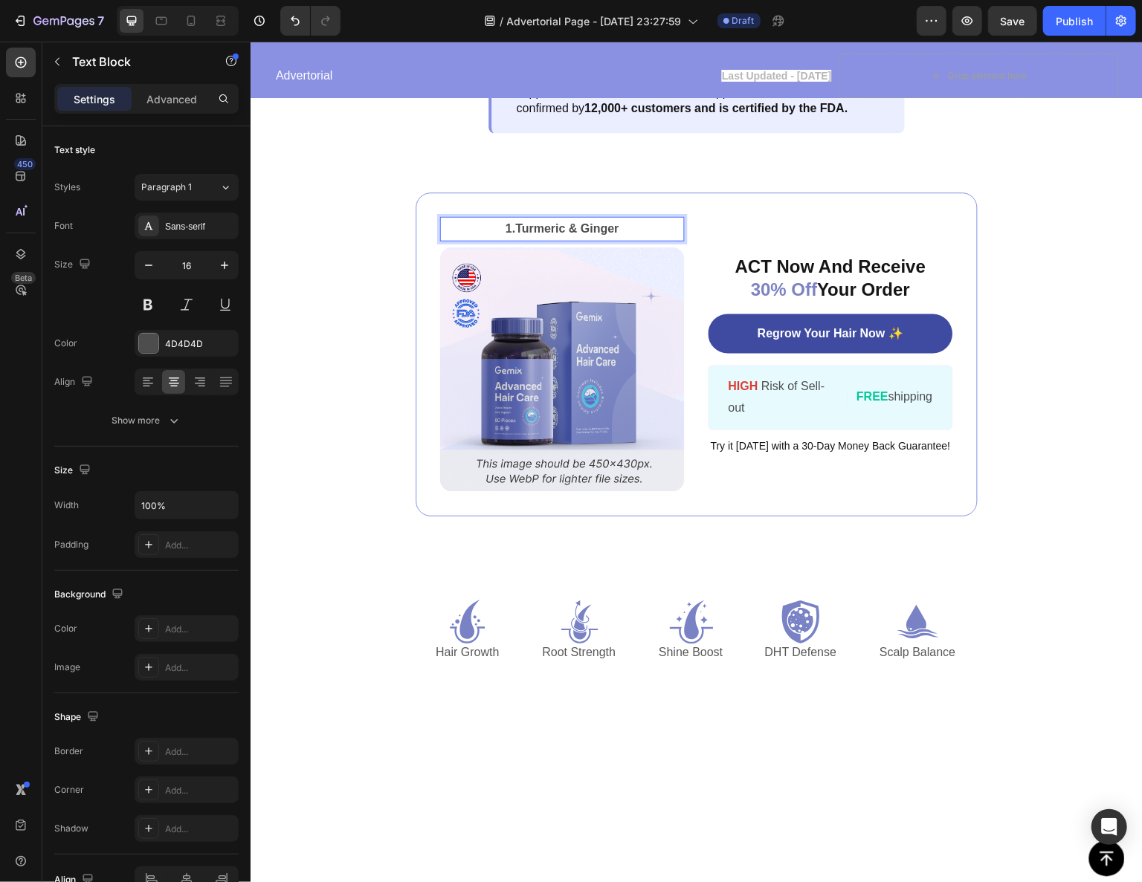
click at [459, 239] on p "1. Turmeric & Ginger" at bounding box center [562, 229] width 242 height 22
click at [532, 234] on strong "Turmeric & Ginger" at bounding box center [566, 228] width 103 height 13
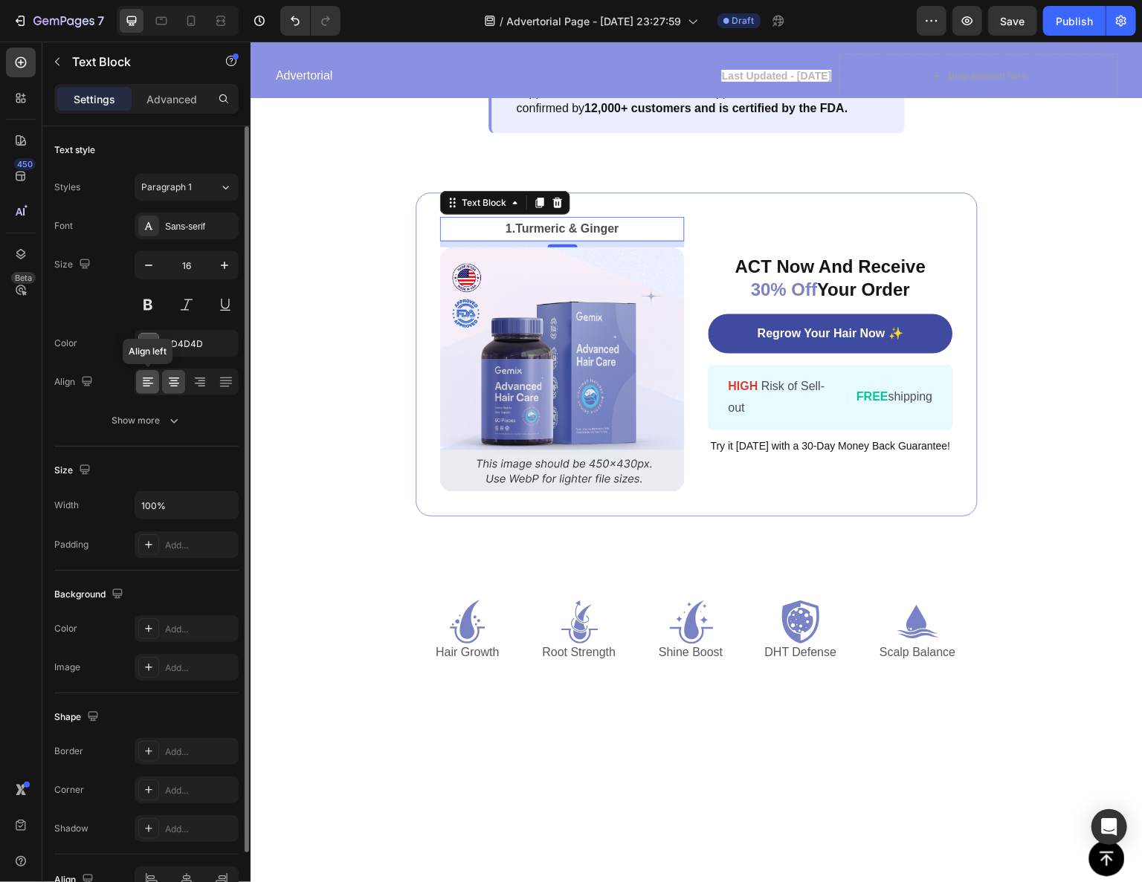
click at [145, 383] on icon at bounding box center [148, 383] width 10 height 1
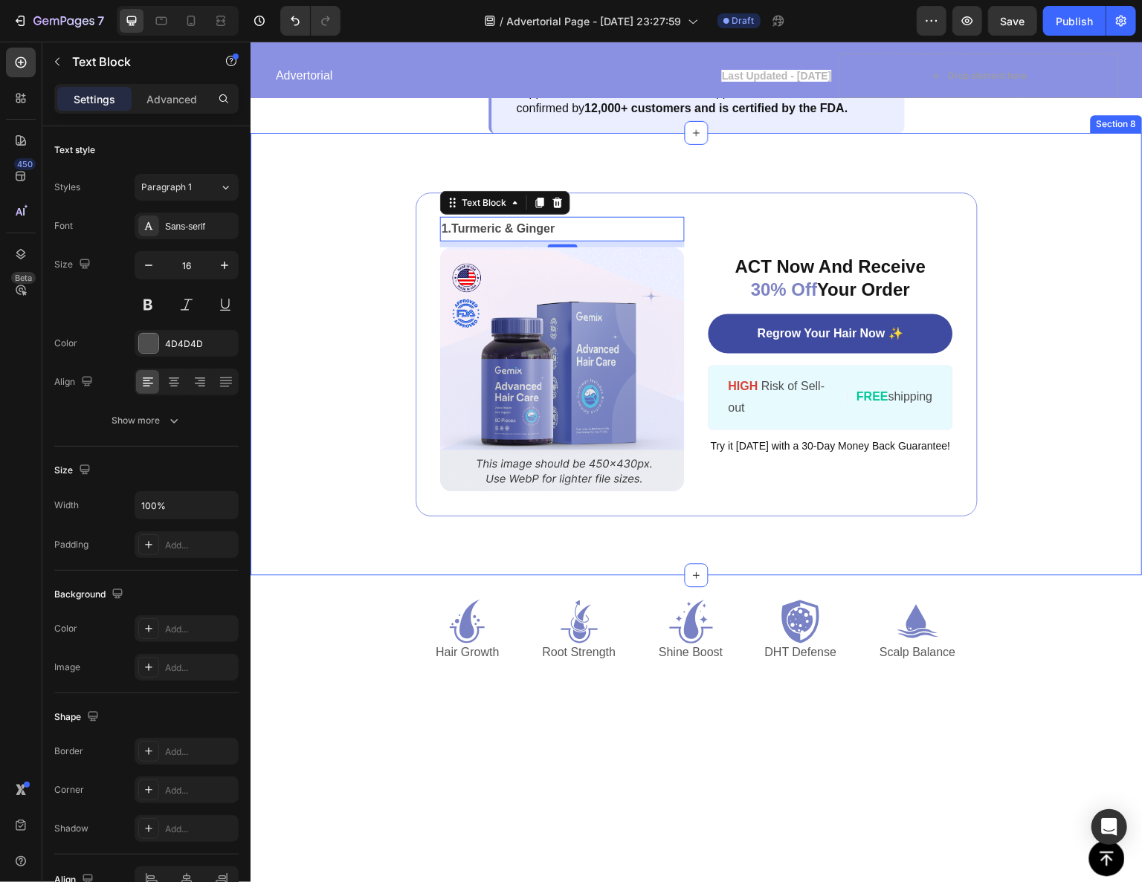
click at [398, 414] on div "1. Turmeric & Ginger Text Block 8 Image ACT Now And Receive 30% Off Your Order …" at bounding box center [696, 353] width 892 height 443
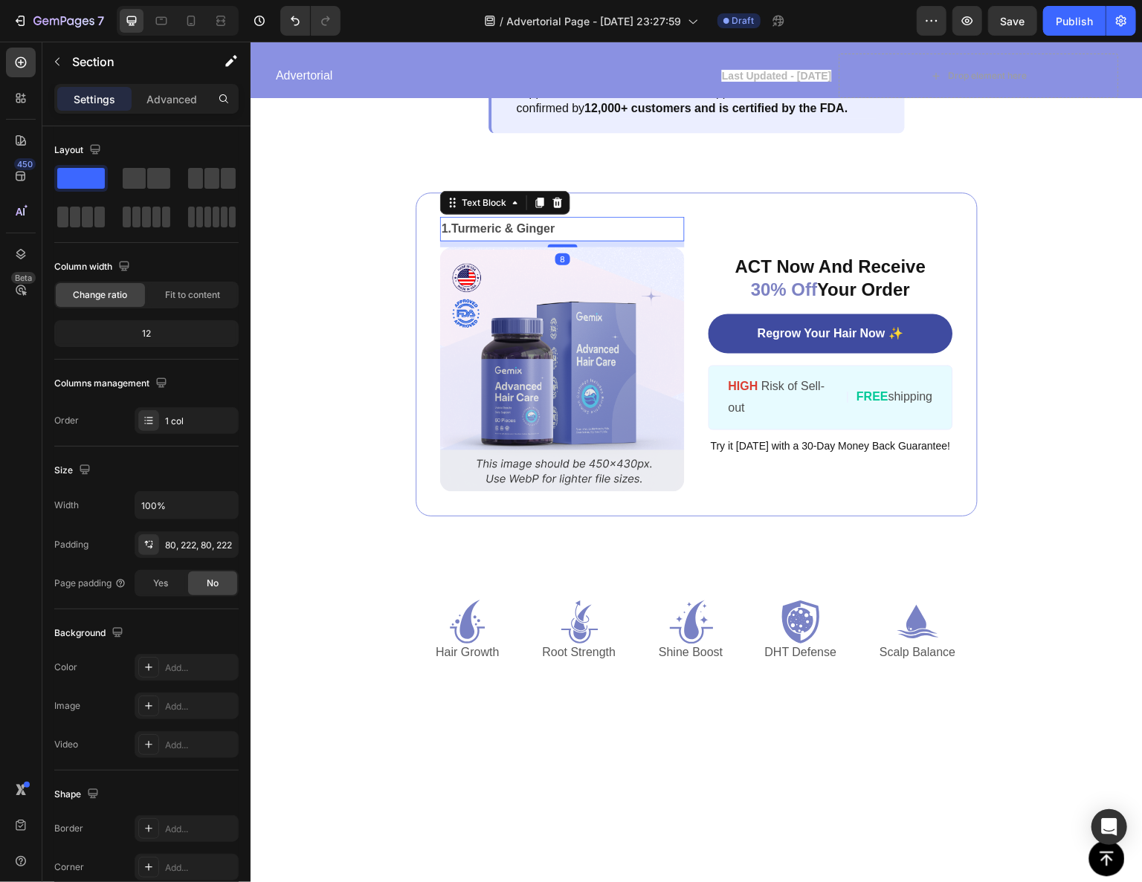
click at [534, 234] on strong "Turmeric & Ginger" at bounding box center [501, 228] width 103 height 13
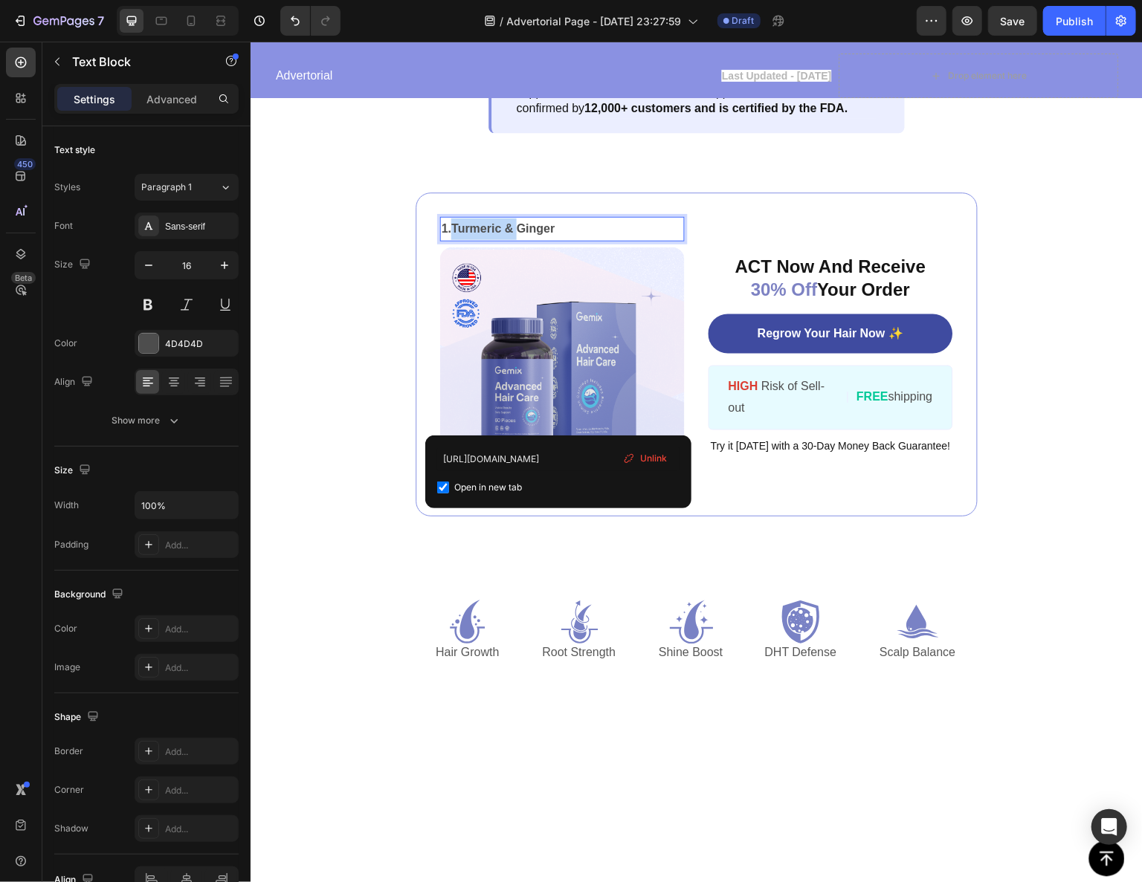
click at [596, 239] on p "1. Turmeric & Ginger" at bounding box center [562, 229] width 242 height 22
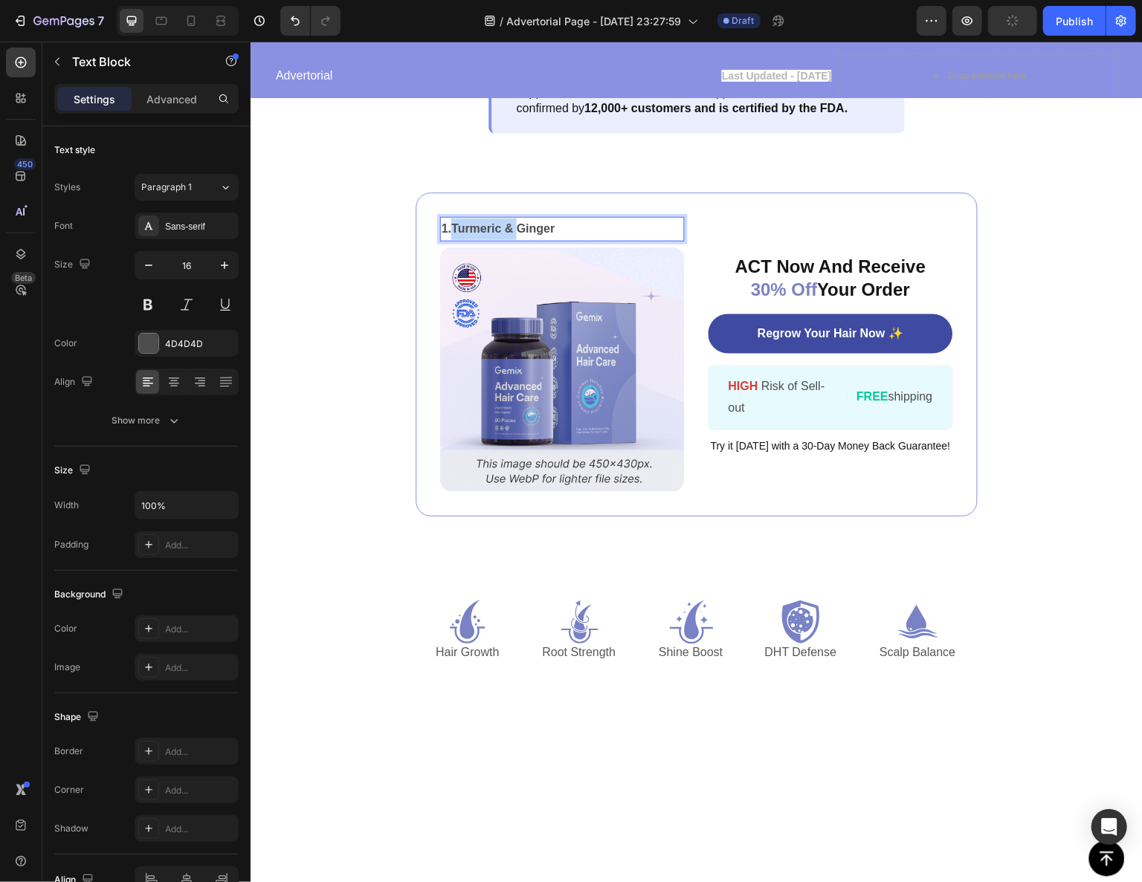
click at [708, 424] on div "ACT Now And Receive 30% Off Your Order Text Block Regrow Your Hair Now ✨ Button…" at bounding box center [830, 353] width 245 height 275
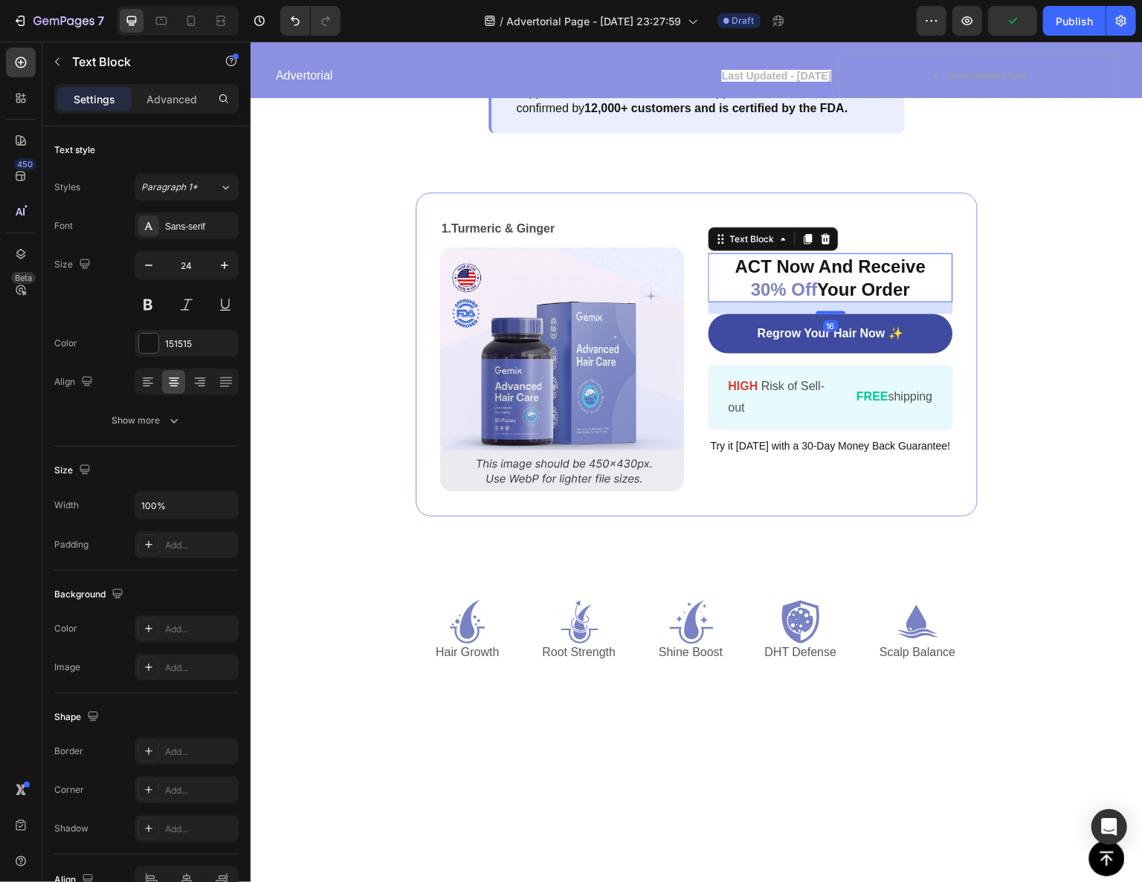
click at [796, 300] on p "ACT Now And Receive 30% Off Your Order" at bounding box center [830, 277] width 242 height 46
click at [882, 438] on div "ACT Now And Receive 30% Off Your Order Text Block 16 Regrow Your Hair Now ✨ But…" at bounding box center [830, 353] width 245 height 275
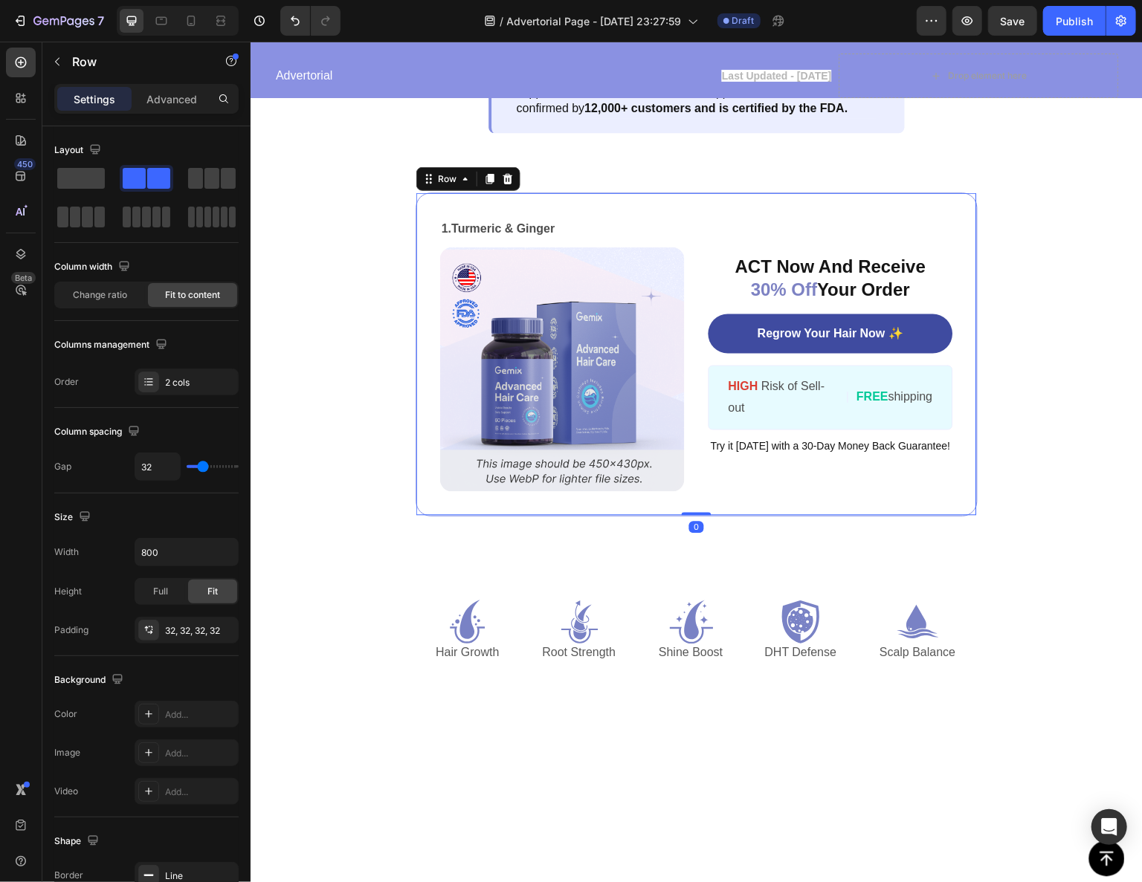
click at [850, 428] on div "ACT Now And Receive 30% Off Your Order Text Block Regrow Your Hair Now ✨ Button…" at bounding box center [830, 353] width 245 height 275
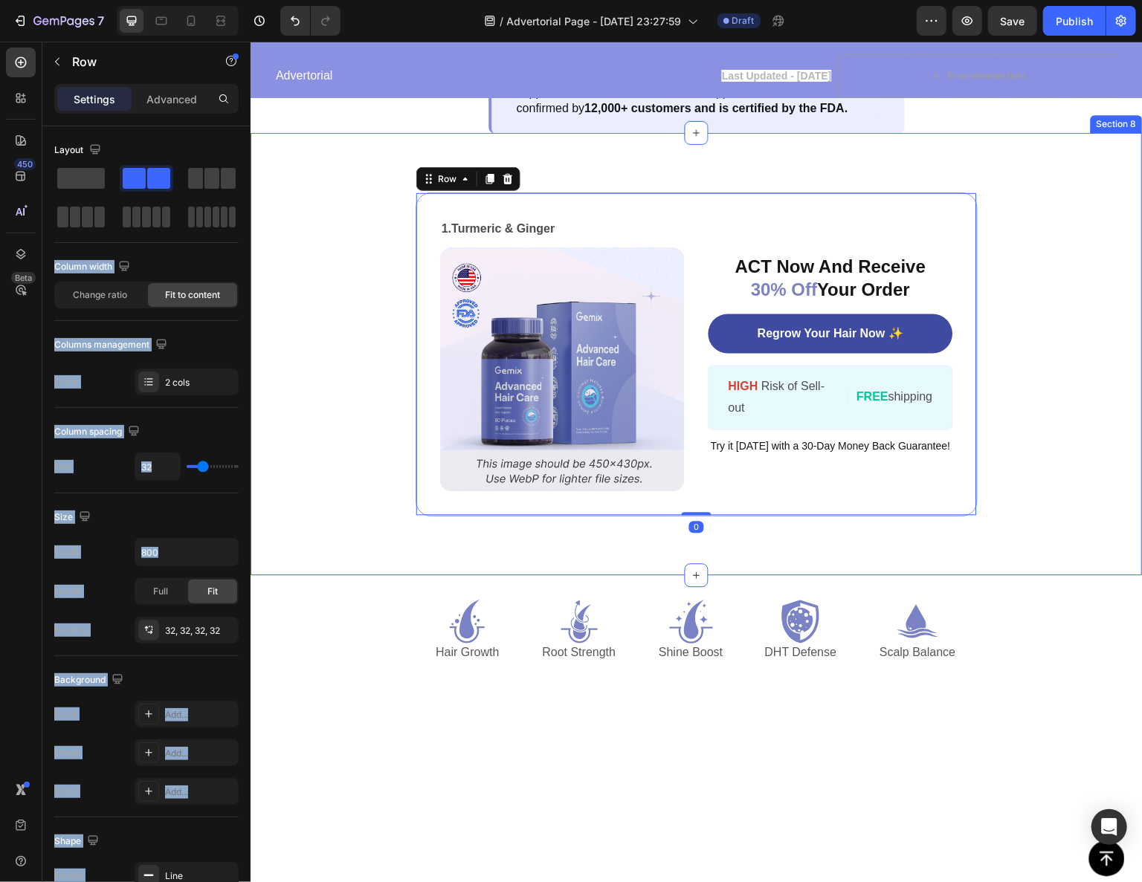
drag, startPoint x: 466, startPoint y: 219, endPoint x: 541, endPoint y: 371, distance: 169.2
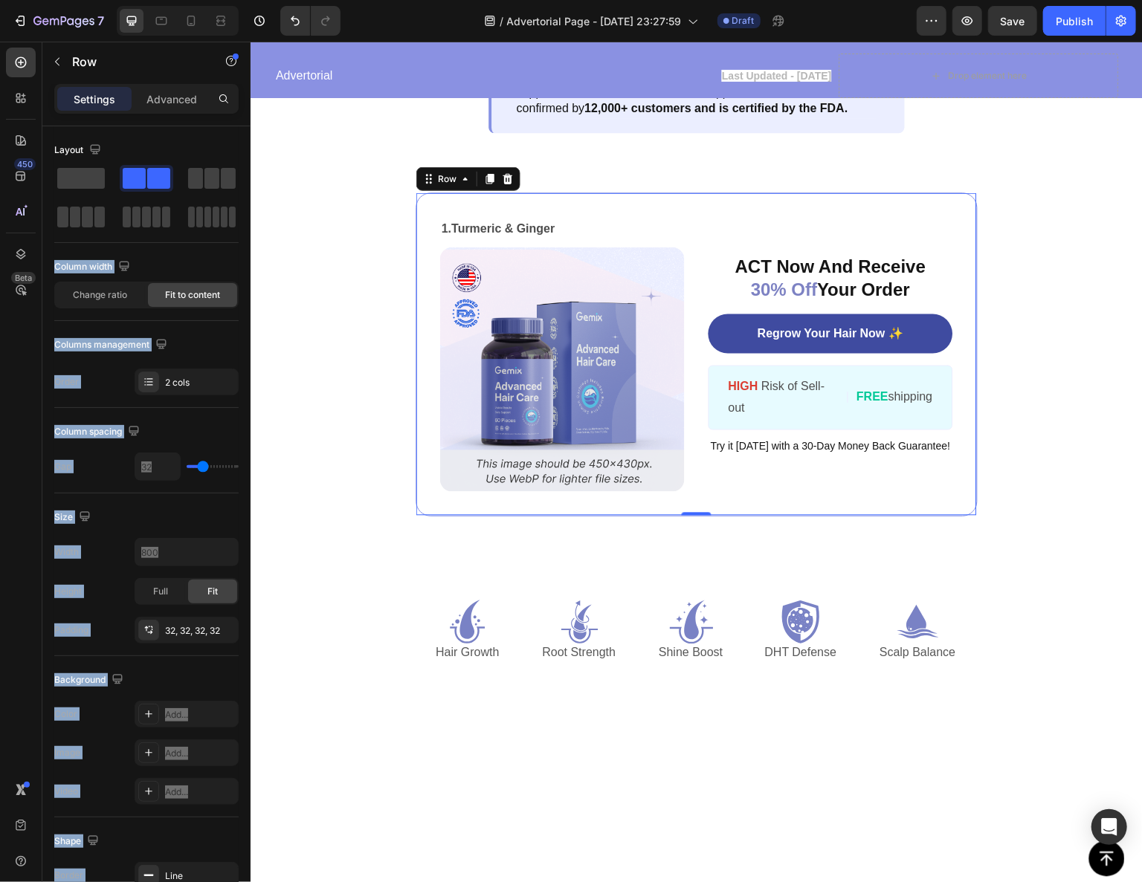
click at [751, 442] on div "ACT Now And Receive 30% Off Your Order Text Block Regrow Your Hair Now ✨ Button…" at bounding box center [830, 353] width 245 height 275
click at [760, 300] on p "ACT Now And Receive 30% Off Your Order" at bounding box center [830, 277] width 242 height 46
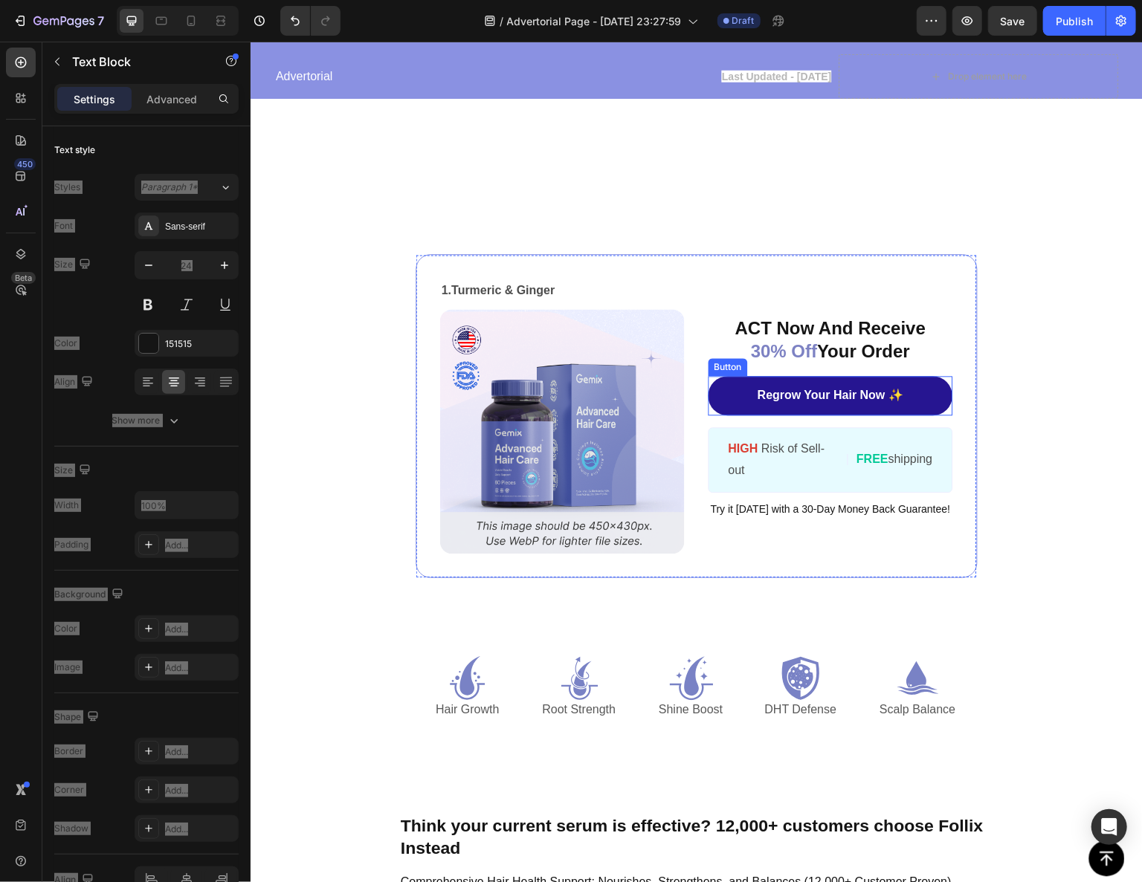
scroll to position [2229, 0]
